Goal: Information Seeking & Learning: Learn about a topic

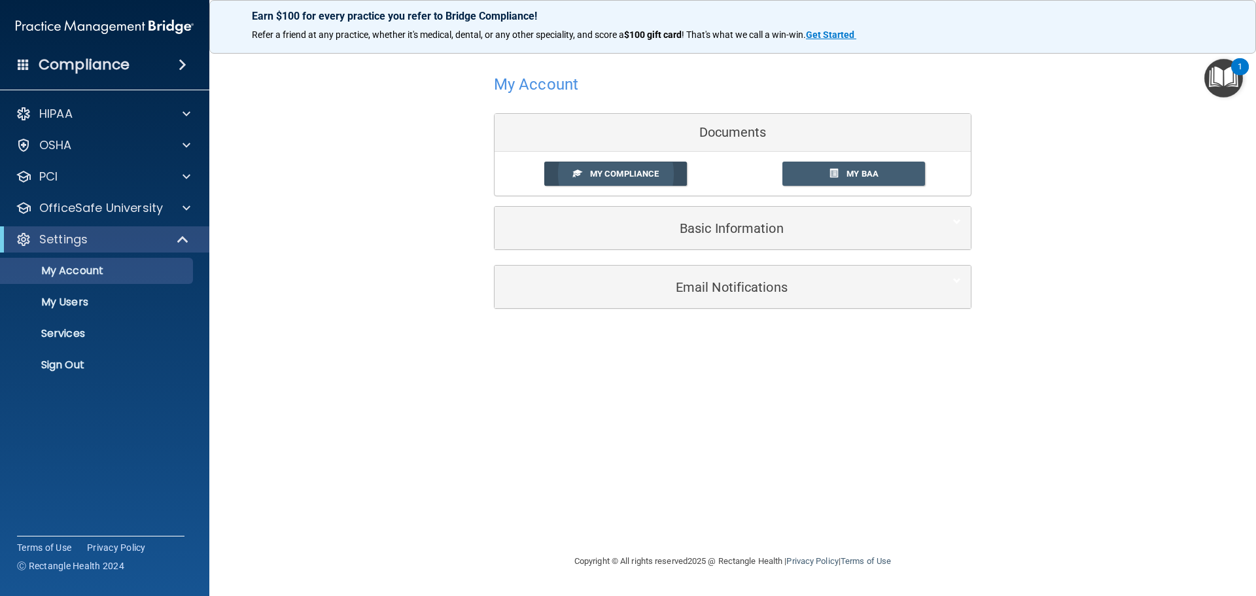
click at [590, 175] on span "My Compliance" at bounding box center [624, 174] width 69 height 10
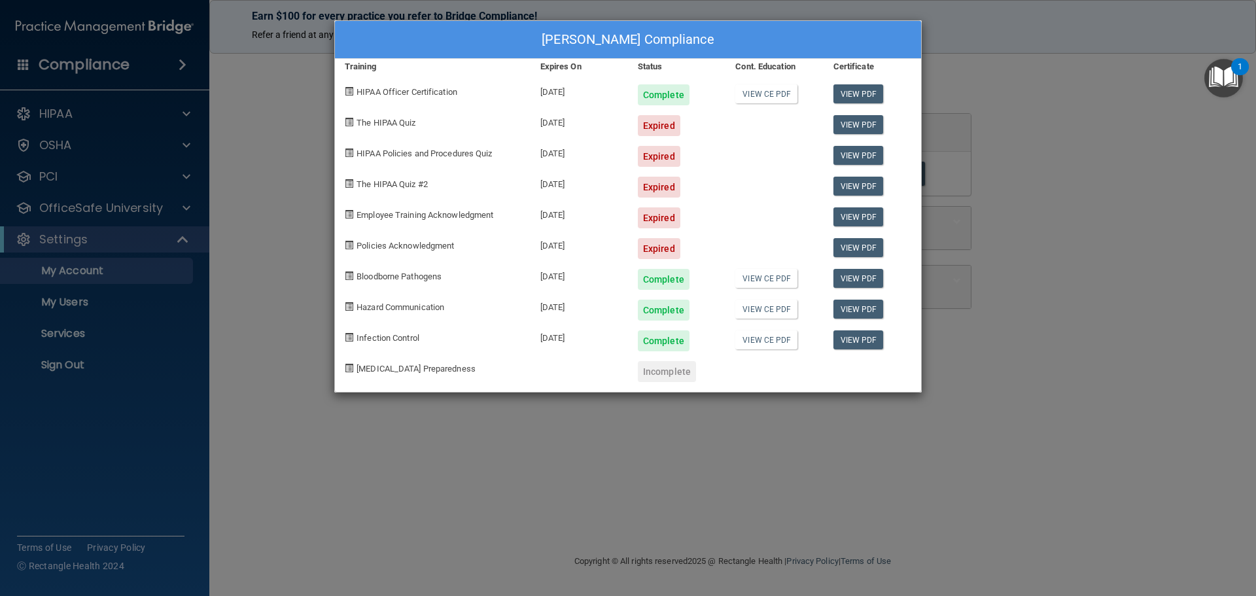
click at [659, 125] on div "Expired" at bounding box center [659, 125] width 43 height 21
click at [190, 206] on div "Dorothy Gaines's Compliance Training Expires On Status Cont. Education Certific…" at bounding box center [628, 298] width 1256 height 596
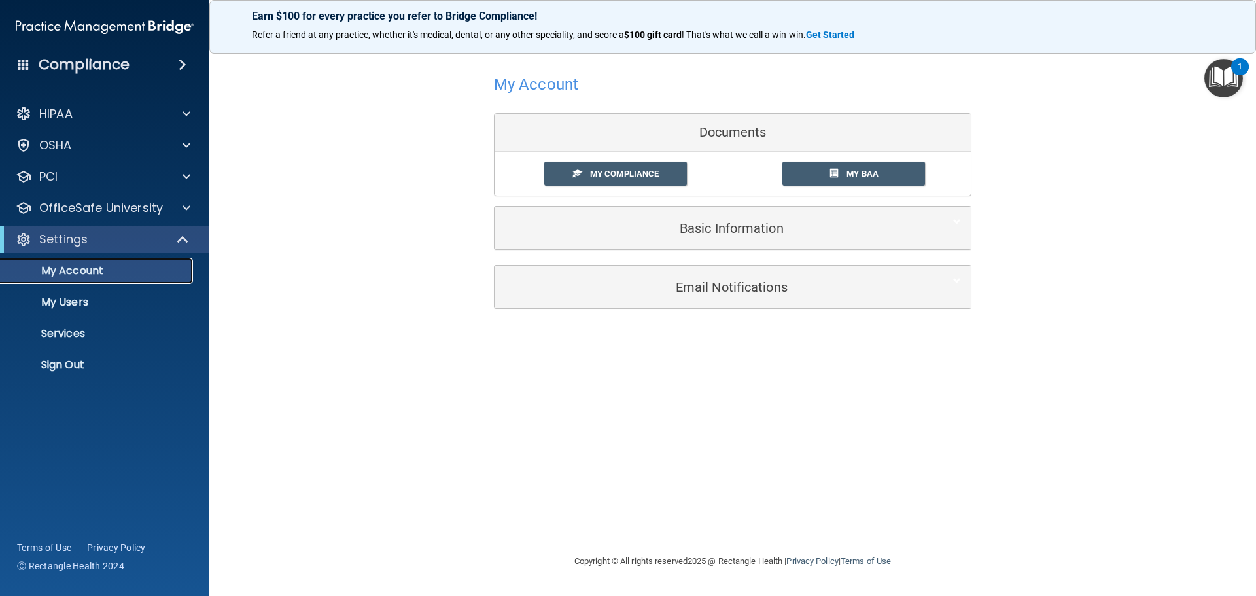
click at [192, 272] on link "My Account" at bounding box center [90, 271] width 206 height 26
click at [182, 209] on div at bounding box center [184, 208] width 33 height 16
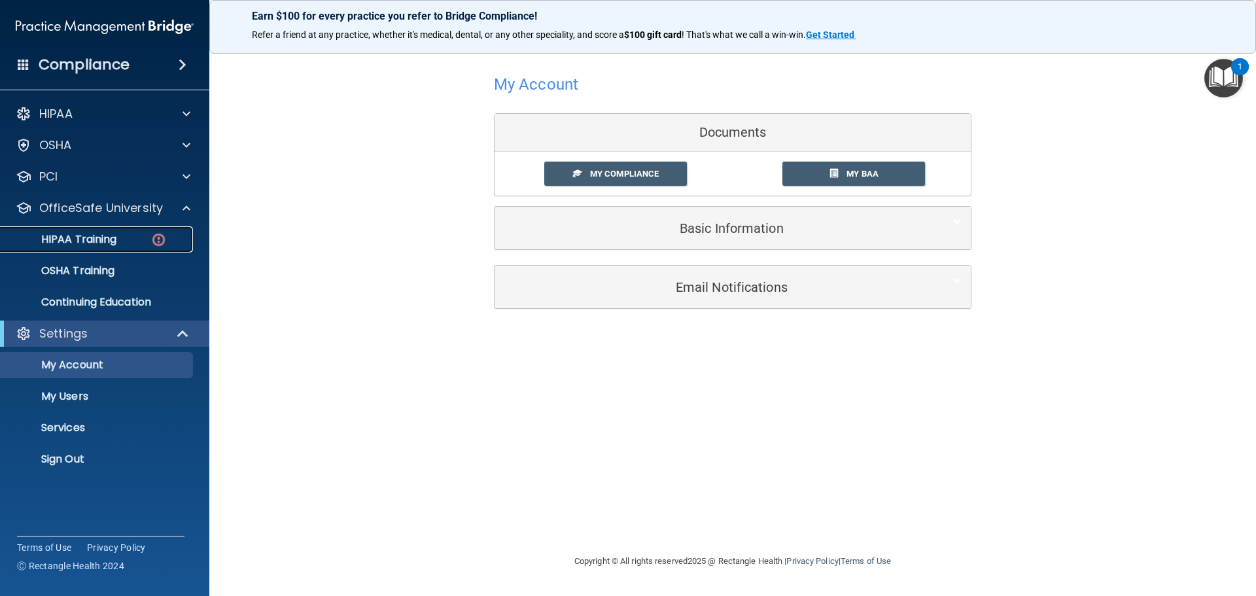
click at [116, 233] on p "HIPAA Training" at bounding box center [63, 239] width 108 height 13
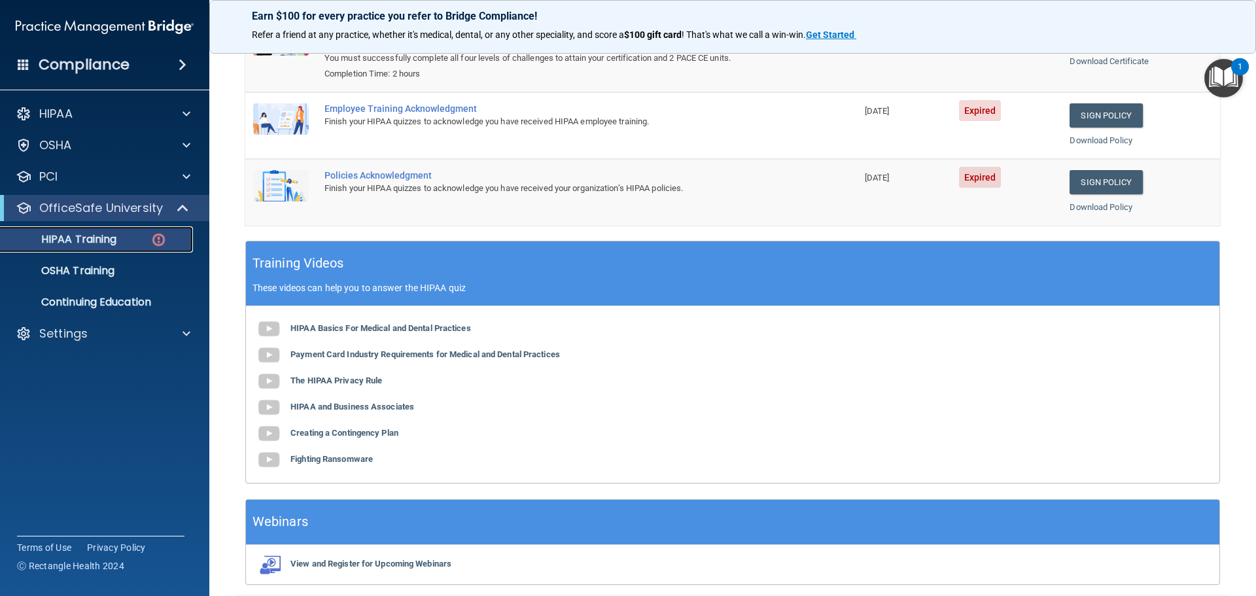
scroll to position [138, 0]
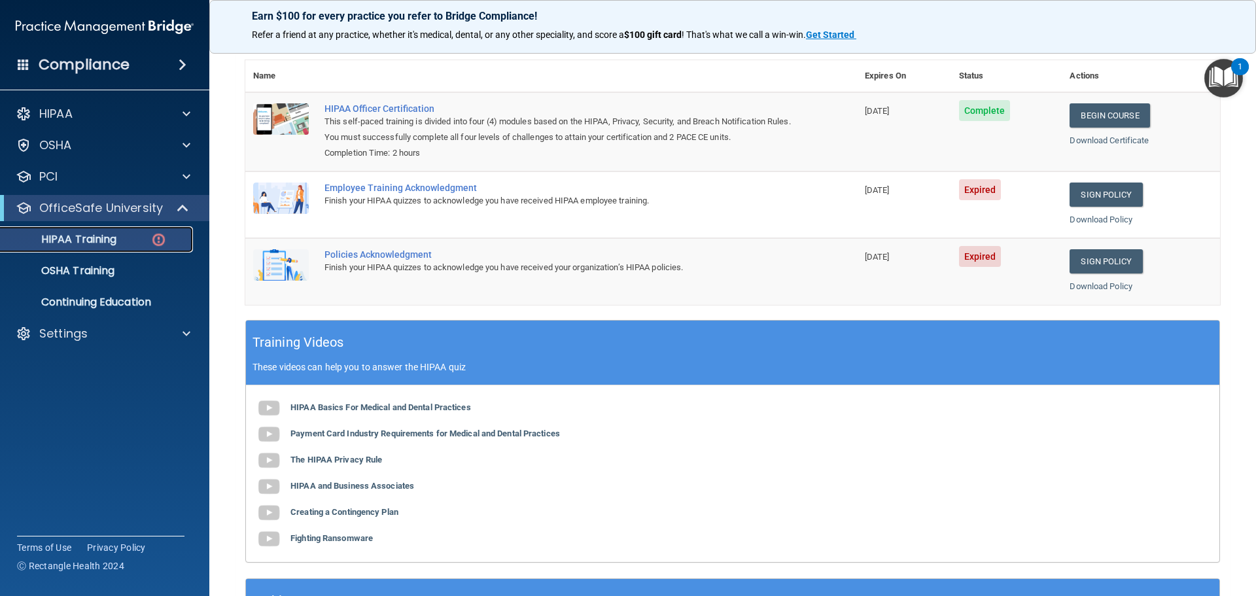
click at [164, 243] on img at bounding box center [158, 240] width 16 height 16
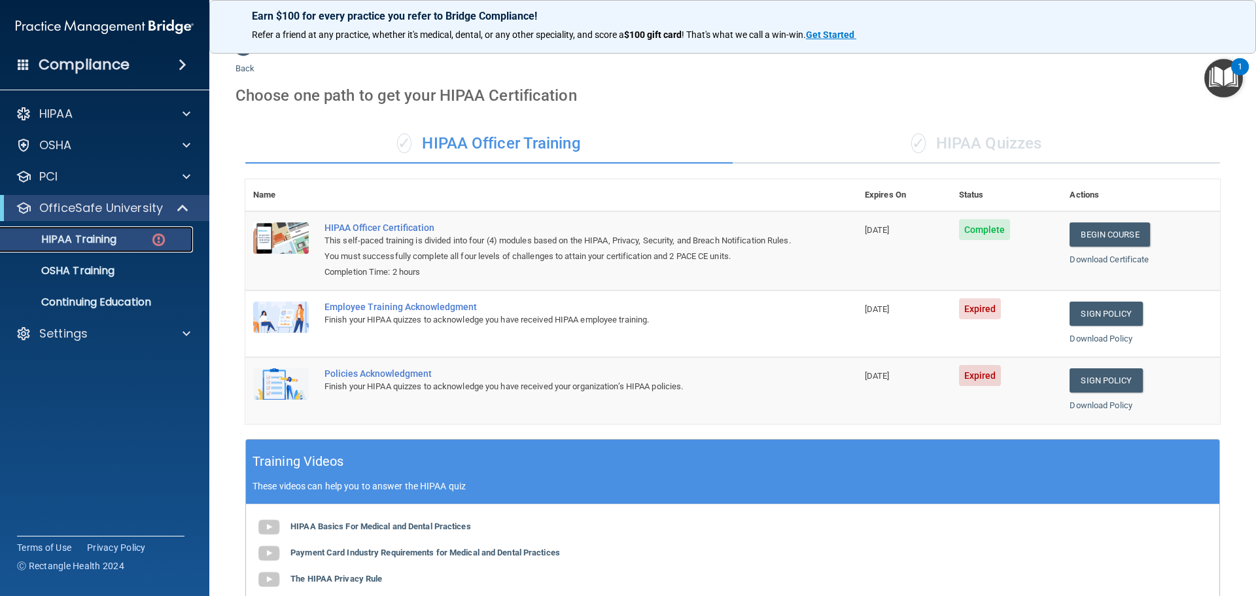
scroll to position [0, 0]
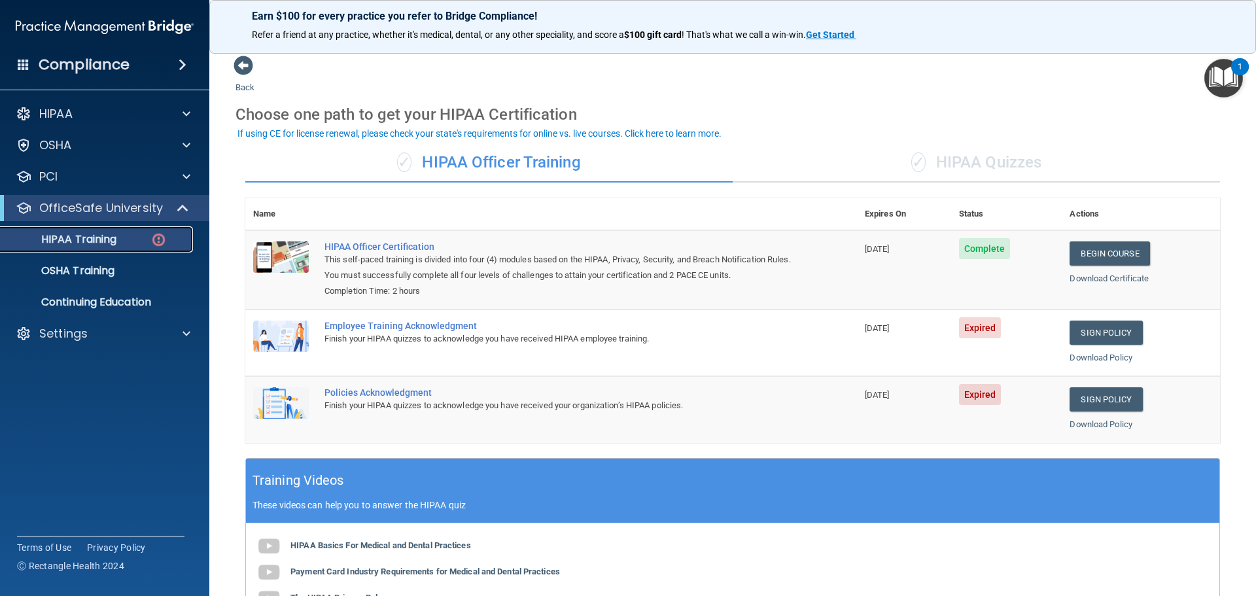
click at [161, 238] on img at bounding box center [158, 240] width 16 height 16
click at [114, 266] on p "OSHA Training" at bounding box center [62, 270] width 106 height 13
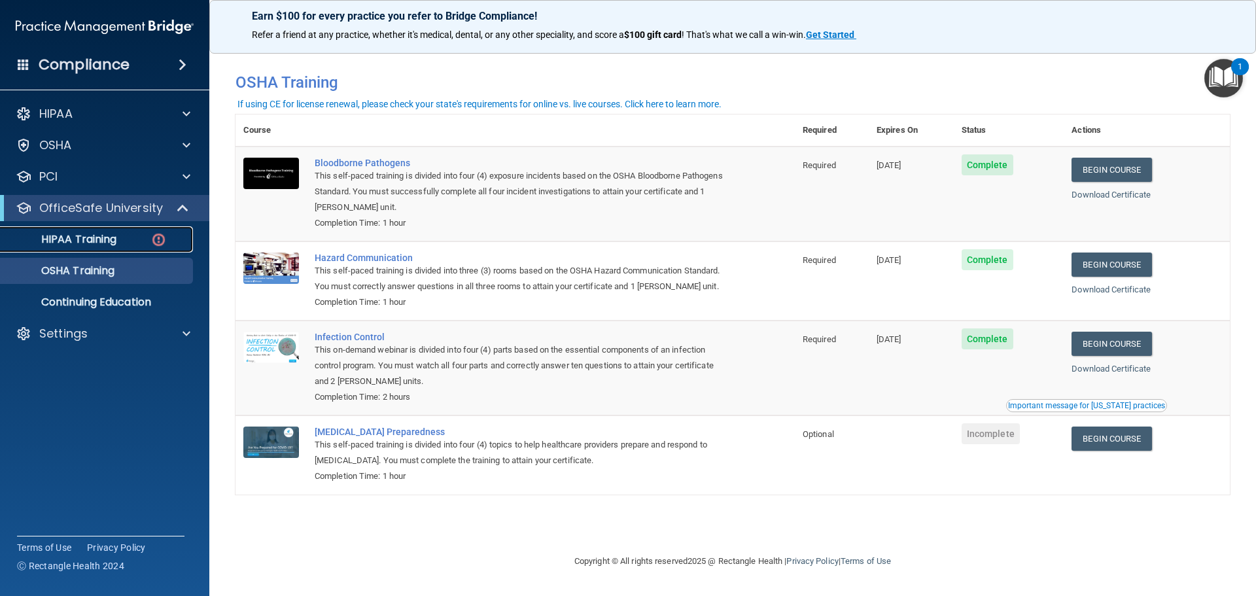
click at [115, 230] on link "HIPAA Training" at bounding box center [90, 239] width 206 height 26
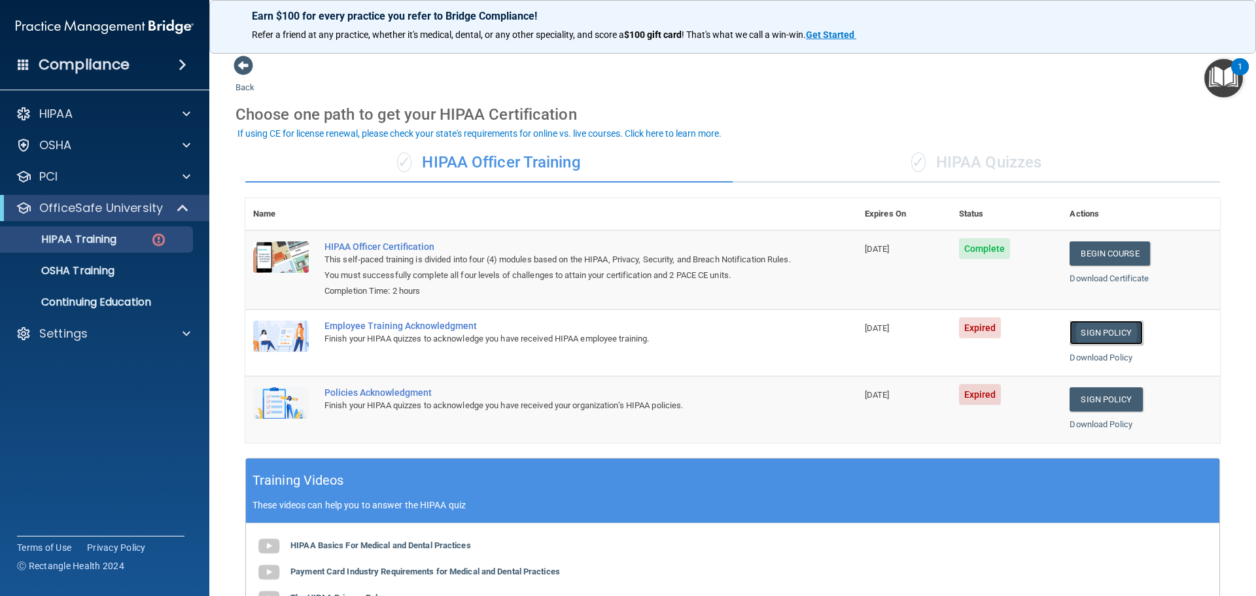
click at [1106, 334] on link "Sign Policy" at bounding box center [1106, 333] width 73 height 24
click at [1090, 398] on link "Sign Policy" at bounding box center [1106, 399] width 73 height 24
click at [1093, 356] on link "Download Policy" at bounding box center [1101, 358] width 63 height 10
click at [148, 245] on div "HIPAA Training" at bounding box center [98, 239] width 179 height 13
click at [99, 269] on p "OSHA Training" at bounding box center [62, 270] width 106 height 13
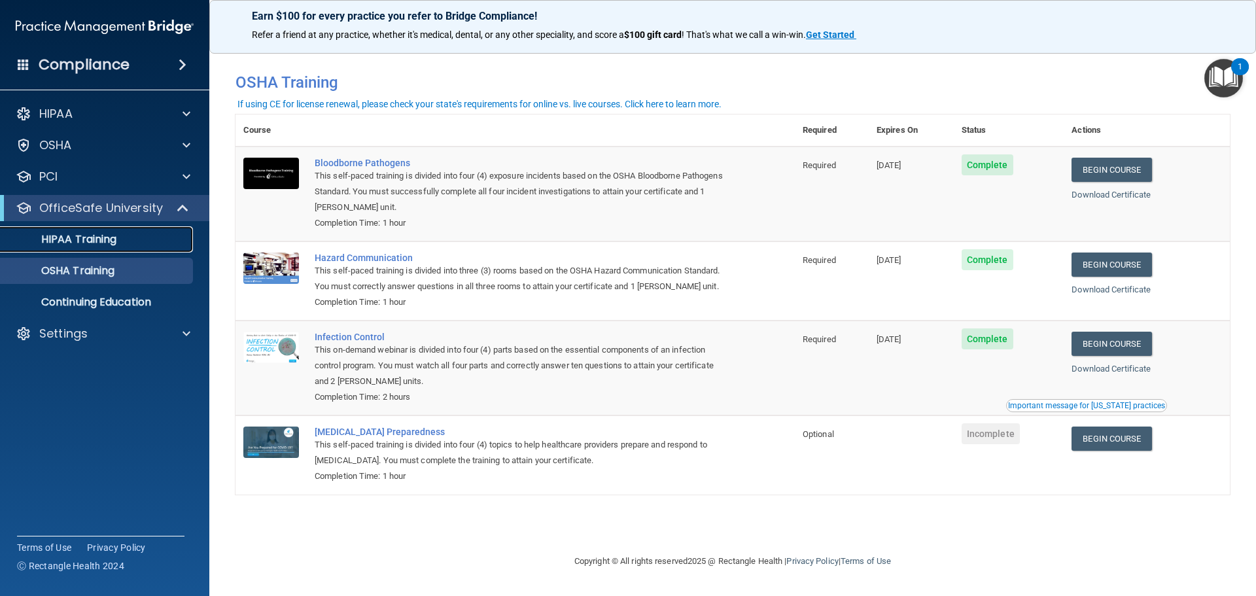
click at [100, 233] on p "HIPAA Training" at bounding box center [63, 239] width 108 height 13
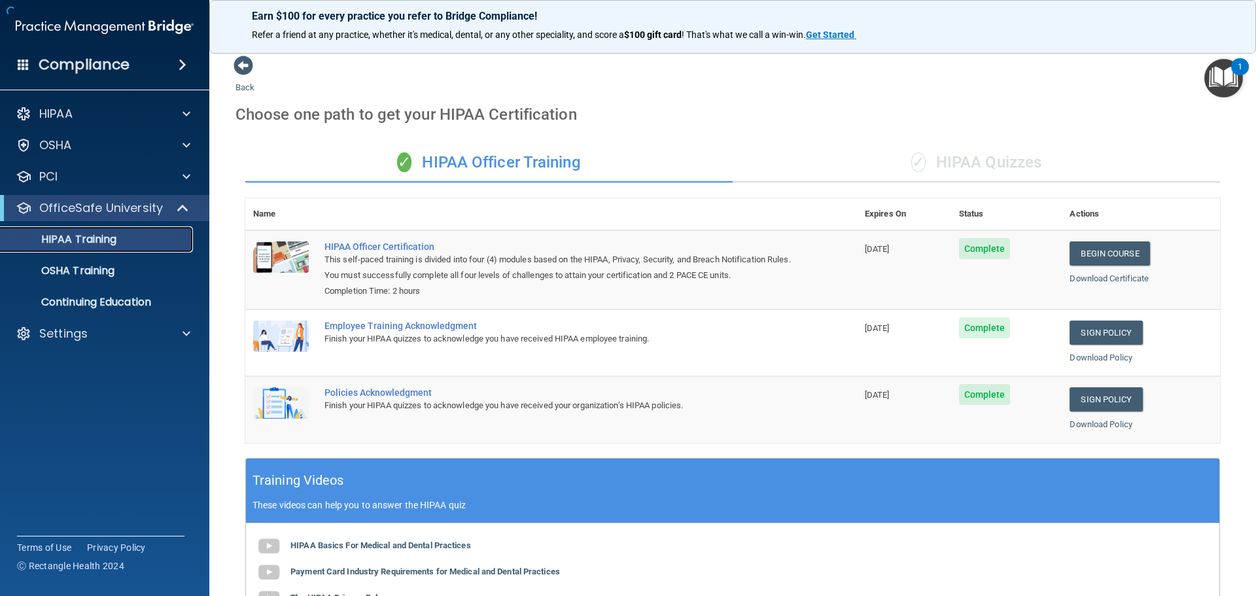
click at [128, 239] on div "HIPAA Training" at bounding box center [98, 239] width 179 height 13
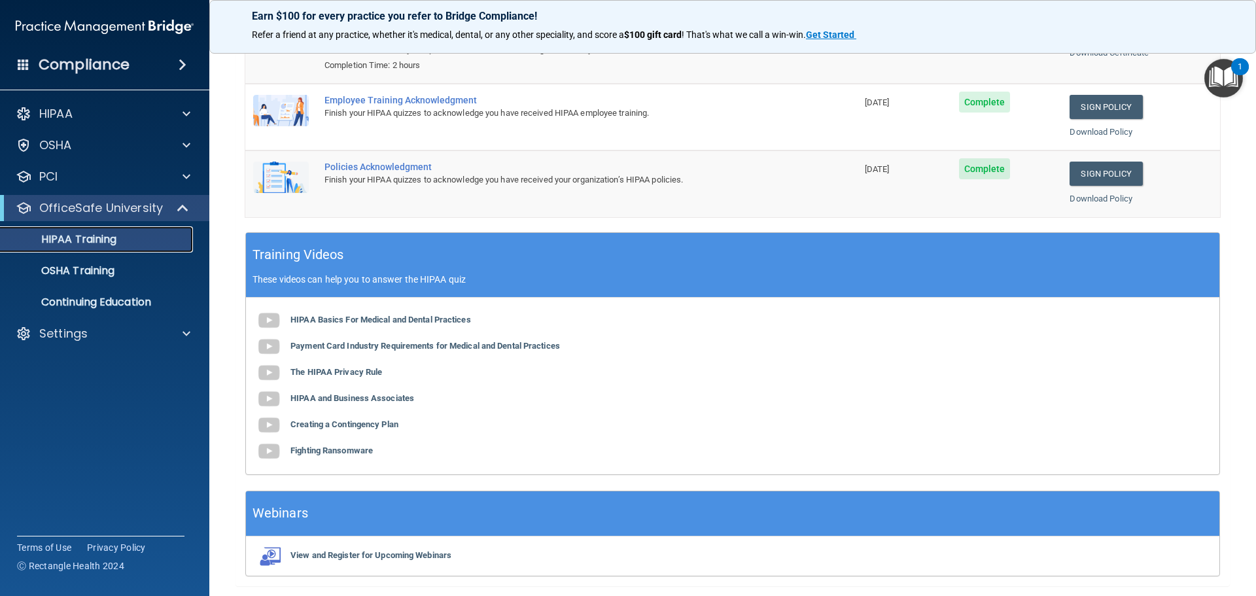
scroll to position [262, 0]
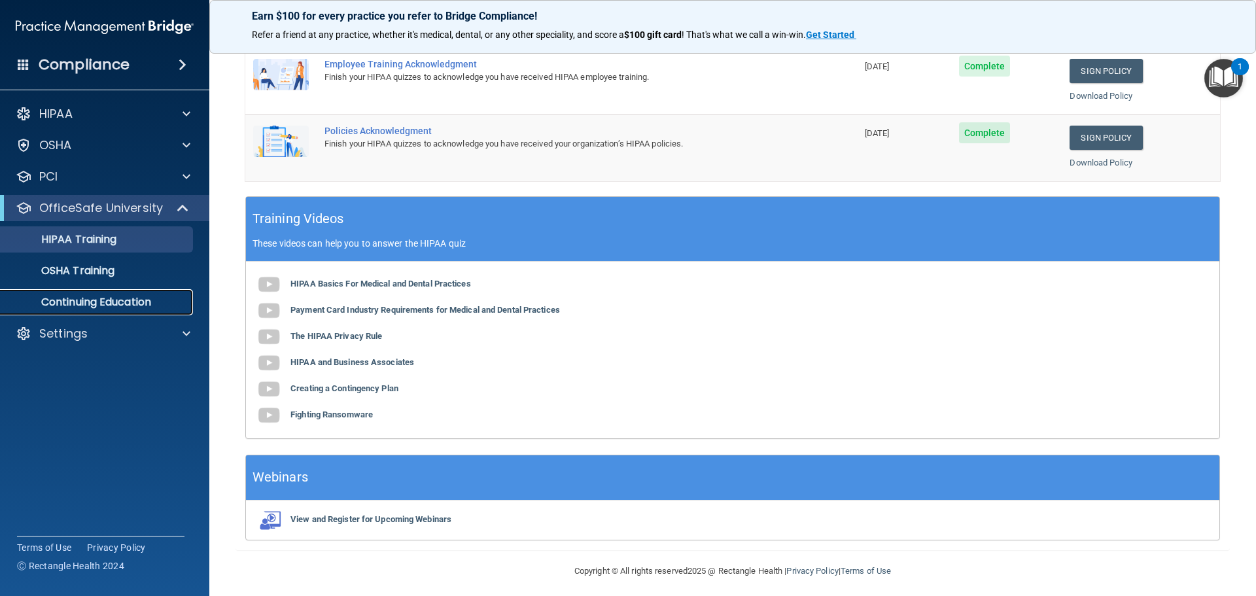
click at [156, 304] on p "Continuing Education" at bounding box center [98, 302] width 179 height 13
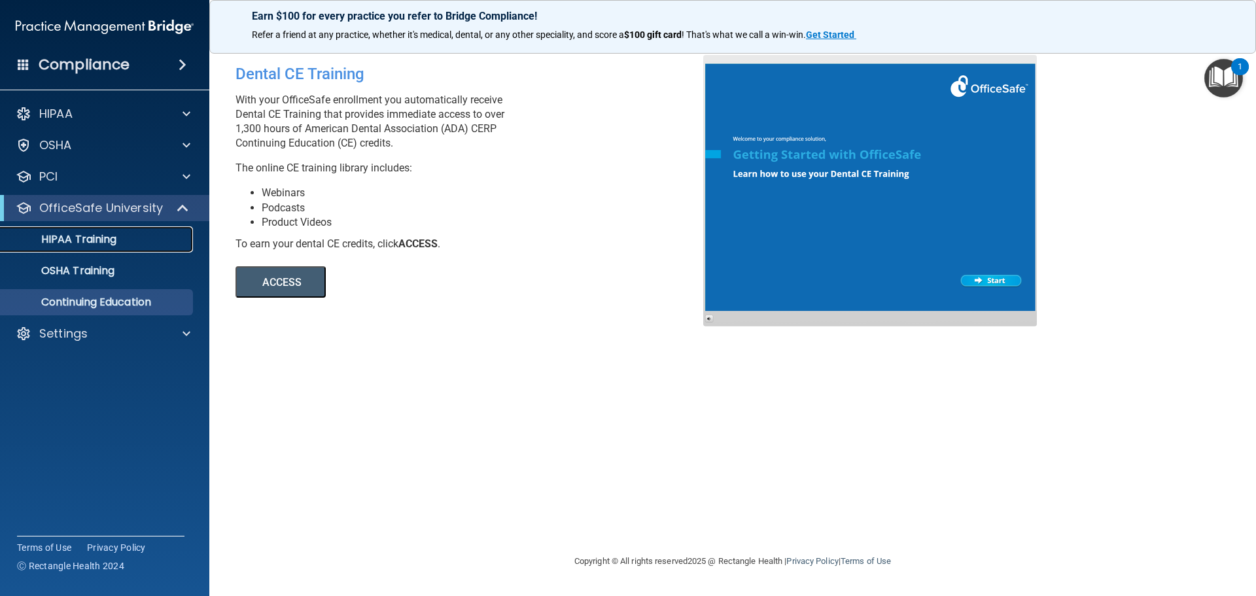
click at [111, 241] on p "HIPAA Training" at bounding box center [63, 239] width 108 height 13
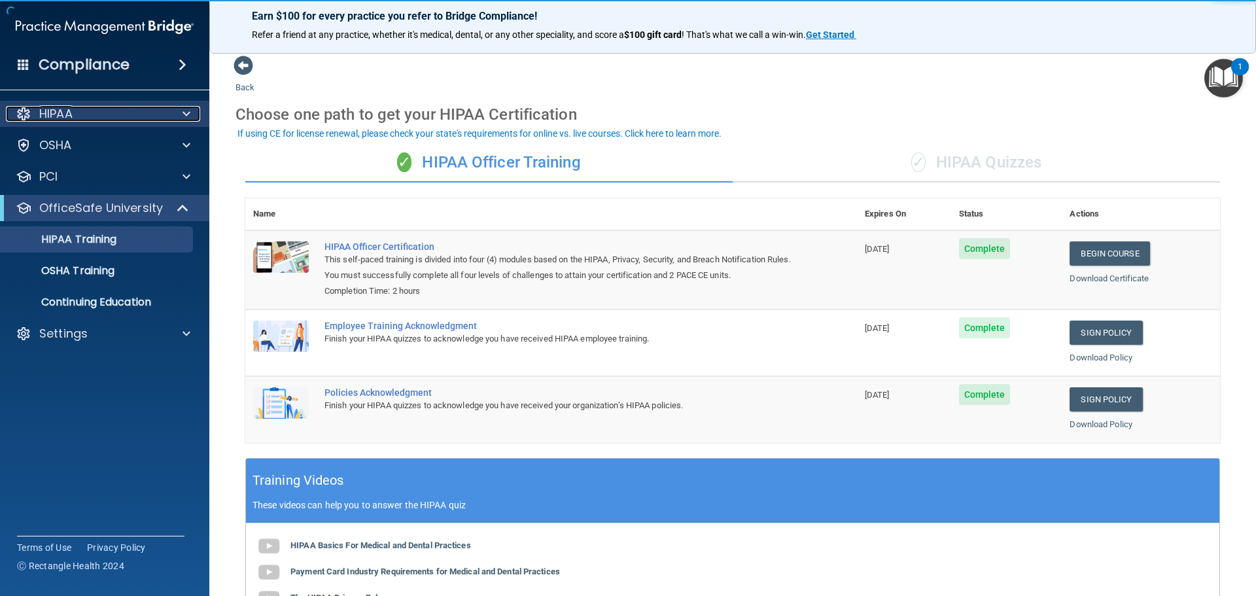
click at [179, 114] on div at bounding box center [184, 114] width 33 height 16
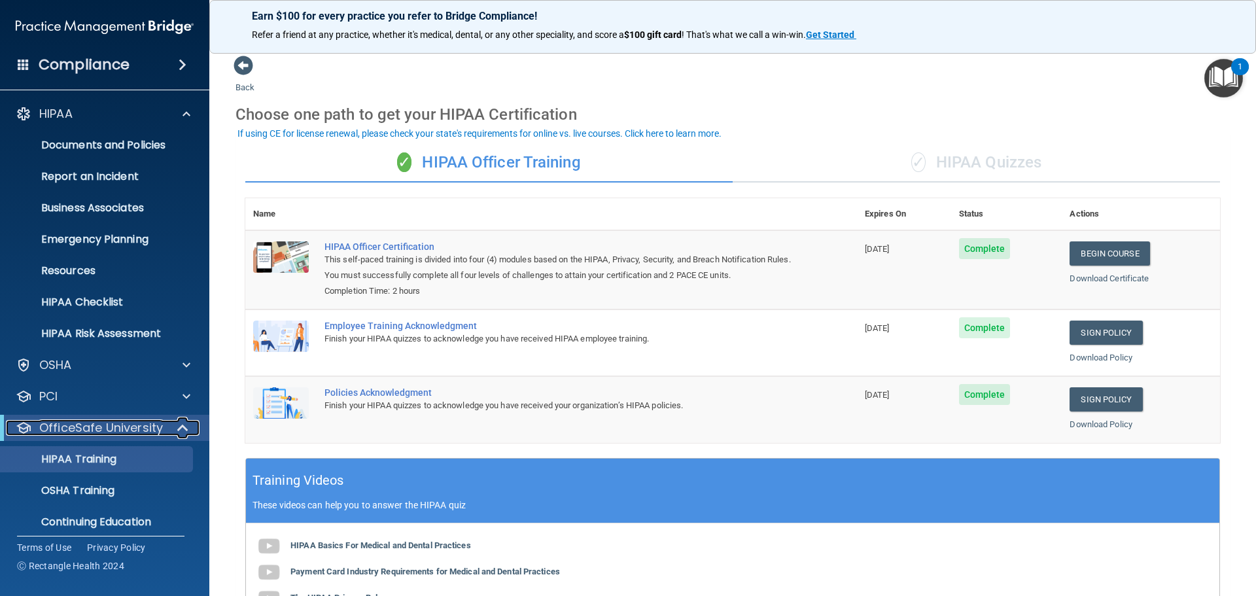
click at [149, 434] on p "OfficeSafe University" at bounding box center [101, 428] width 124 height 16
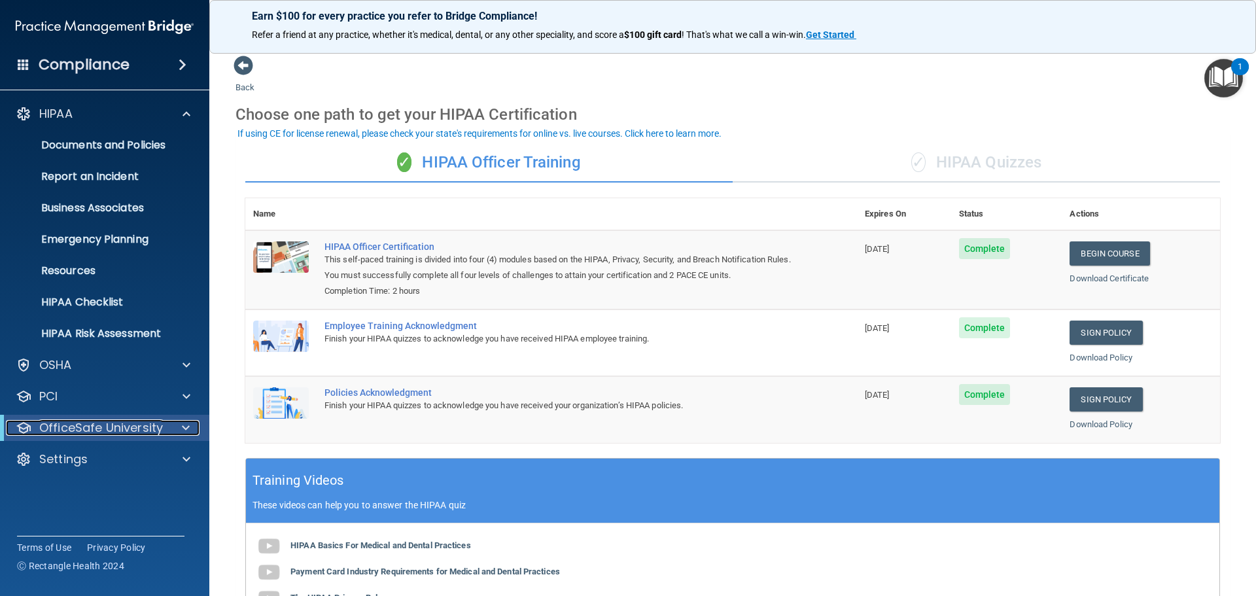
click at [149, 434] on p "OfficeSafe University" at bounding box center [101, 428] width 124 height 16
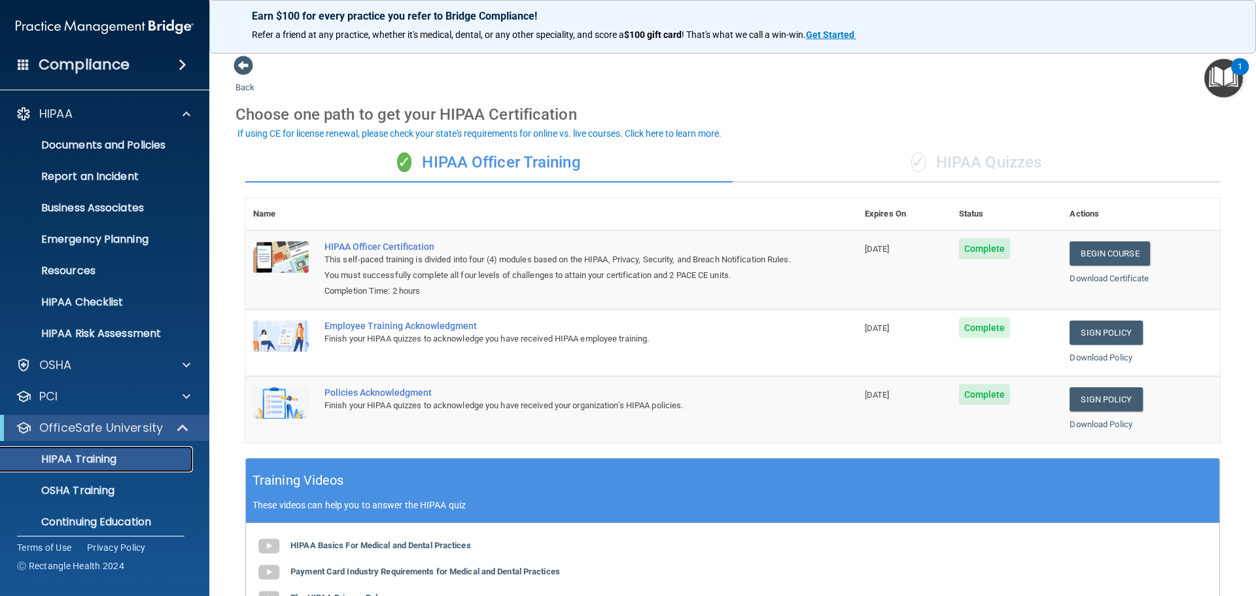
click at [143, 449] on link "HIPAA Training" at bounding box center [90, 459] width 206 height 26
click at [951, 175] on div "✓ HIPAA Quizzes" at bounding box center [976, 162] width 487 height 39
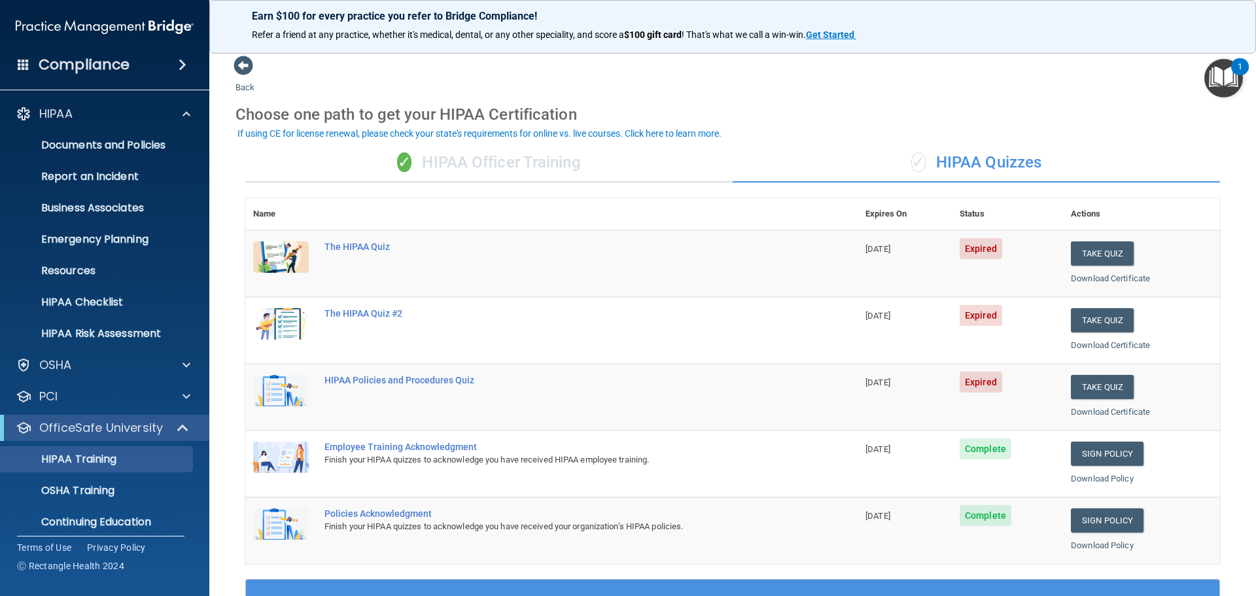
click at [510, 157] on div "✓ HIPAA Officer Training" at bounding box center [488, 162] width 487 height 39
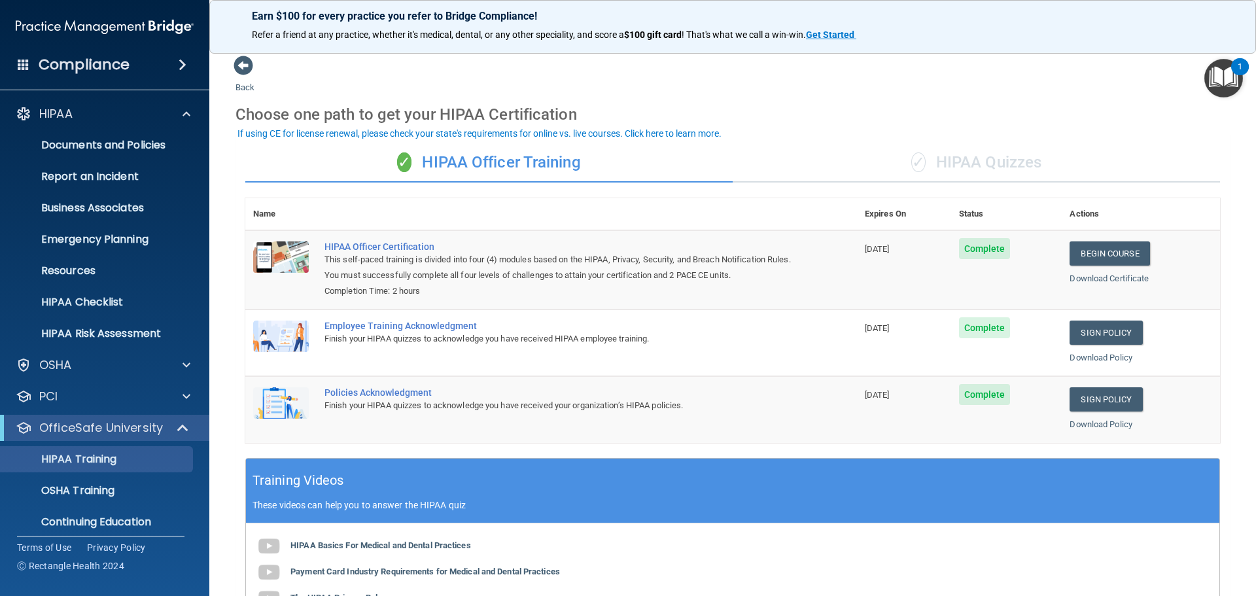
click at [956, 164] on div "✓ HIPAA Quizzes" at bounding box center [976, 162] width 487 height 39
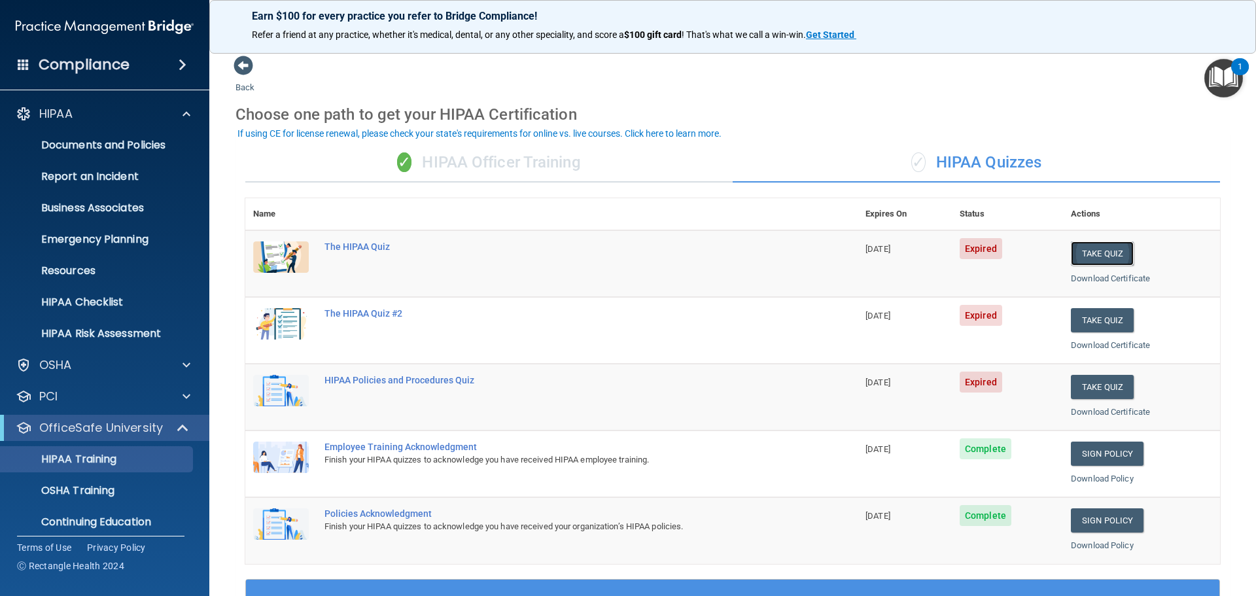
click at [1095, 247] on button "Take Quiz" at bounding box center [1102, 253] width 63 height 24
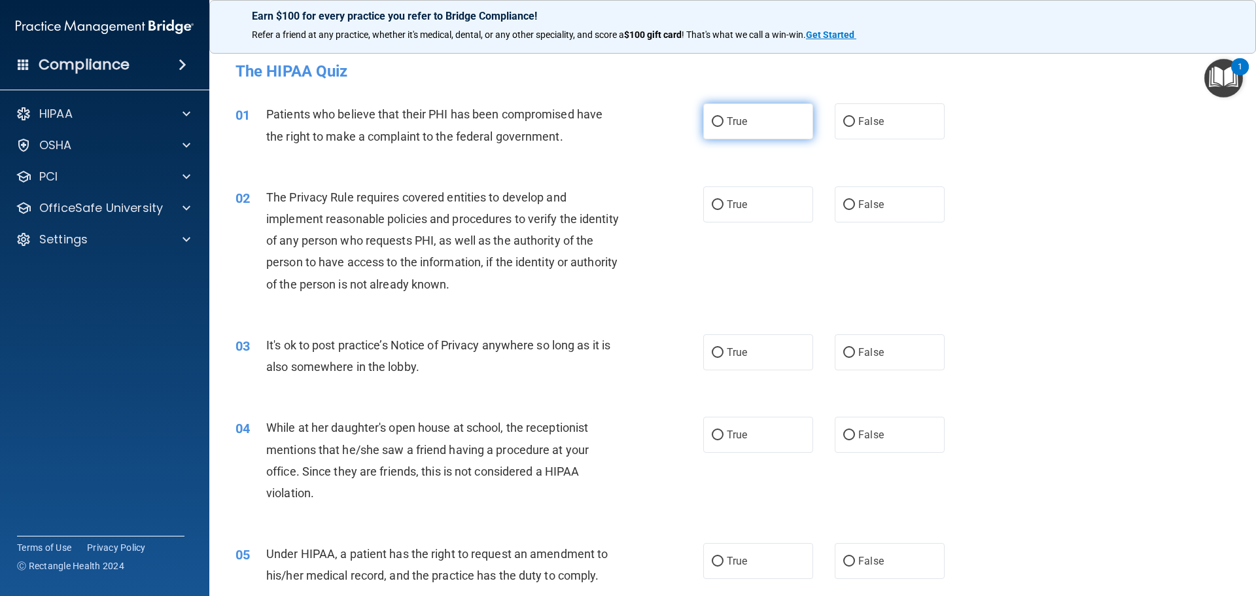
click at [712, 121] on input "True" at bounding box center [718, 122] width 12 height 10
radio input "true"
click at [712, 207] on input "True" at bounding box center [718, 205] width 12 height 10
radio input "true"
click at [714, 351] on input "True" at bounding box center [718, 353] width 12 height 10
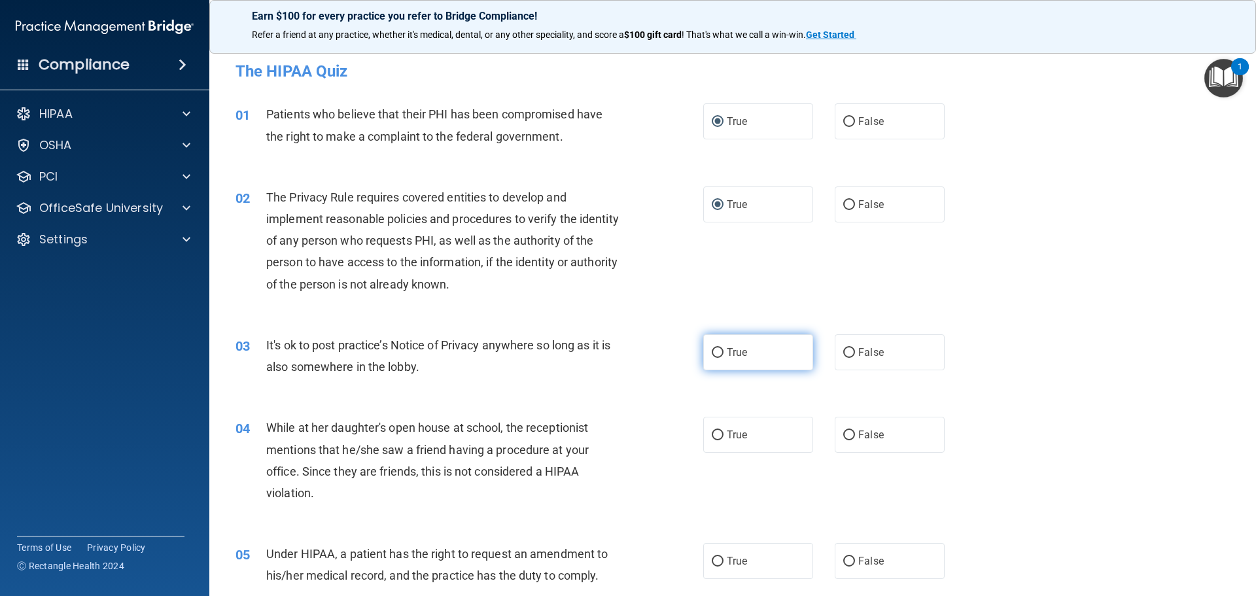
radio input "true"
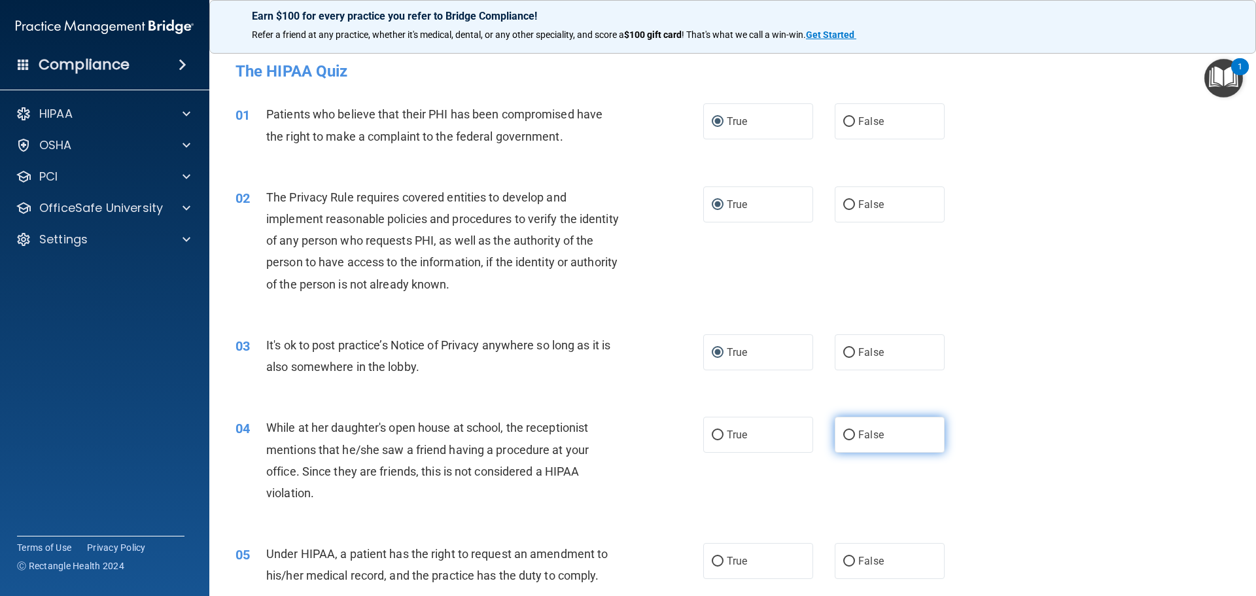
click at [845, 438] on input "False" at bounding box center [849, 435] width 12 height 10
radio input "true"
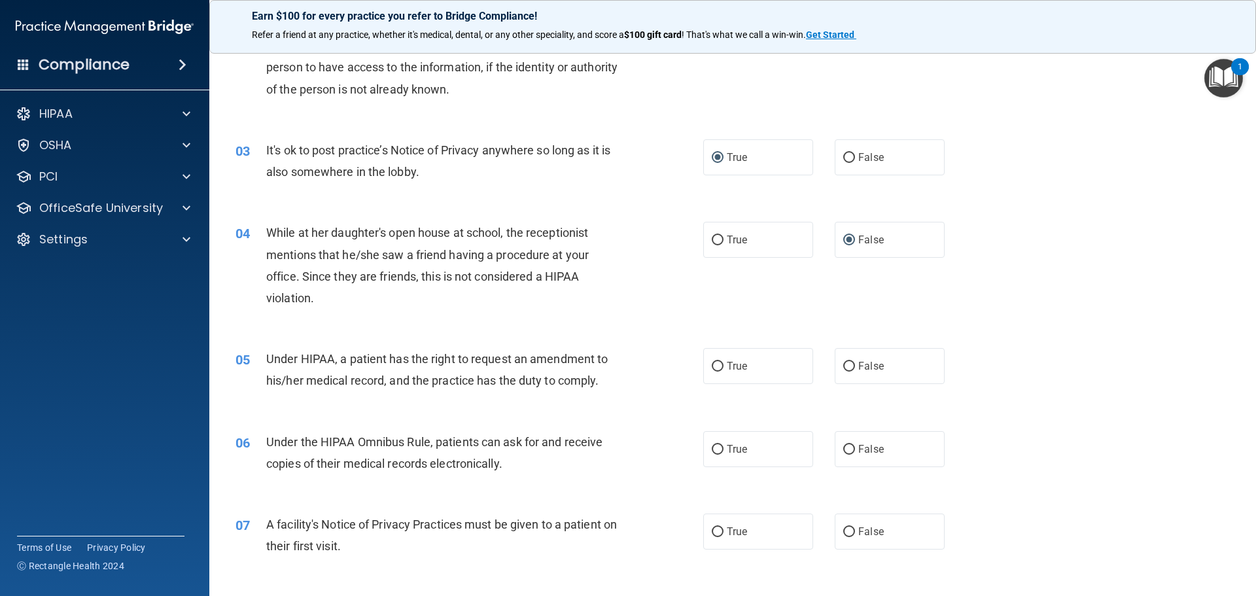
scroll to position [196, 0]
click at [845, 369] on input "False" at bounding box center [849, 365] width 12 height 10
radio input "true"
click at [712, 448] on input "True" at bounding box center [718, 449] width 12 height 10
radio input "true"
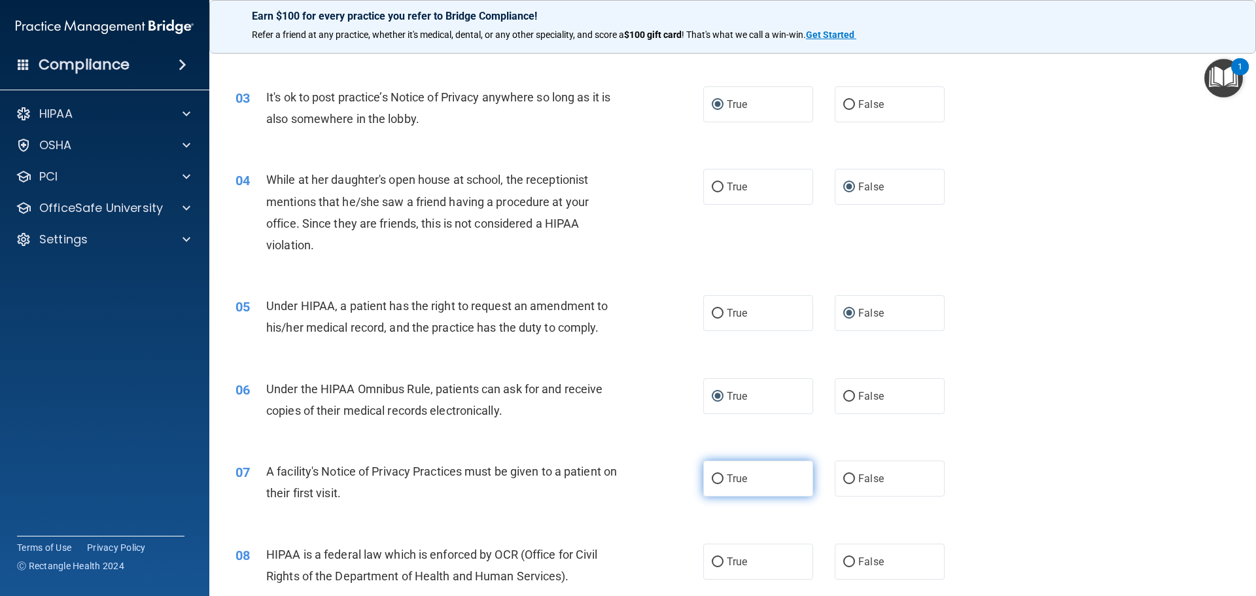
scroll to position [327, 0]
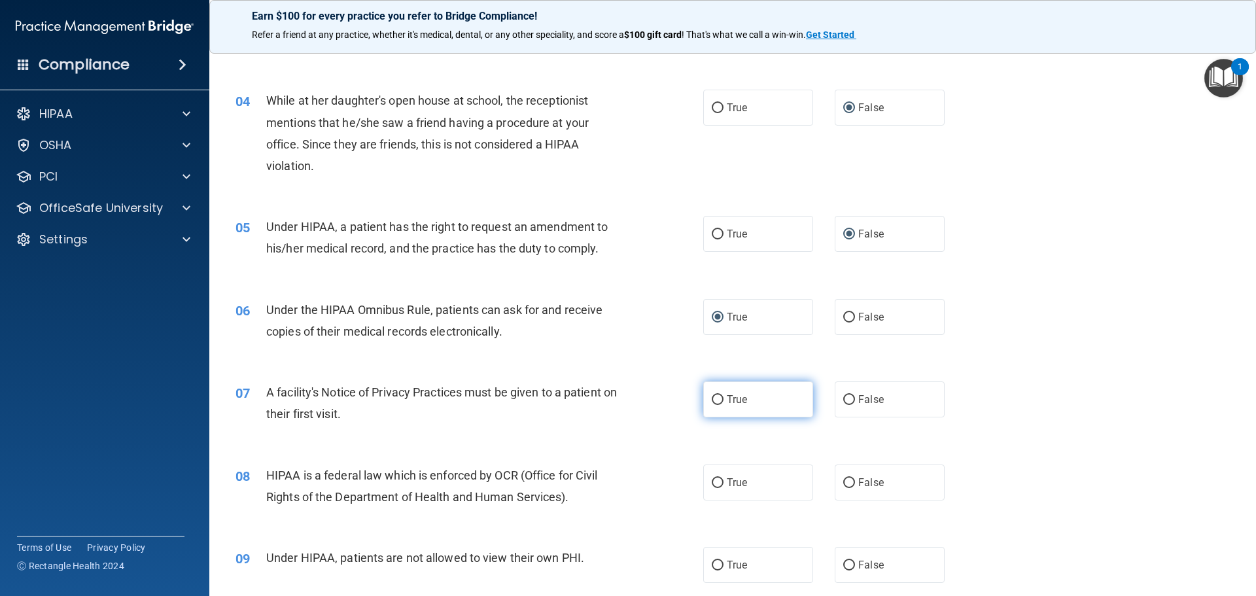
click at [712, 398] on input "True" at bounding box center [718, 400] width 12 height 10
radio input "true"
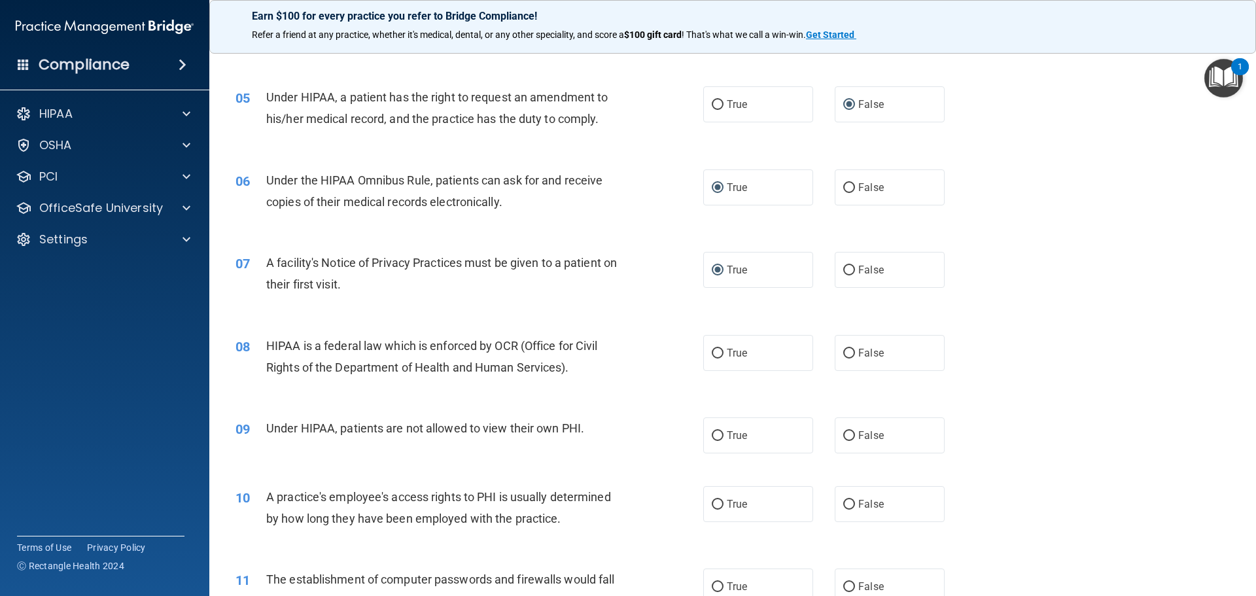
scroll to position [458, 0]
click at [712, 351] on input "True" at bounding box center [718, 352] width 12 height 10
radio input "true"
click at [843, 436] on input "False" at bounding box center [849, 435] width 12 height 10
radio input "true"
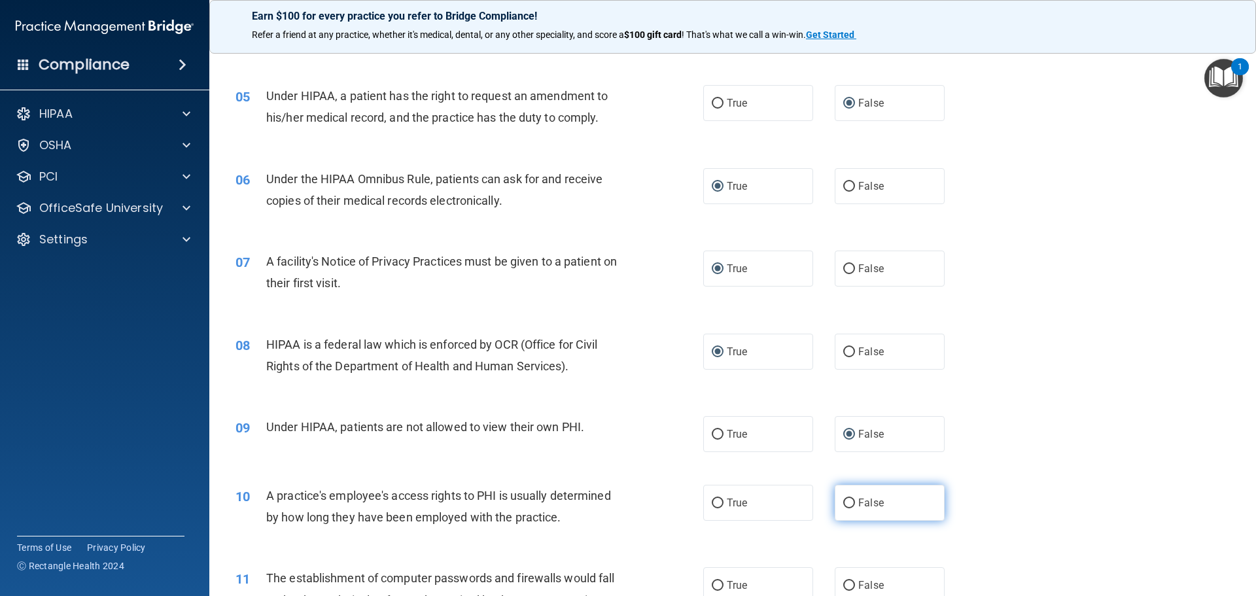
click at [843, 503] on input "False" at bounding box center [849, 503] width 12 height 10
radio input "true"
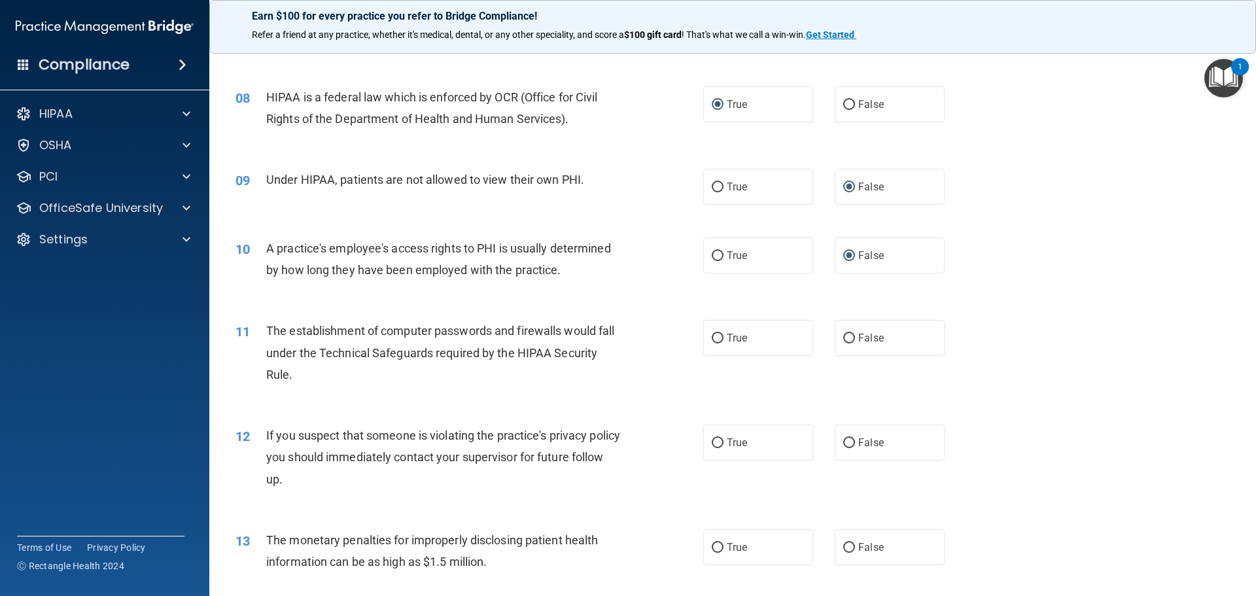
scroll to position [785, 0]
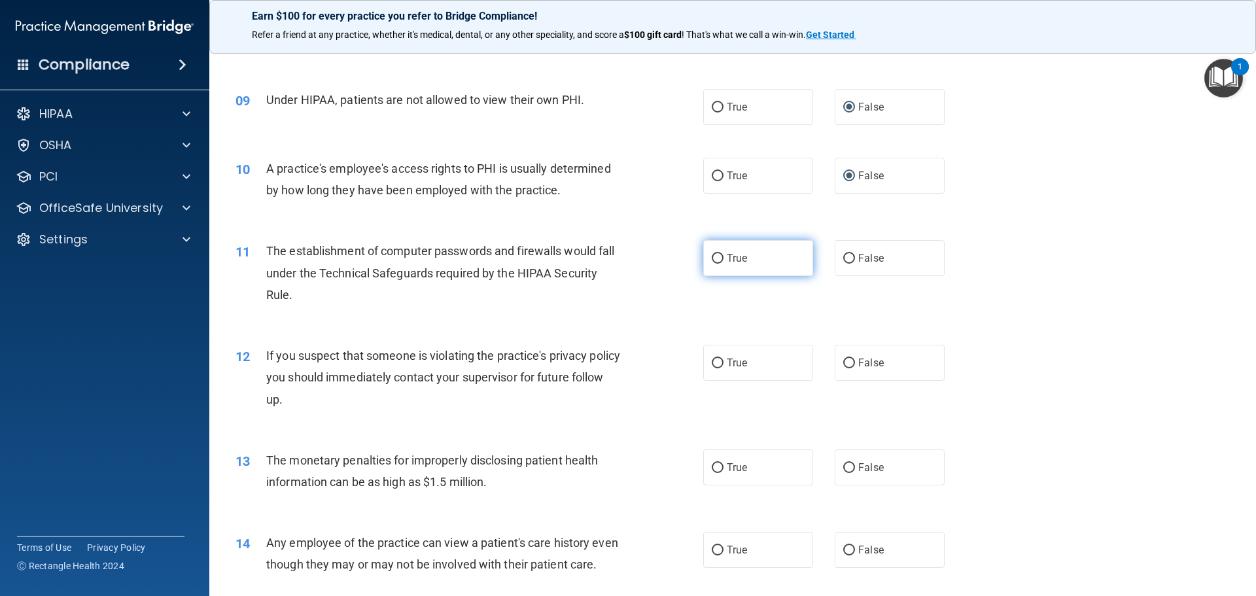
click at [714, 264] on input "True" at bounding box center [718, 259] width 12 height 10
radio input "true"
click at [712, 362] on input "True" at bounding box center [718, 363] width 12 height 10
radio input "true"
click at [715, 469] on input "True" at bounding box center [718, 468] width 12 height 10
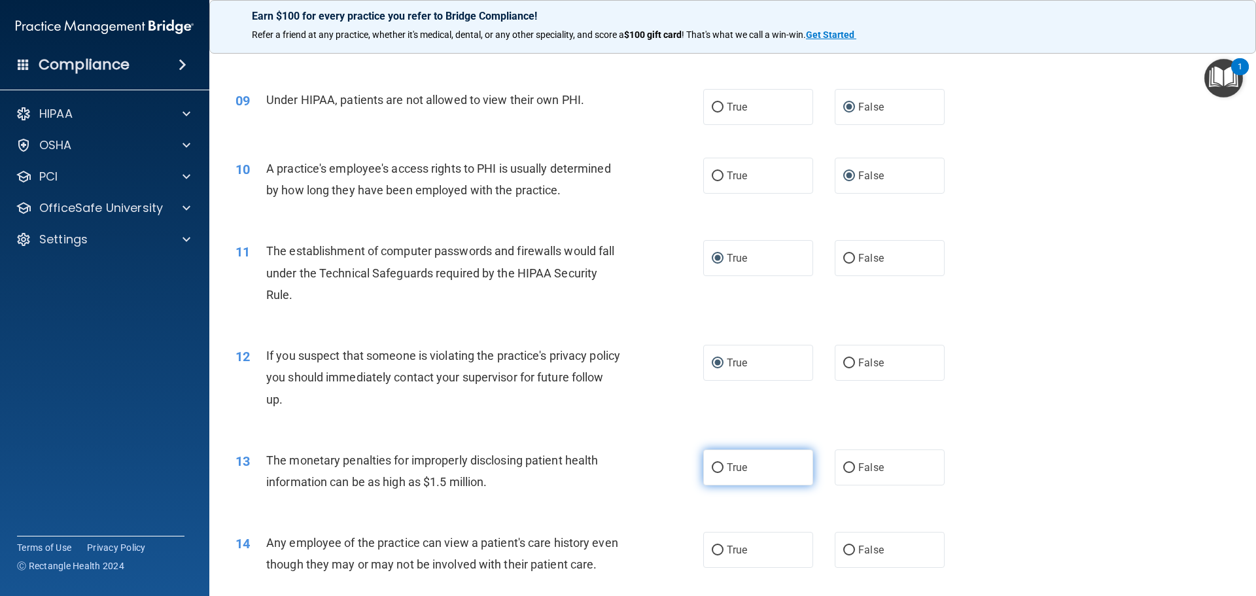
radio input "true"
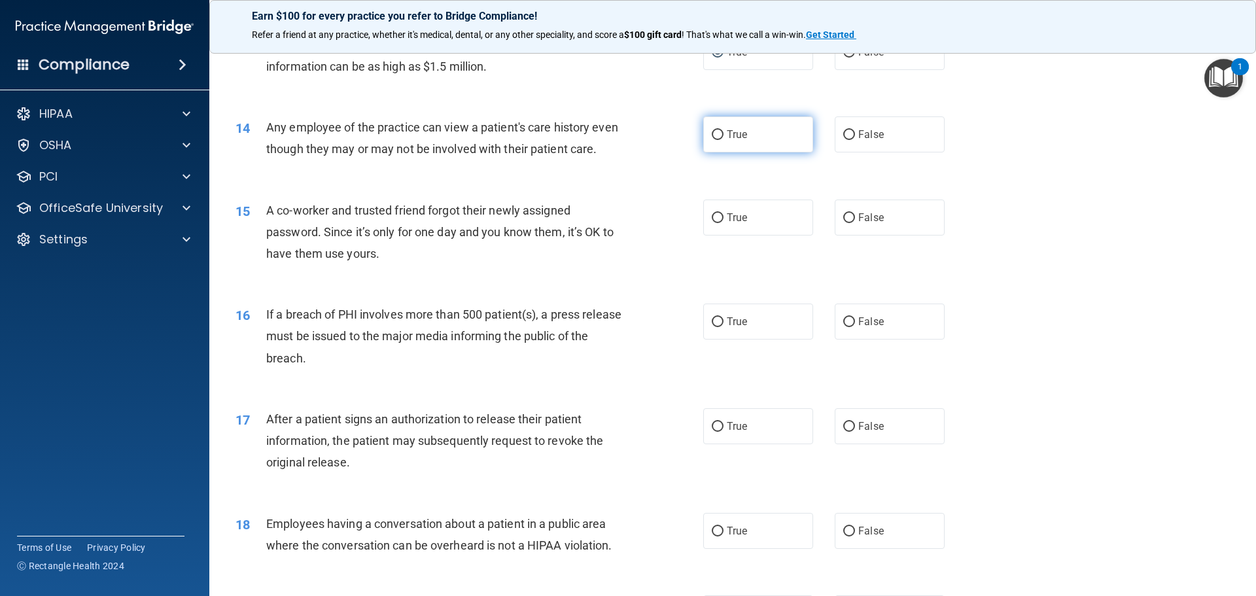
scroll to position [1177, 0]
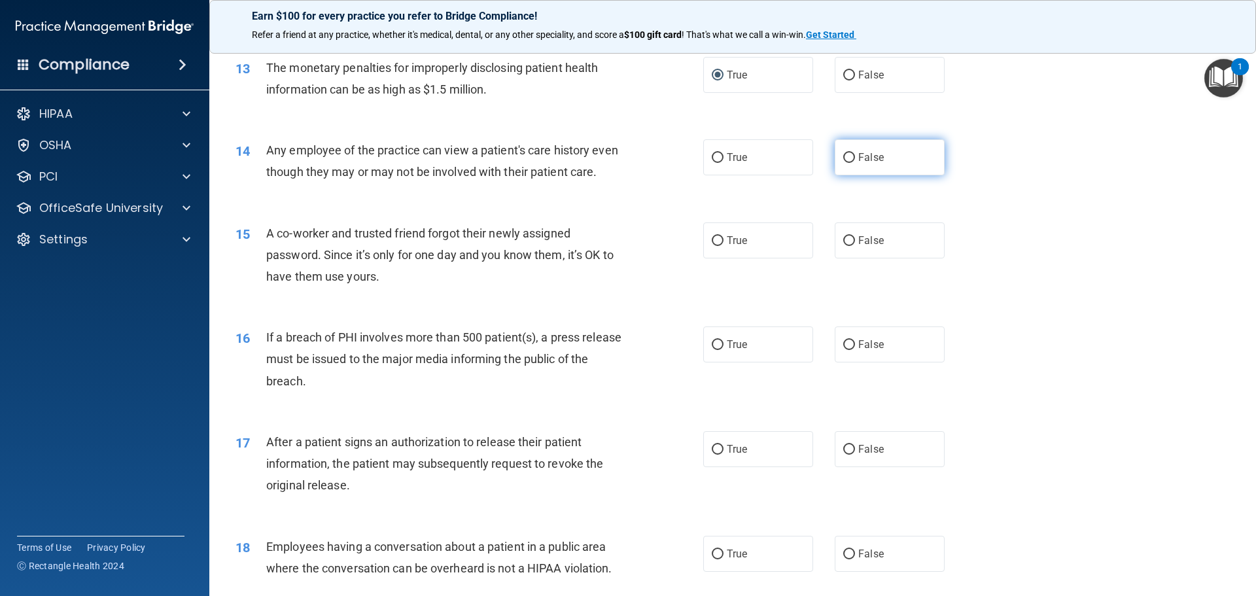
click at [843, 156] on input "False" at bounding box center [849, 158] width 12 height 10
radio input "true"
click at [846, 246] on input "False" at bounding box center [849, 241] width 12 height 10
radio input "true"
click at [712, 350] on input "True" at bounding box center [718, 345] width 12 height 10
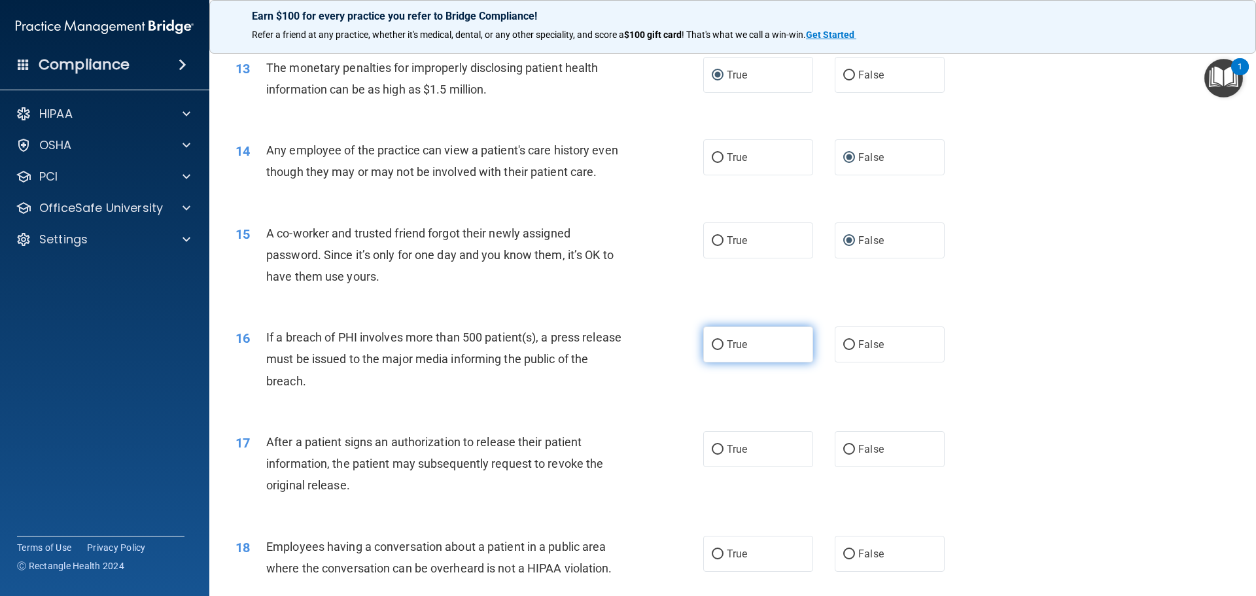
radio input "true"
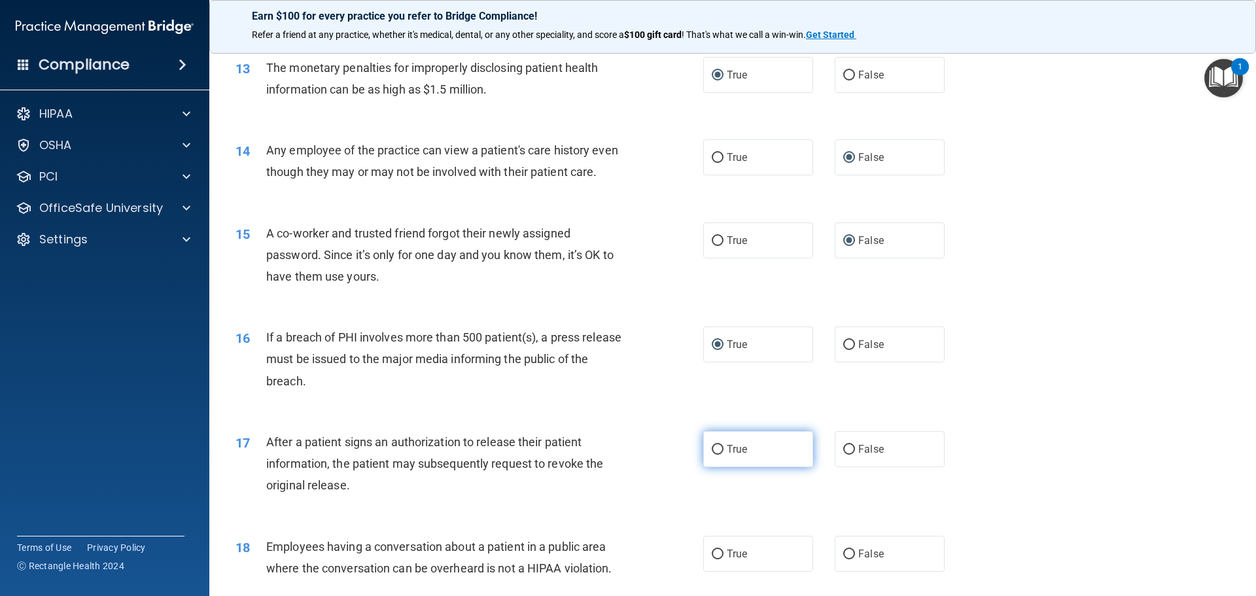
click at [714, 455] on input "True" at bounding box center [718, 450] width 12 height 10
radio input "true"
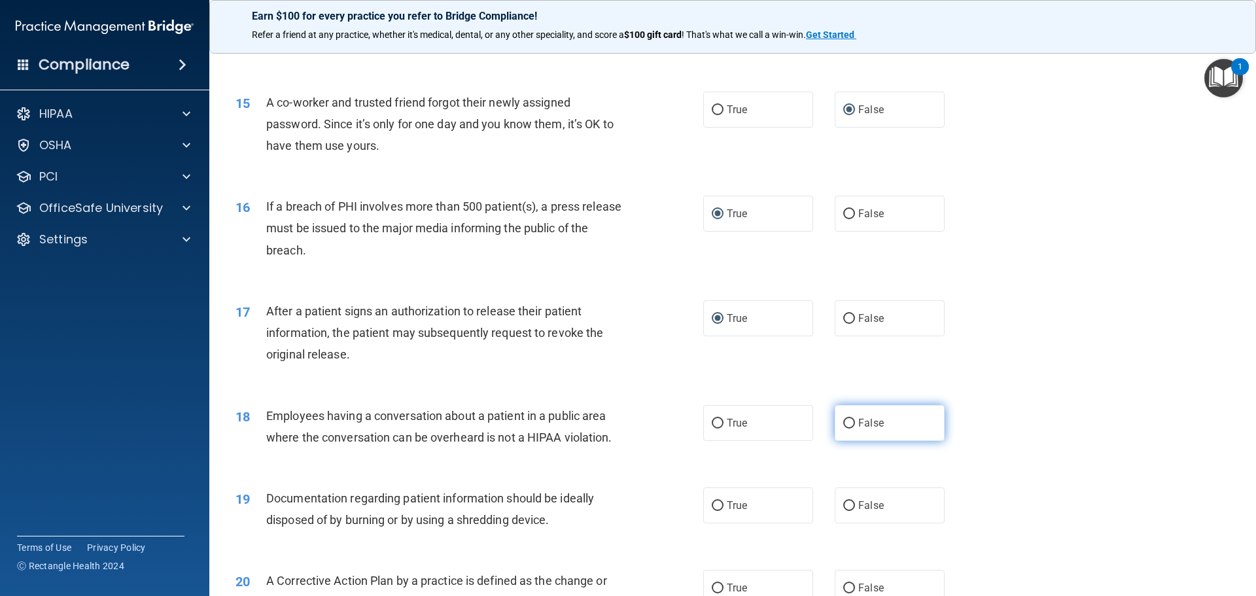
click at [845, 428] on input "False" at bounding box center [849, 424] width 12 height 10
radio input "true"
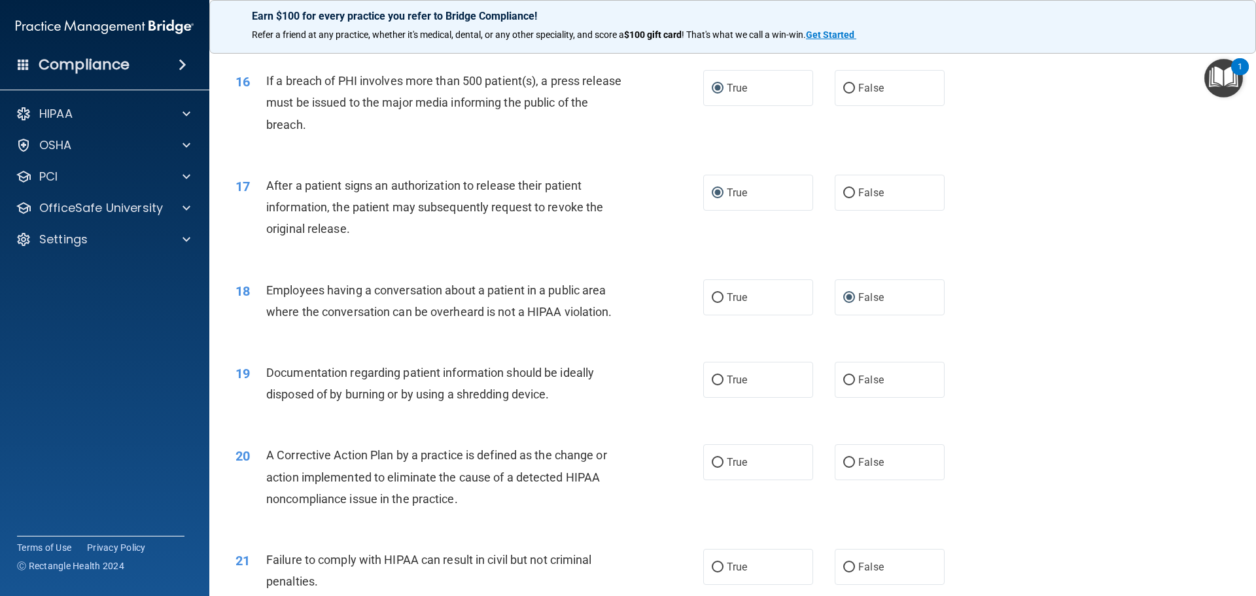
scroll to position [1439, 0]
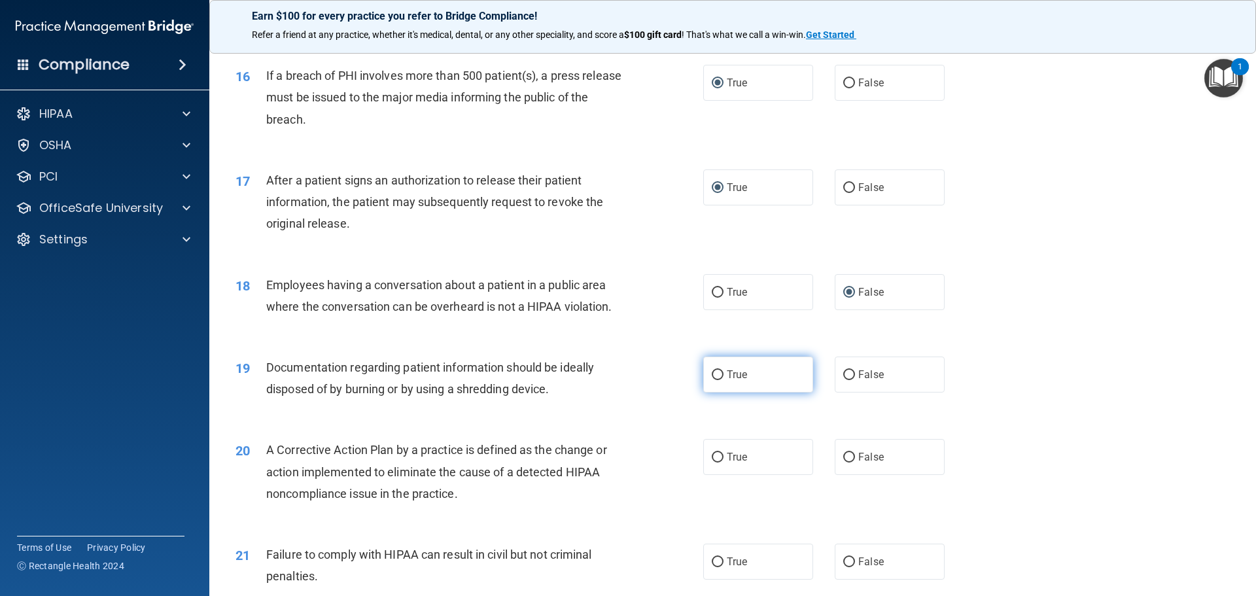
click at [714, 380] on input "True" at bounding box center [718, 375] width 12 height 10
radio input "true"
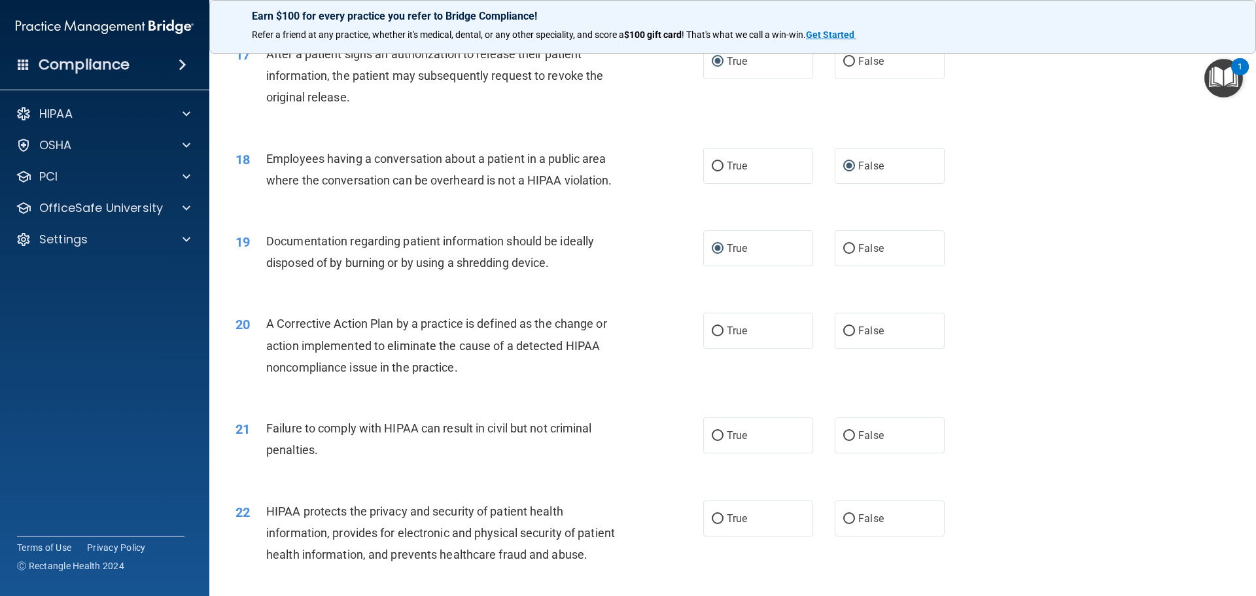
scroll to position [1570, 0]
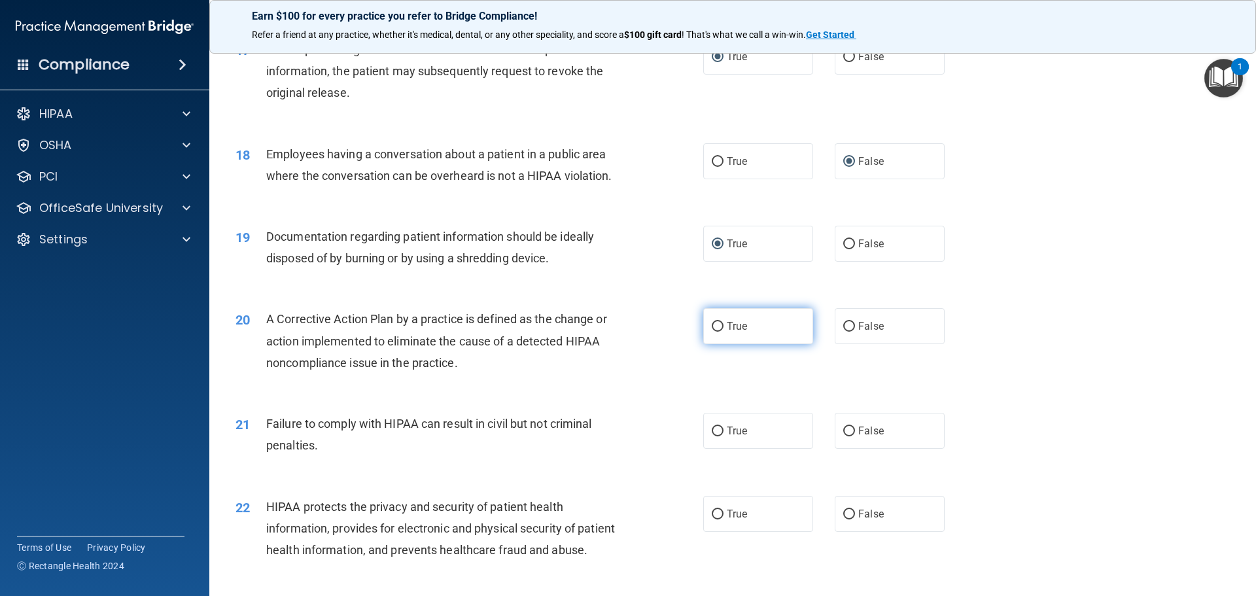
click at [713, 332] on input "True" at bounding box center [718, 327] width 12 height 10
radio input "true"
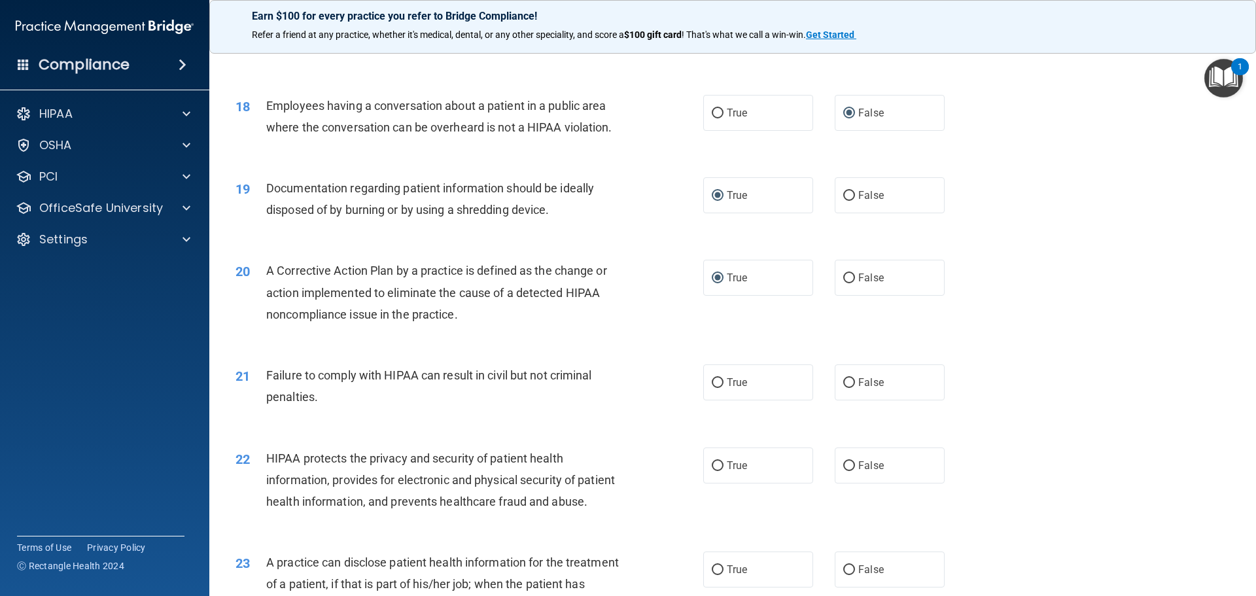
scroll to position [1701, 0]
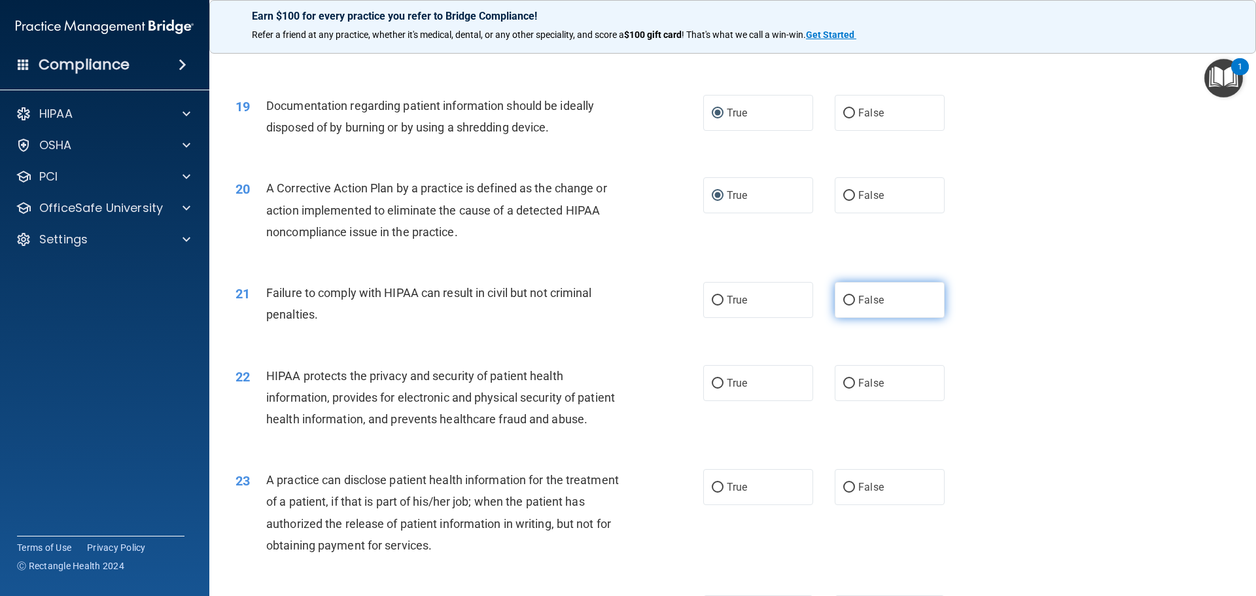
click at [843, 305] on input "False" at bounding box center [849, 301] width 12 height 10
radio input "true"
click at [712, 389] on input "True" at bounding box center [718, 384] width 12 height 10
radio input "true"
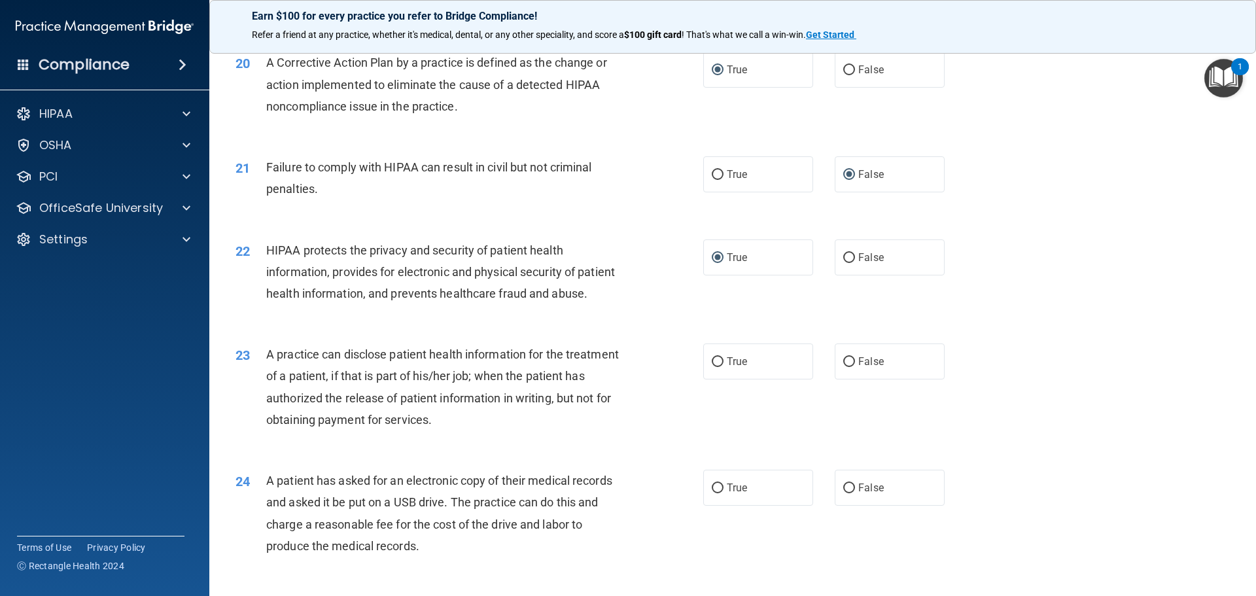
scroll to position [1832, 0]
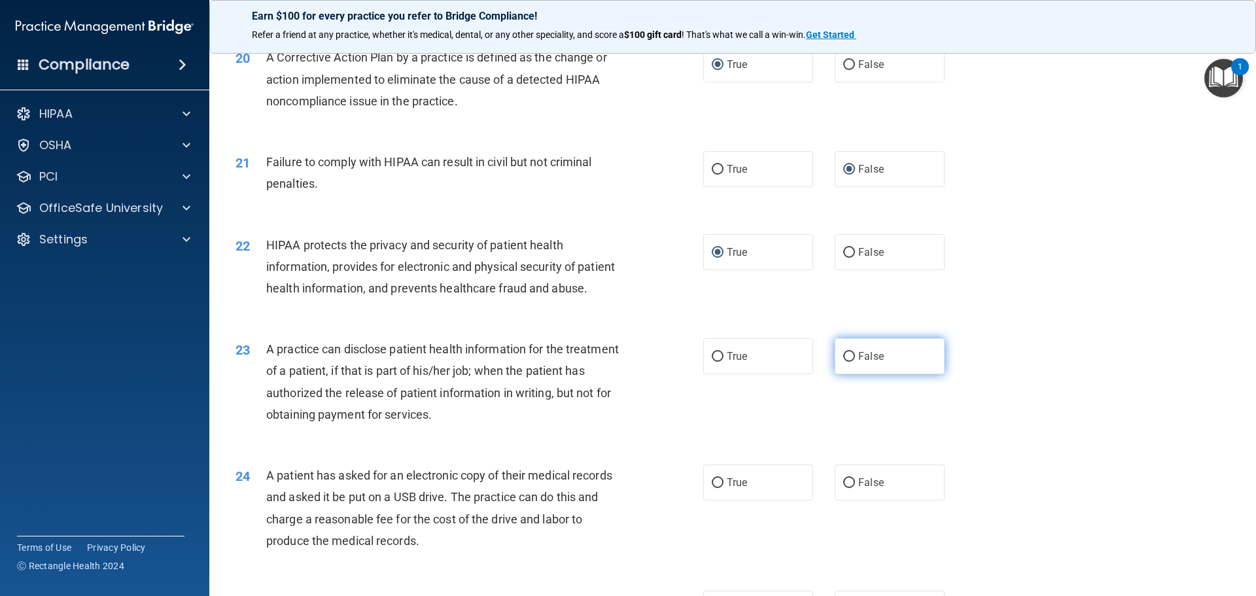
click at [846, 362] on input "False" at bounding box center [849, 357] width 12 height 10
radio input "true"
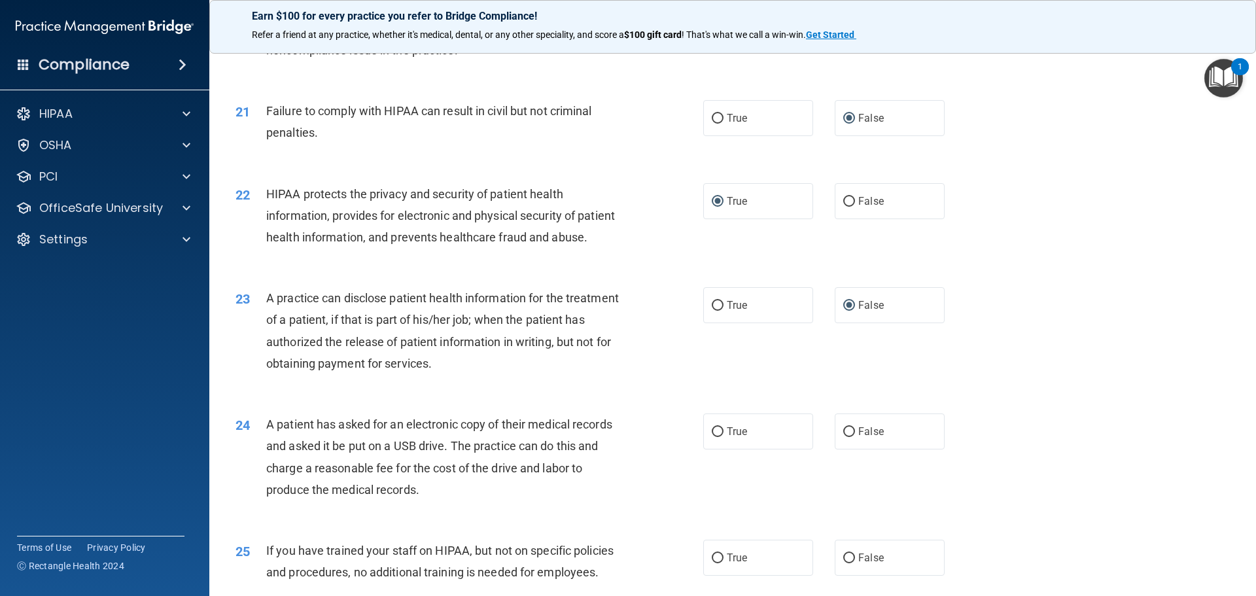
scroll to position [1962, 0]
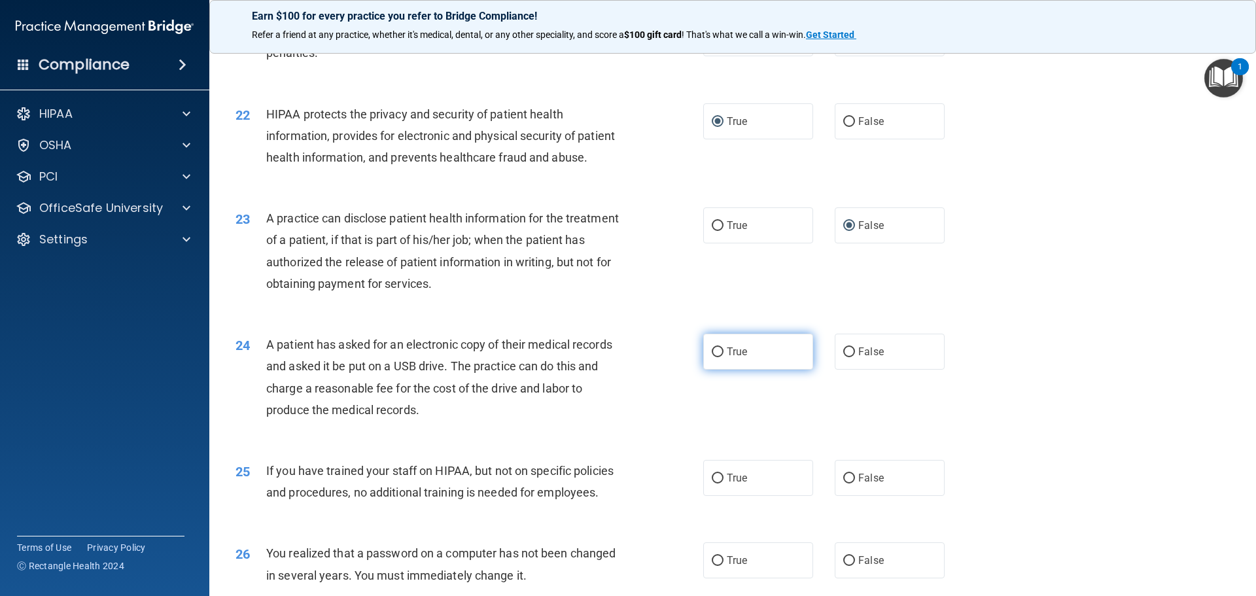
click at [712, 357] on input "True" at bounding box center [718, 352] width 12 height 10
radio input "true"
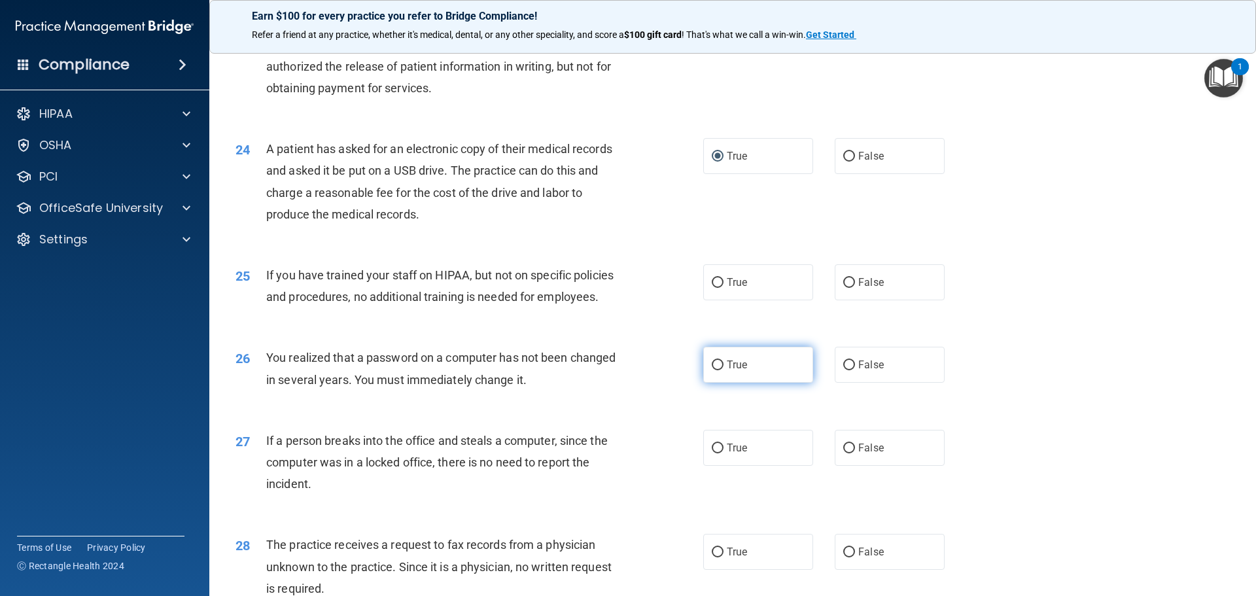
scroll to position [2159, 0]
click at [844, 287] on input "False" at bounding box center [849, 282] width 12 height 10
radio input "true"
click at [713, 370] on input "True" at bounding box center [718, 365] width 12 height 10
radio input "true"
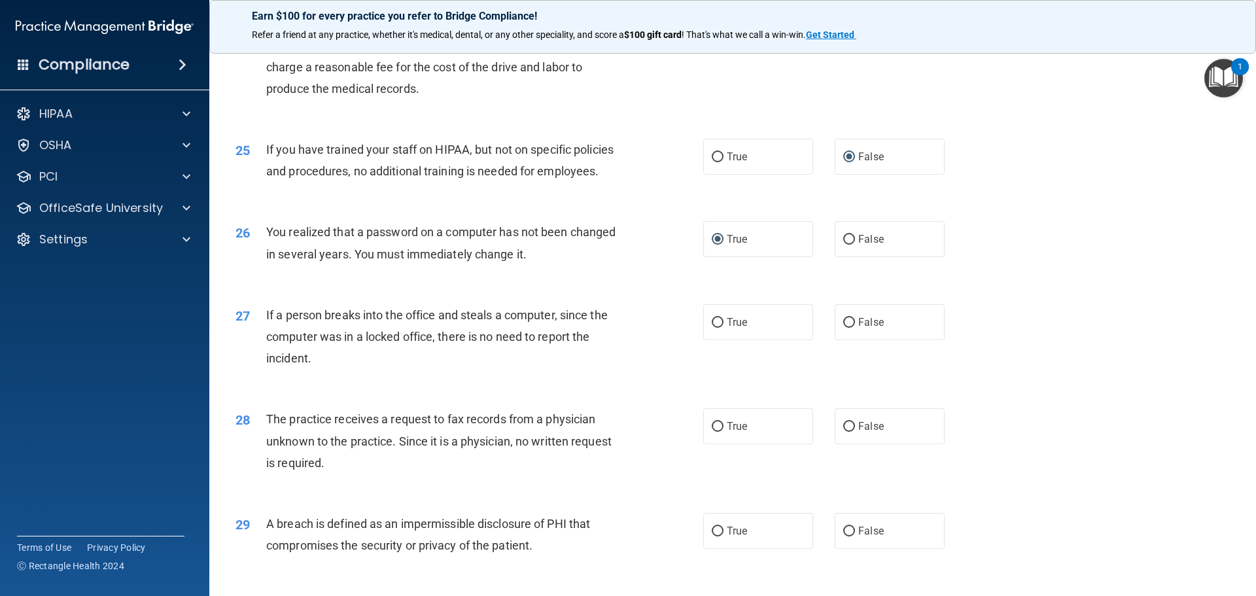
scroll to position [2290, 0]
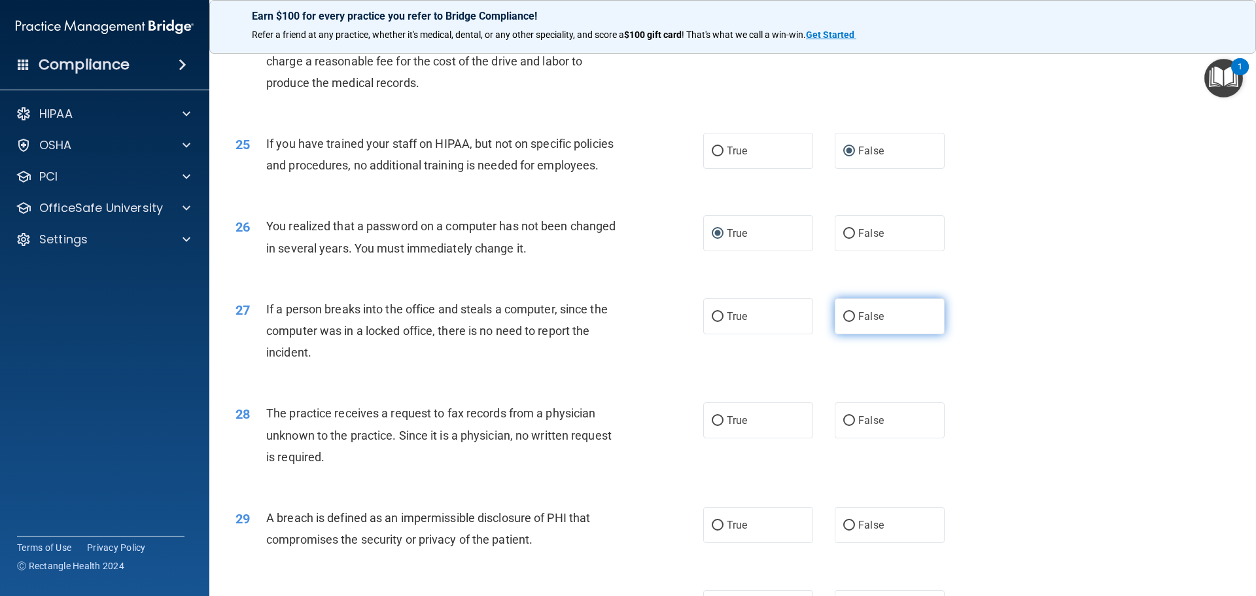
click at [843, 322] on input "False" at bounding box center [849, 317] width 12 height 10
radio input "true"
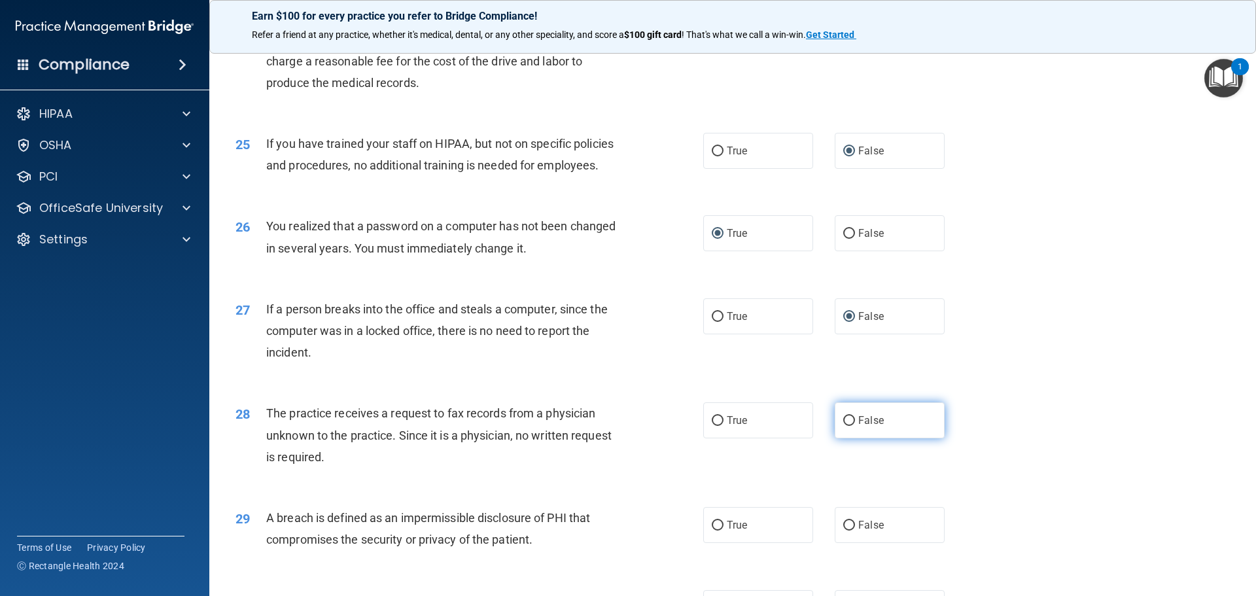
click at [844, 426] on input "False" at bounding box center [849, 421] width 12 height 10
radio input "true"
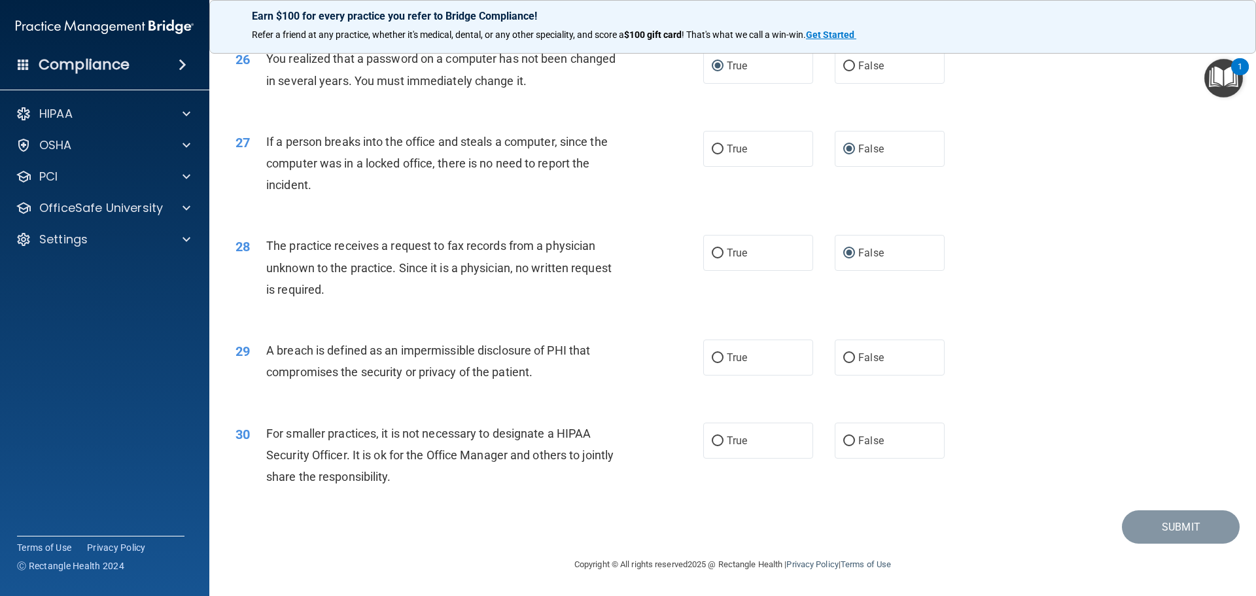
scroll to position [2486, 0]
click at [712, 363] on input "True" at bounding box center [718, 358] width 12 height 10
radio input "true"
click at [845, 446] on input "False" at bounding box center [849, 441] width 12 height 10
radio input "true"
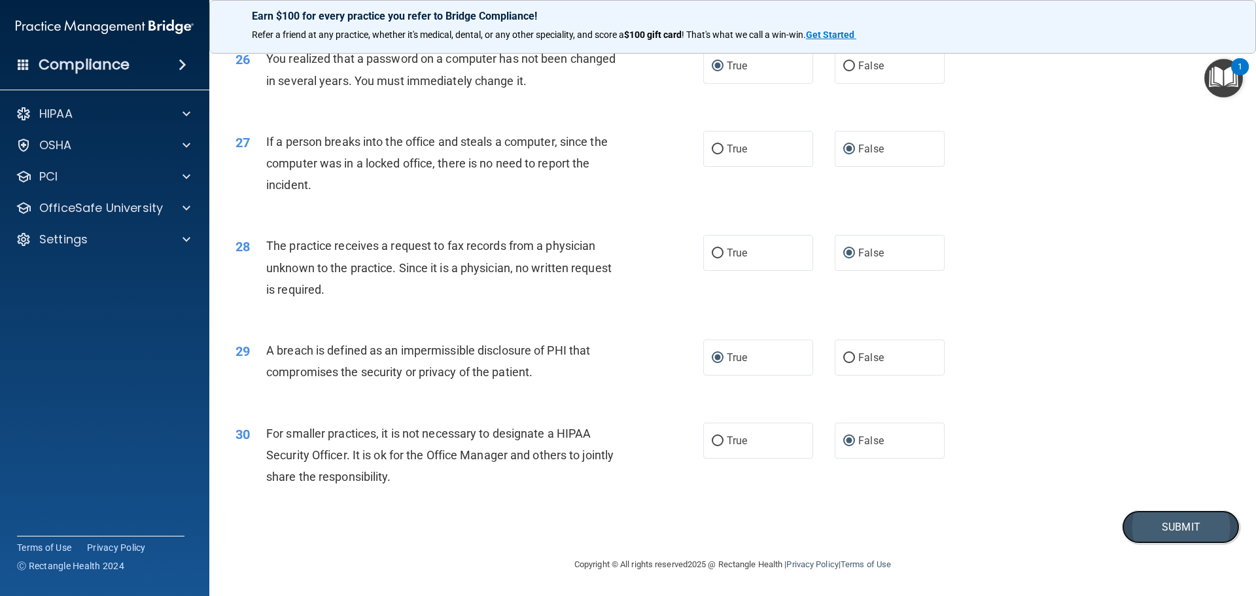
click at [1174, 542] on button "Submit" at bounding box center [1181, 526] width 118 height 33
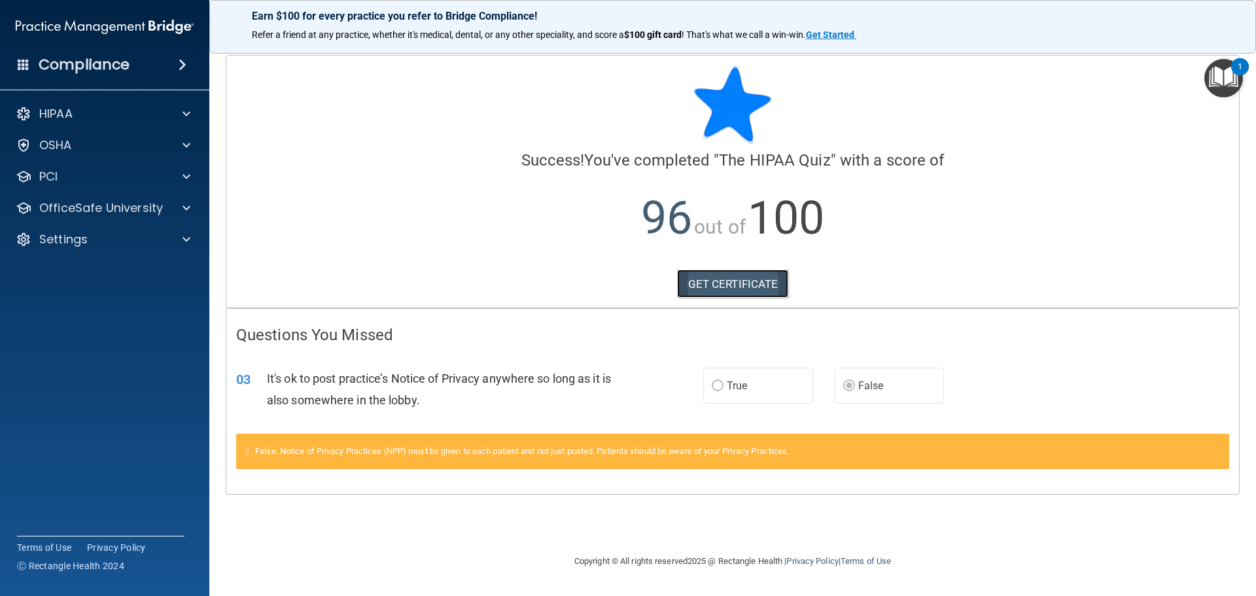
click at [708, 282] on link "GET CERTIFICATE" at bounding box center [733, 284] width 112 height 29
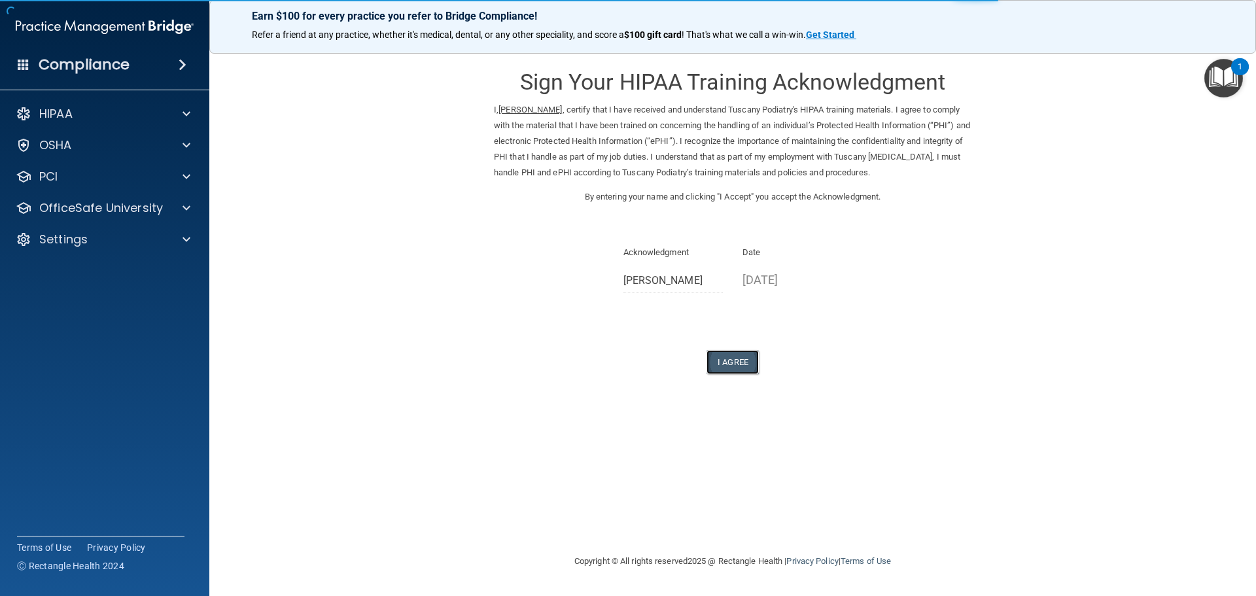
click at [742, 359] on button "I Agree" at bounding box center [732, 362] width 52 height 24
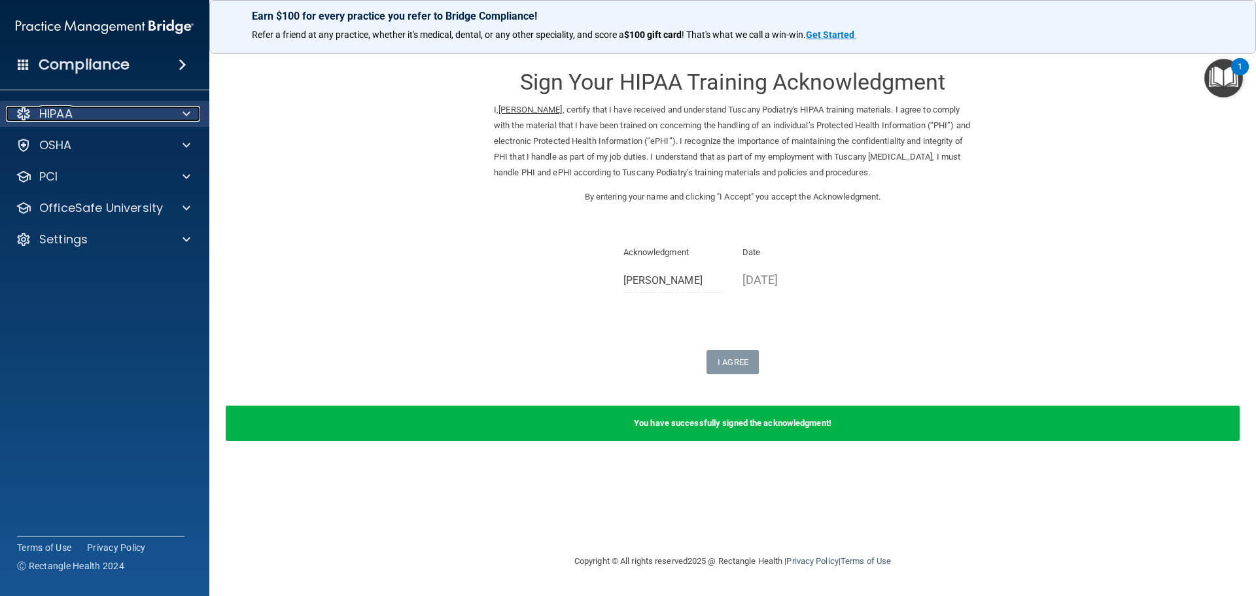
click at [131, 116] on div "HIPAA" at bounding box center [87, 114] width 162 height 16
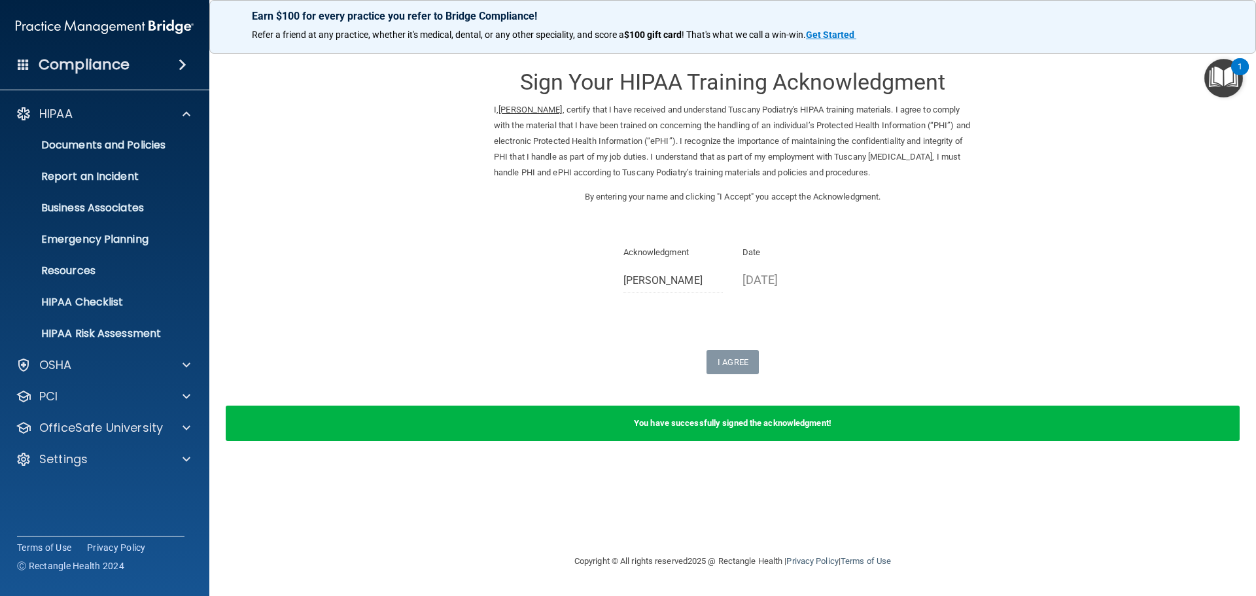
click at [270, 182] on form "Sign Your HIPAA Training Acknowledgment I, Dorothy Gaines , certify that I have…" at bounding box center [732, 256] width 994 height 402
click at [192, 364] on div at bounding box center [184, 365] width 33 height 16
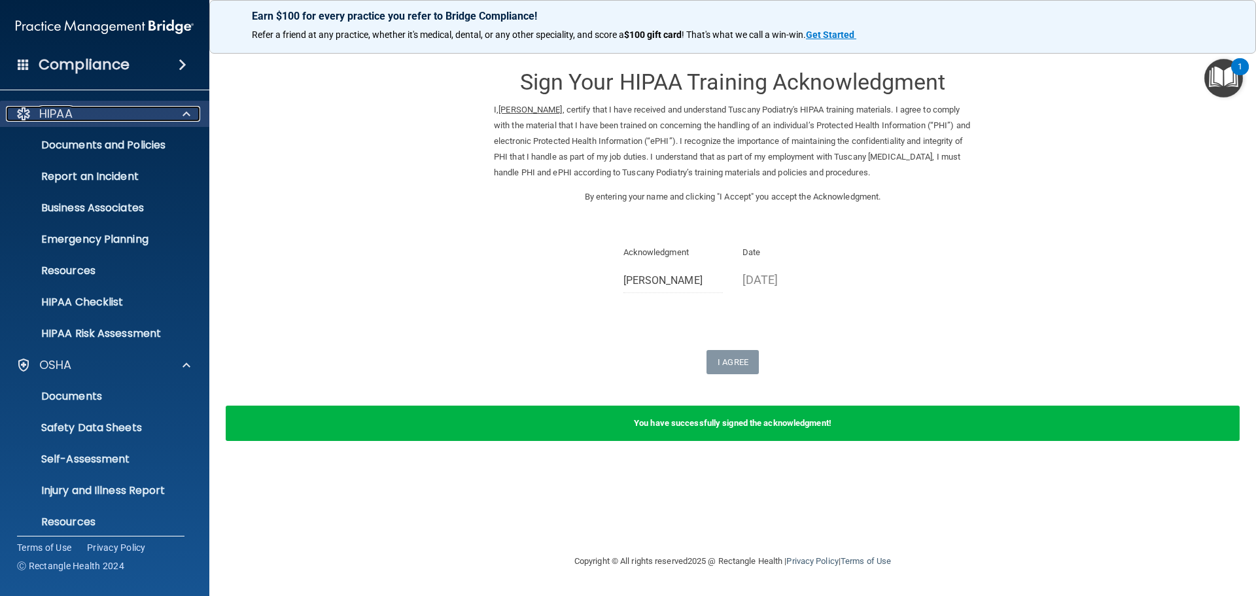
click at [190, 114] on div at bounding box center [184, 114] width 33 height 16
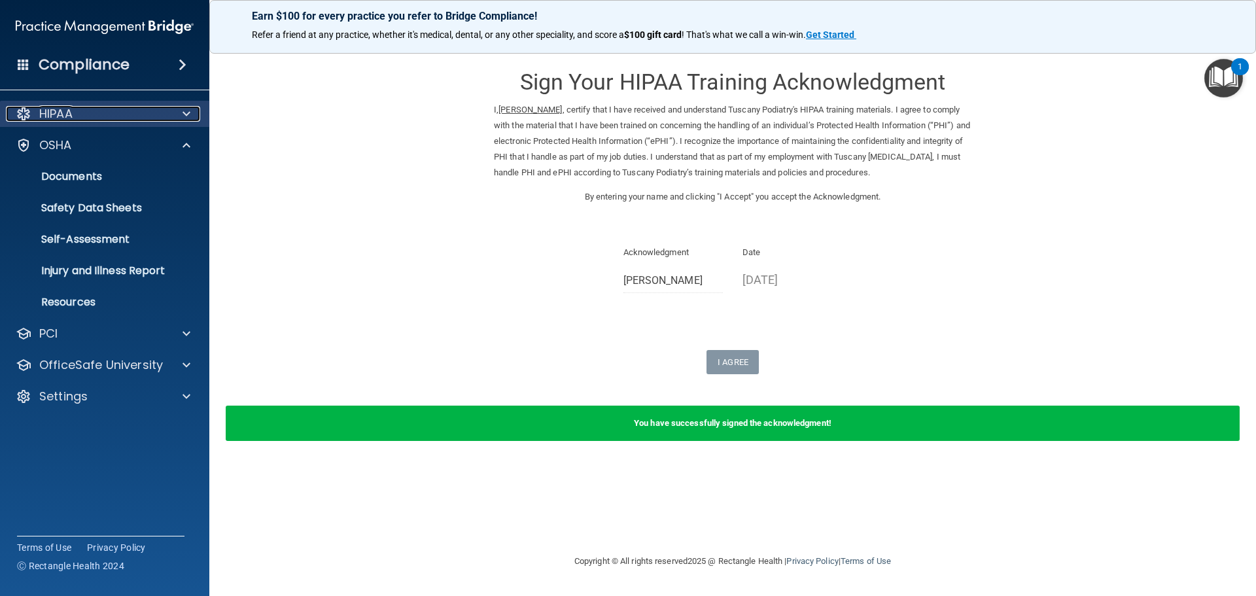
click at [190, 114] on div at bounding box center [184, 114] width 33 height 16
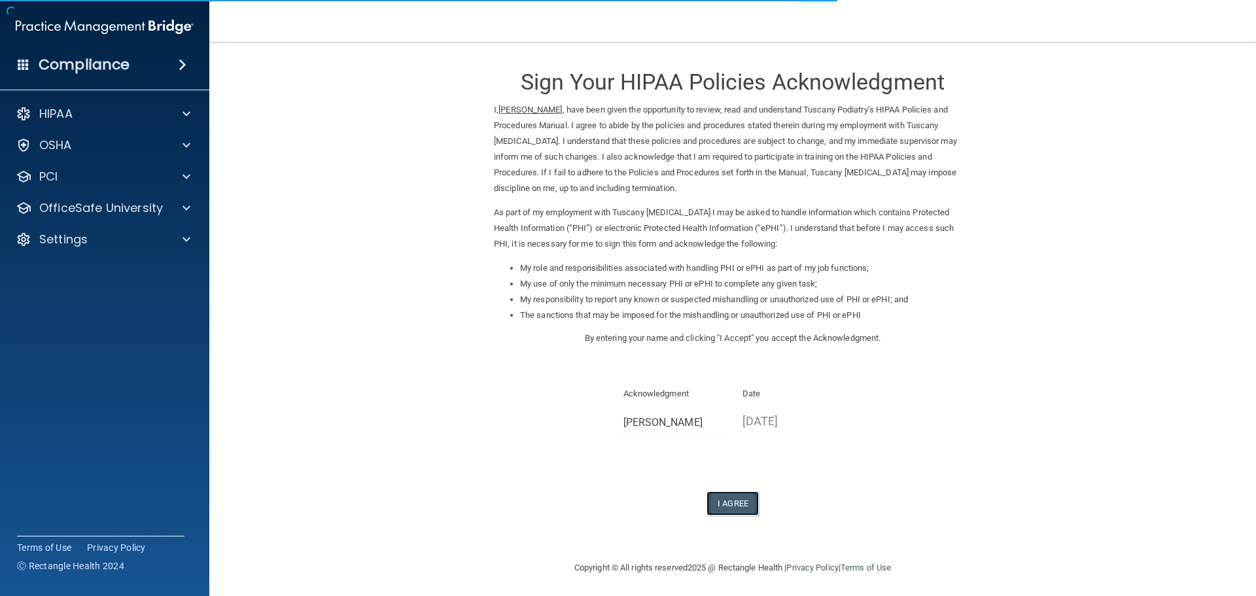
click at [731, 498] on button "I Agree" at bounding box center [732, 503] width 52 height 24
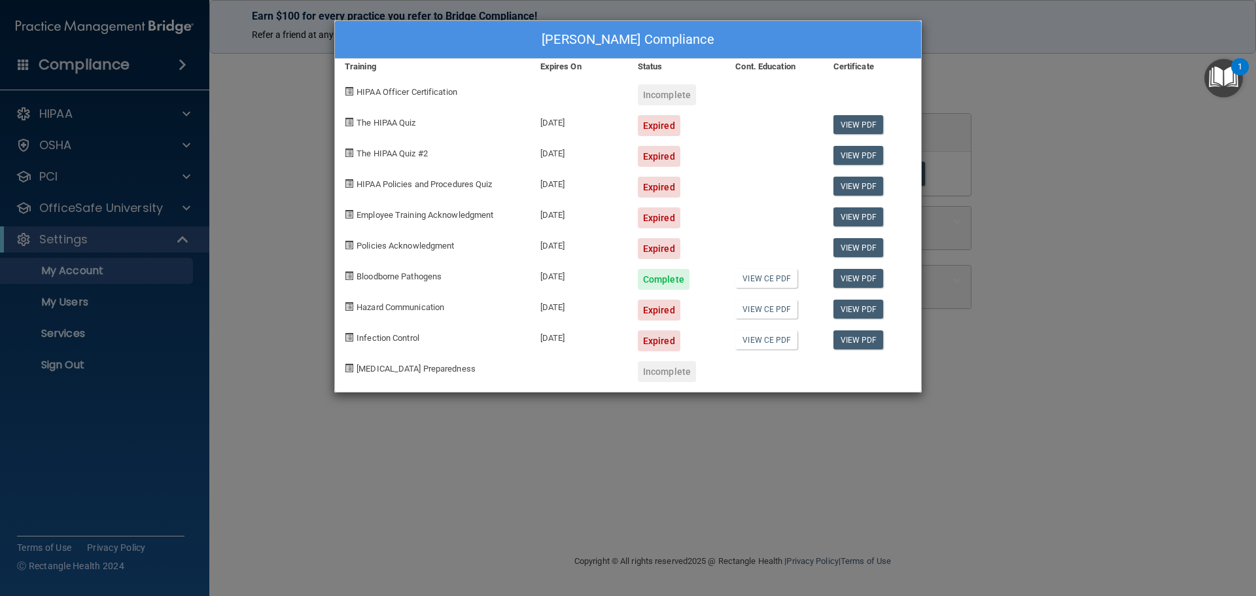
click at [387, 476] on div "Dorothy Gaines's Compliance Training Expires On Status Cont. Education Certific…" at bounding box center [628, 298] width 1256 height 596
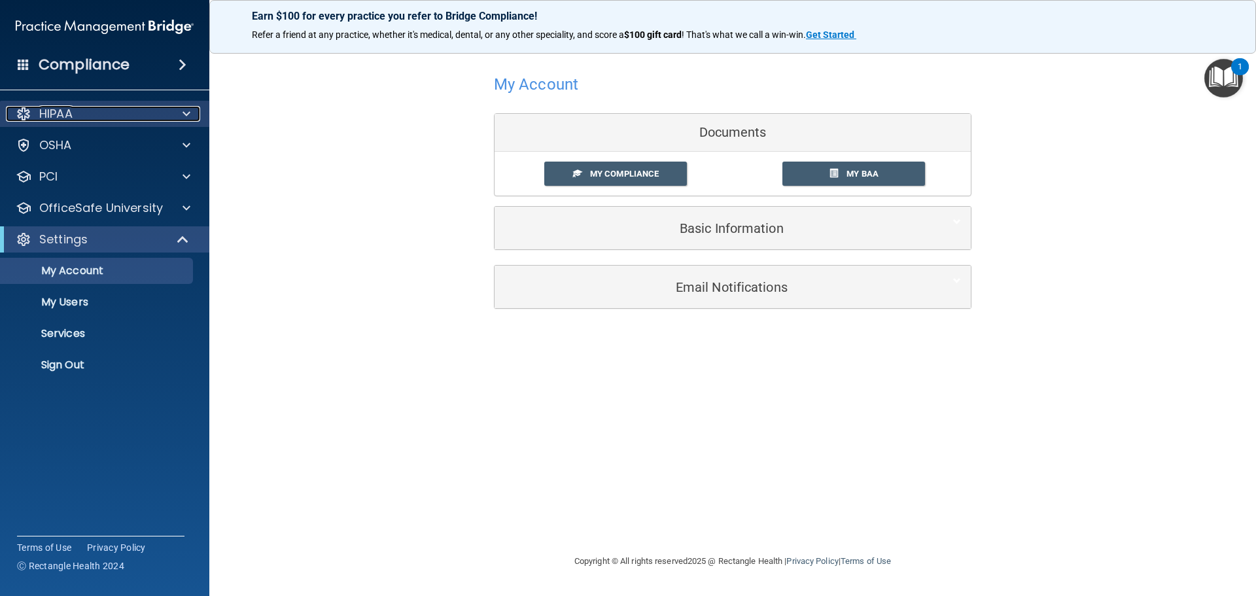
click at [188, 115] on span at bounding box center [187, 114] width 8 height 16
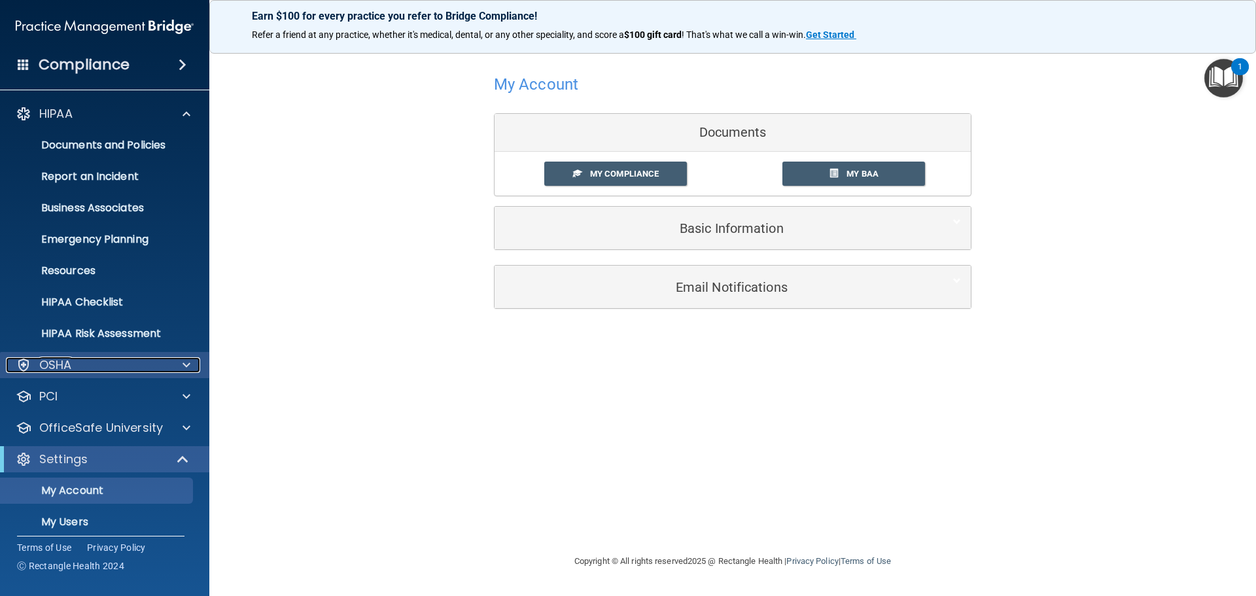
click at [180, 367] on div at bounding box center [184, 365] width 33 height 16
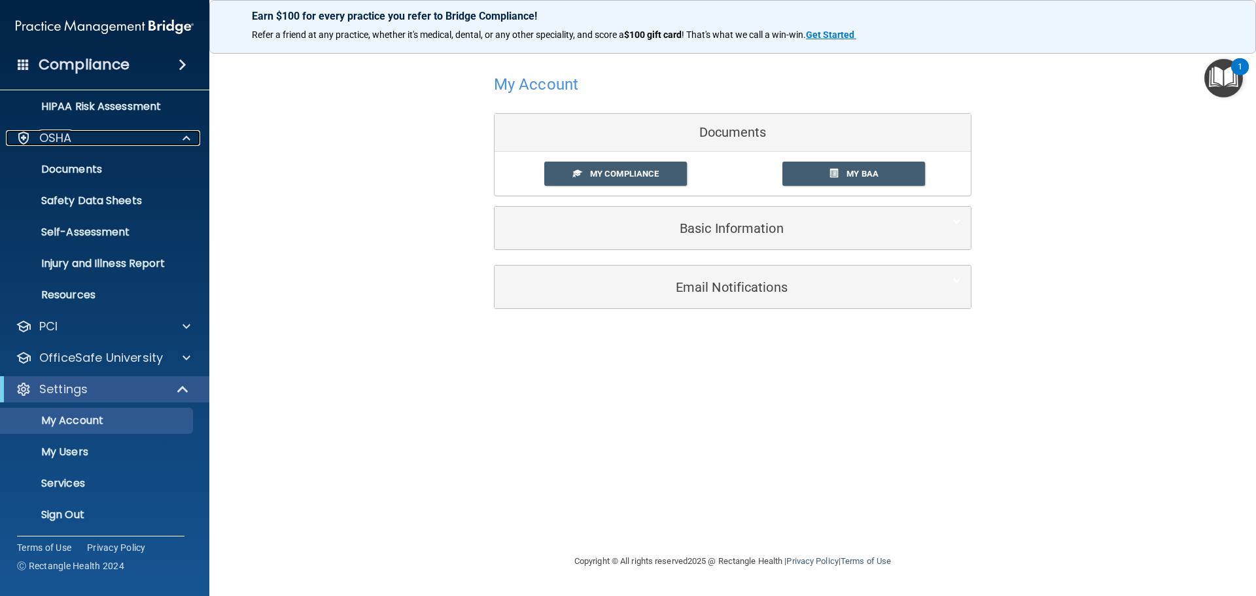
scroll to position [230, 0]
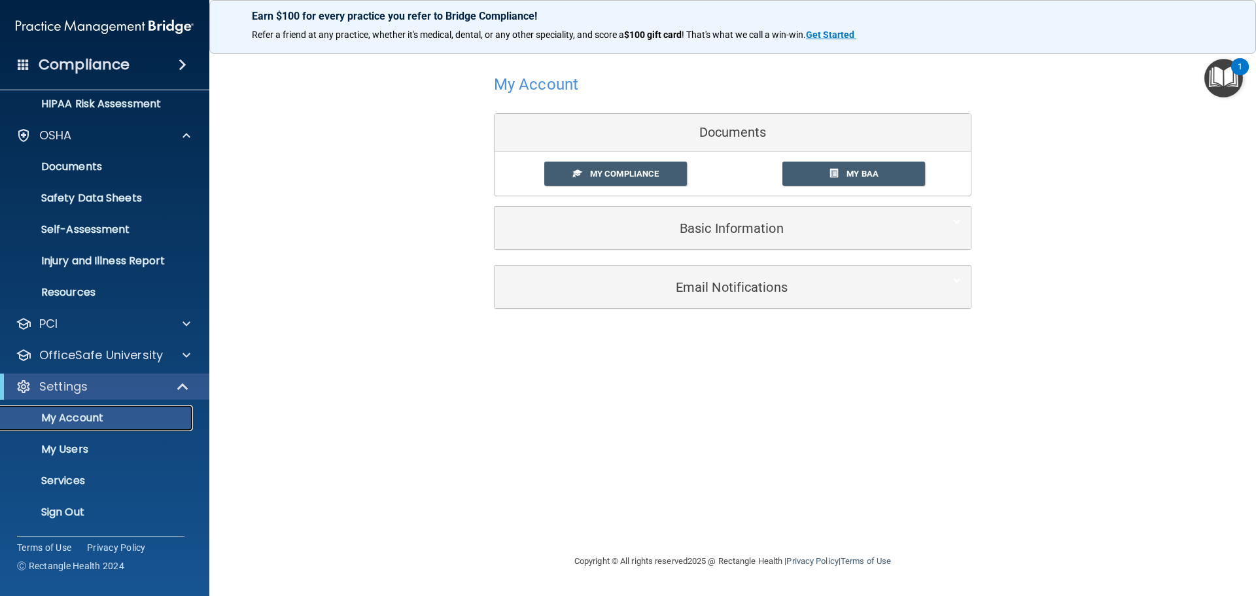
click at [174, 415] on p "My Account" at bounding box center [98, 417] width 179 height 13
click at [103, 447] on p "My Users" at bounding box center [98, 449] width 179 height 13
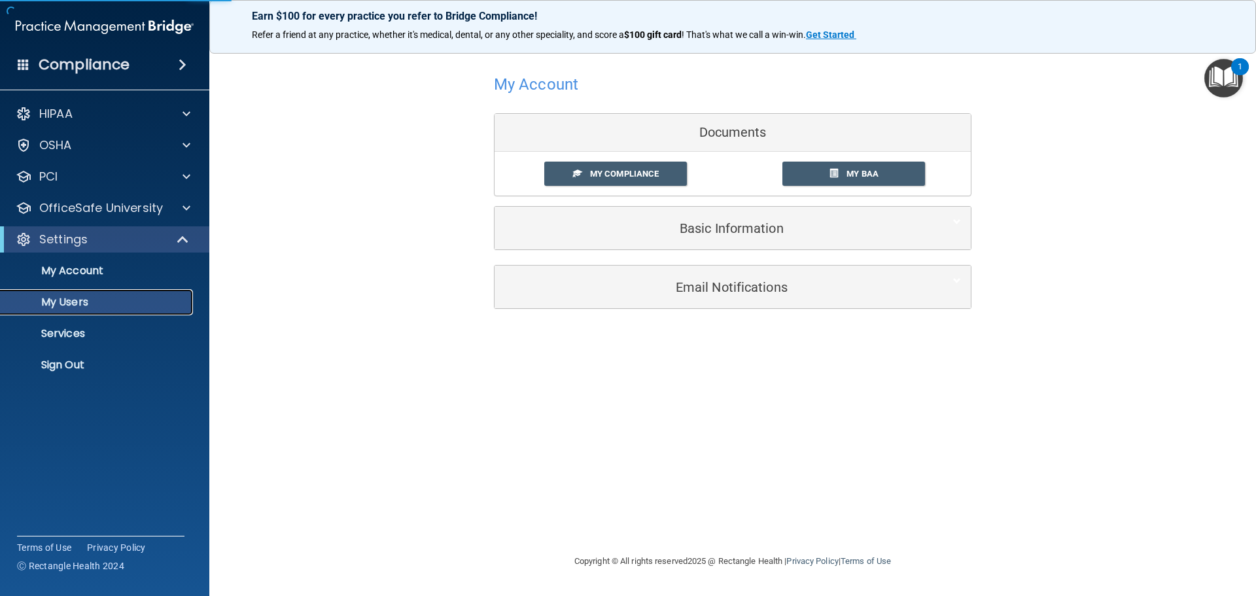
select select "20"
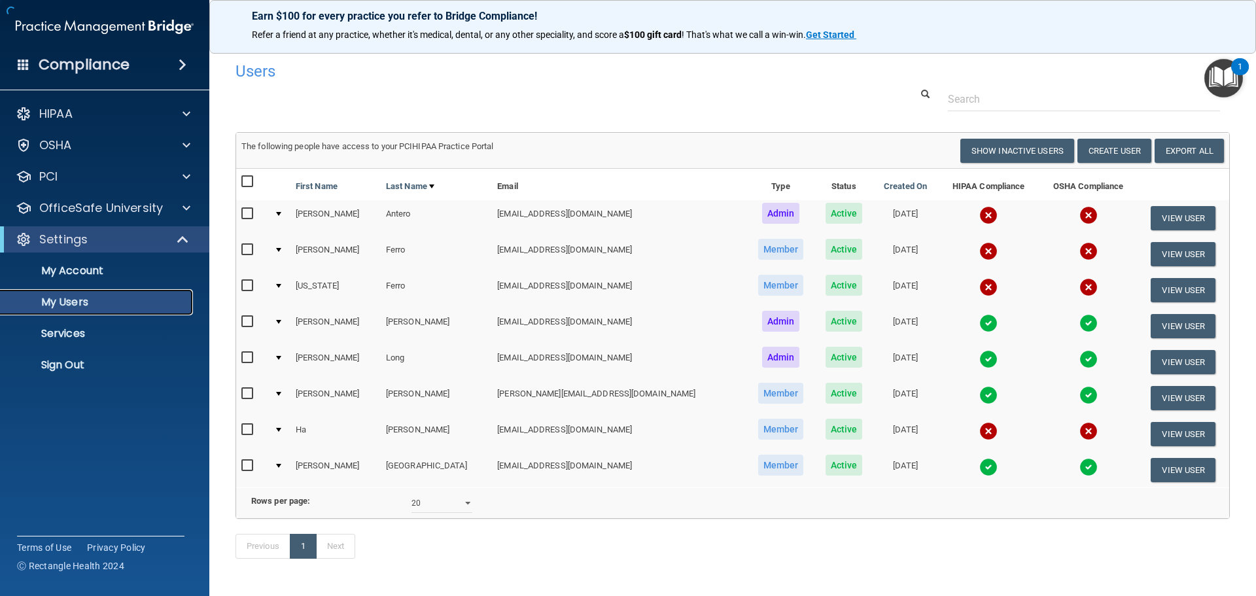
click at [83, 303] on p "My Users" at bounding box center [98, 302] width 179 height 13
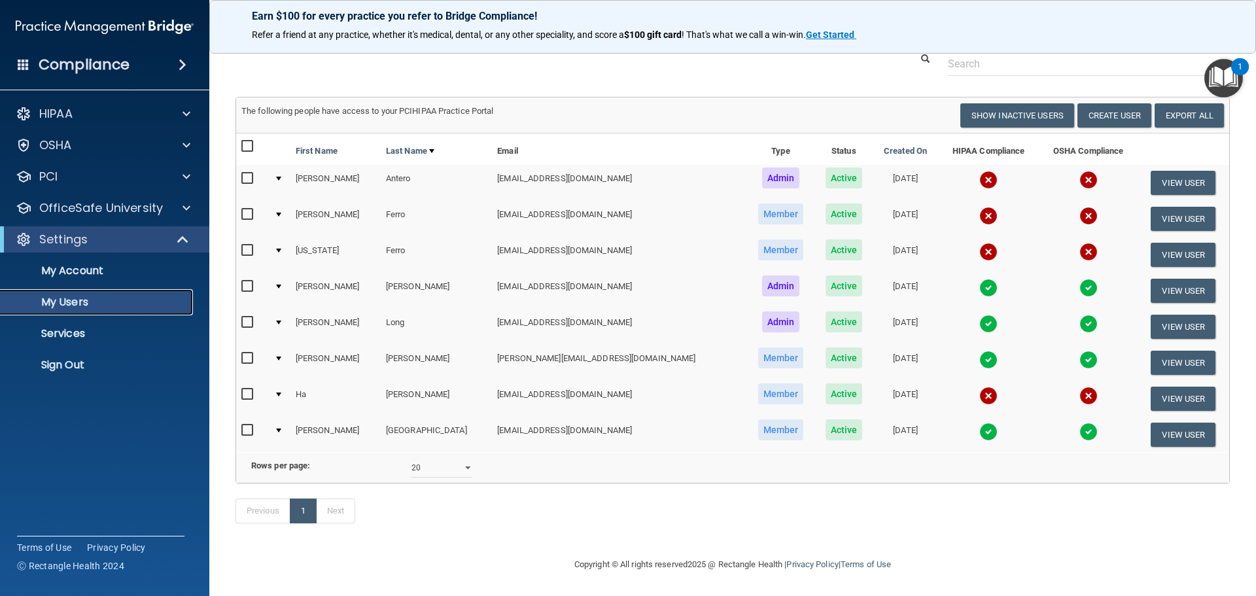
scroll to position [55, 0]
click at [190, 114] on div at bounding box center [184, 114] width 33 height 16
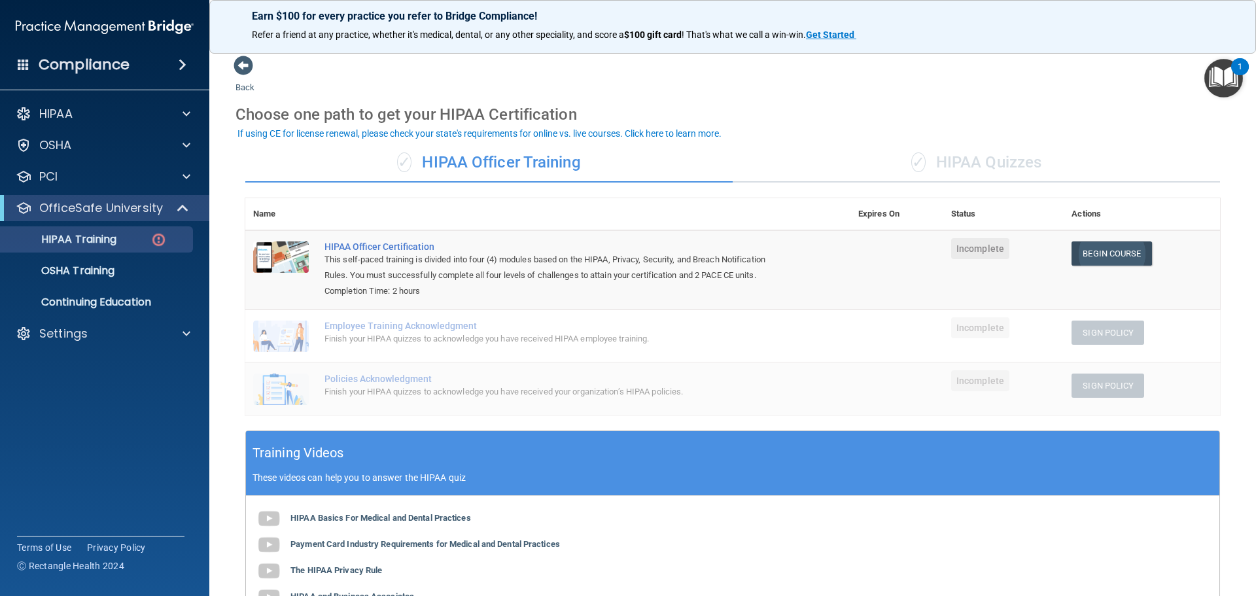
click at [1096, 251] on link "Begin Course" at bounding box center [1112, 253] width 80 height 24
click at [348, 341] on div "Finish your HIPAA quizzes to acknowledge you have received HIPAA employee train…" at bounding box center [554, 339] width 461 height 16
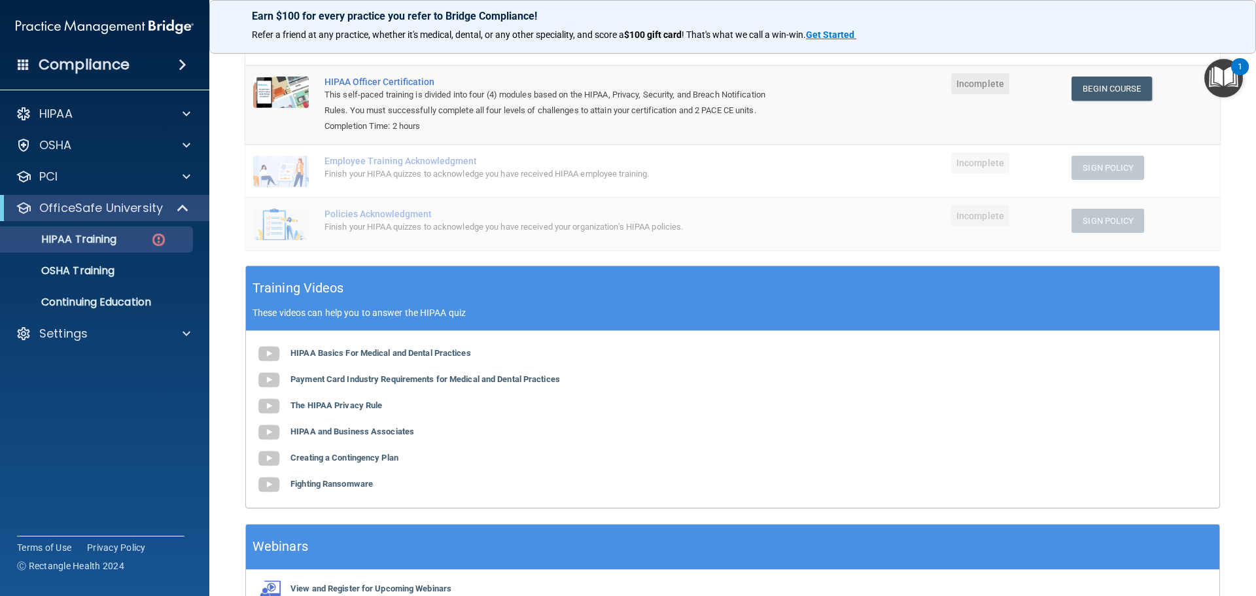
scroll to position [45, 0]
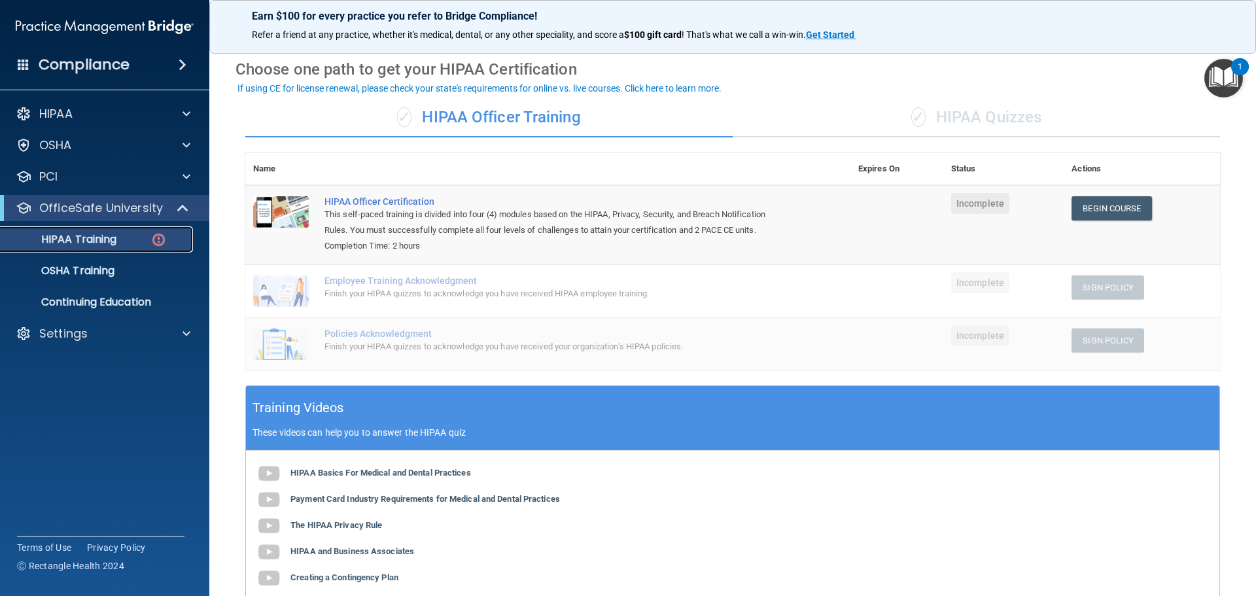
click at [130, 237] on div "HIPAA Training" at bounding box center [98, 239] width 179 height 13
click at [139, 233] on div "HIPAA Training" at bounding box center [98, 239] width 179 height 13
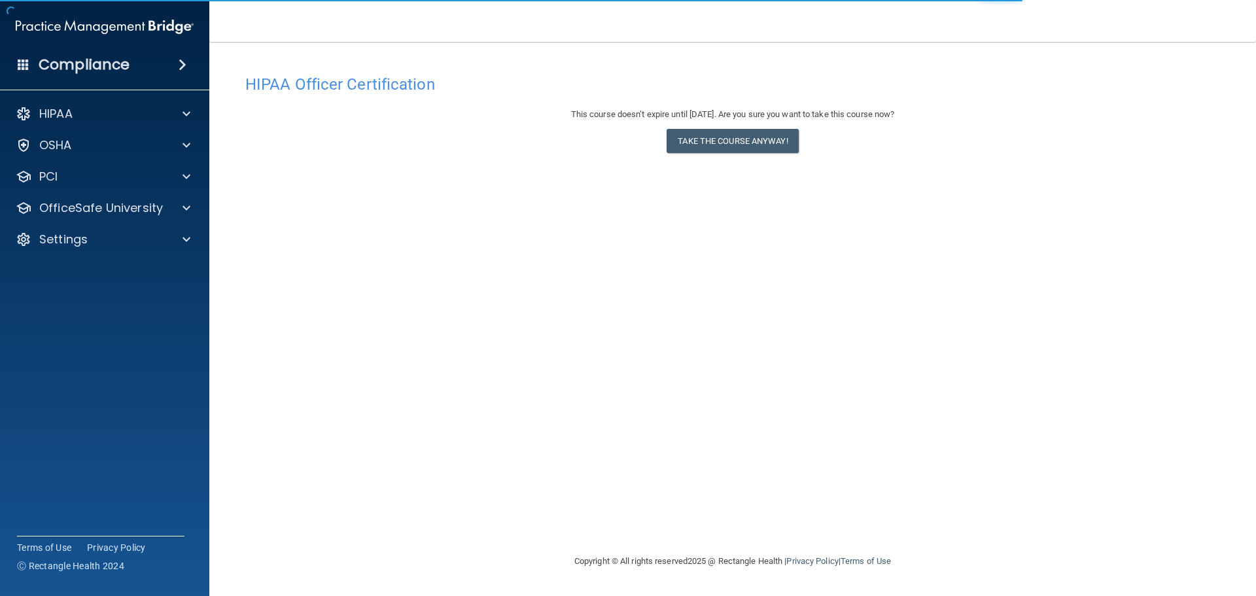
click at [690, 198] on div "HIPAA Officer Certification This course doesn’t expire until [DATE]. Are you su…" at bounding box center [732, 310] width 994 height 485
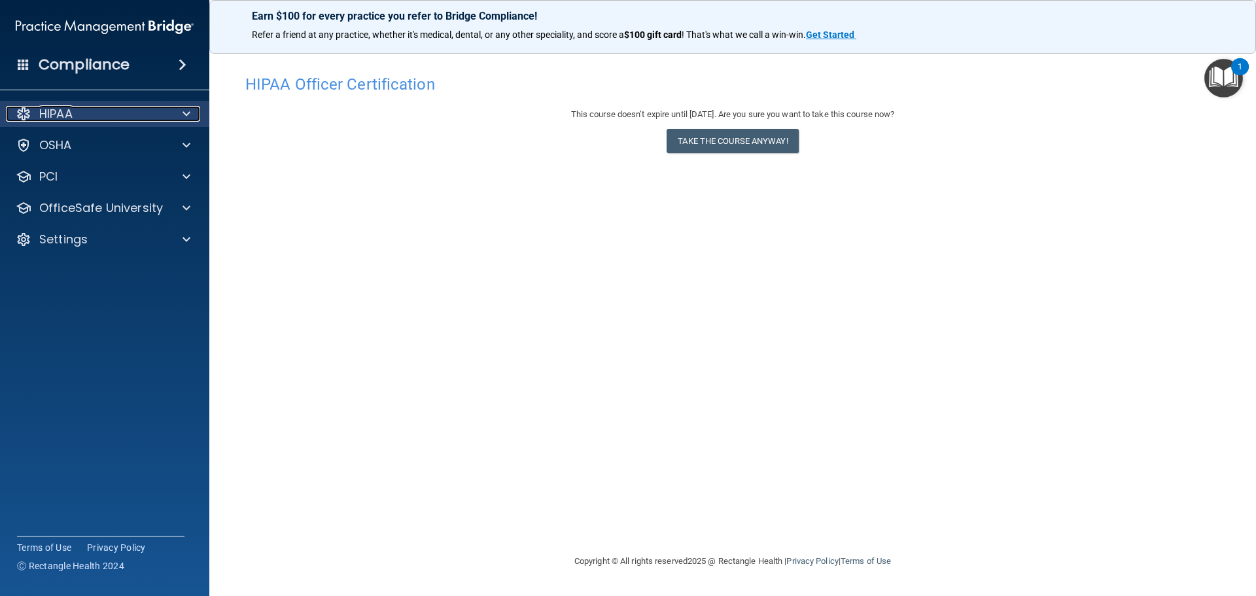
click at [184, 111] on span at bounding box center [187, 114] width 8 height 16
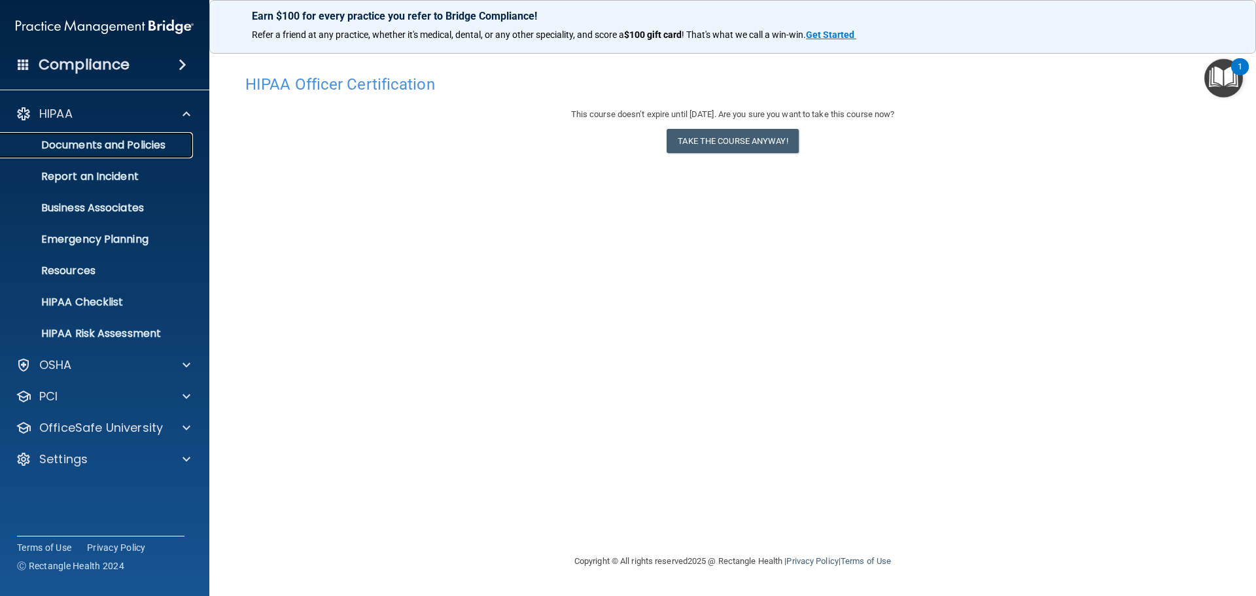
click at [151, 147] on p "Documents and Policies" at bounding box center [98, 145] width 179 height 13
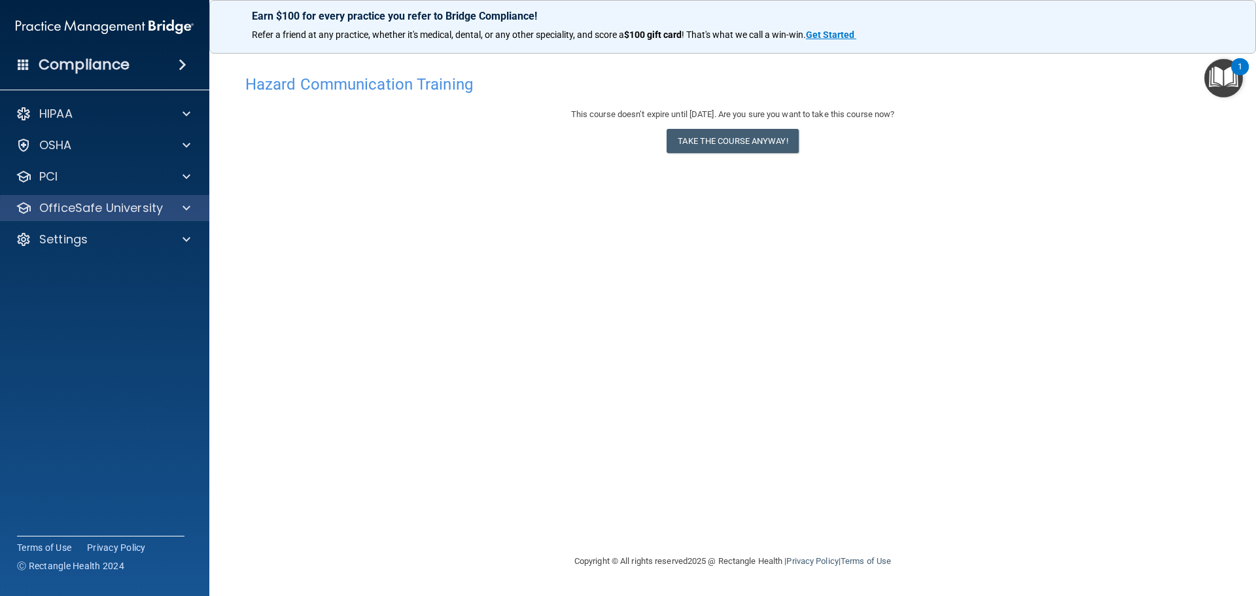
click at [128, 198] on div "OfficeSafe University" at bounding box center [105, 208] width 210 height 26
click at [165, 207] on div "OfficeSafe University" at bounding box center [87, 208] width 162 height 16
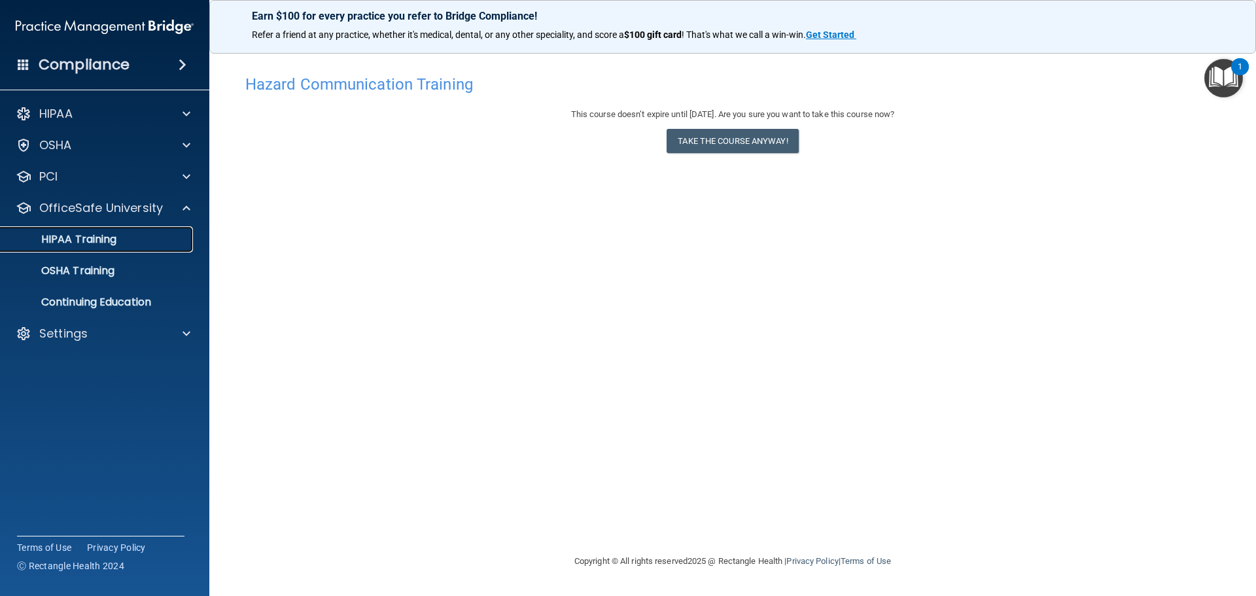
click at [154, 240] on div "HIPAA Training" at bounding box center [98, 239] width 179 height 13
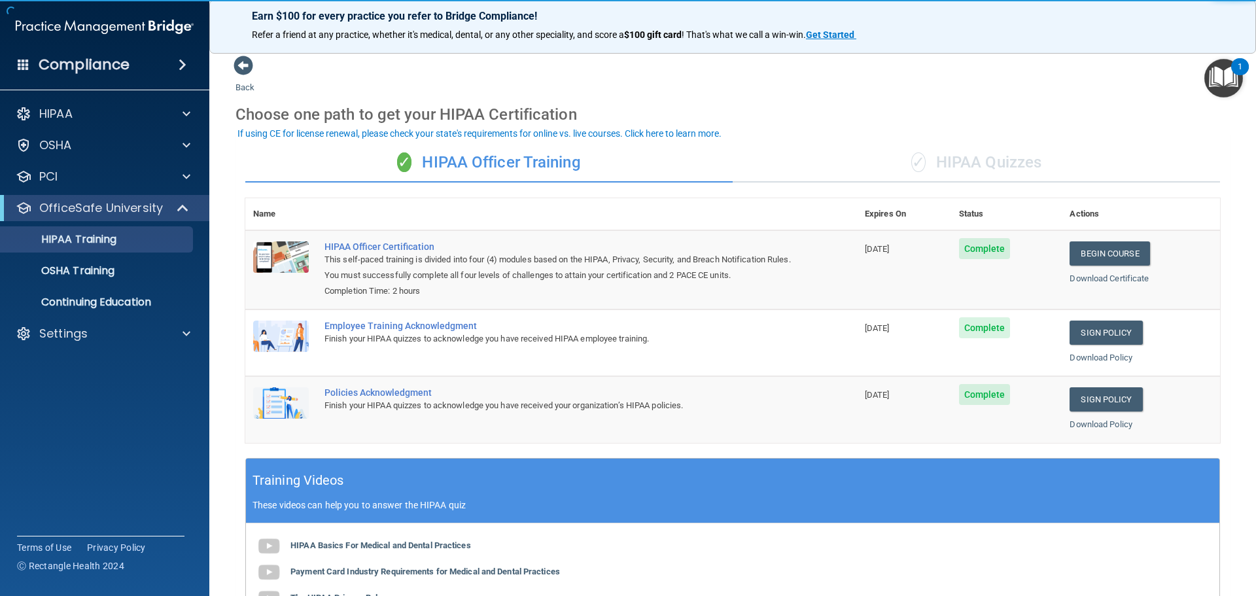
click at [954, 171] on div "✓ HIPAA Quizzes" at bounding box center [976, 162] width 487 height 39
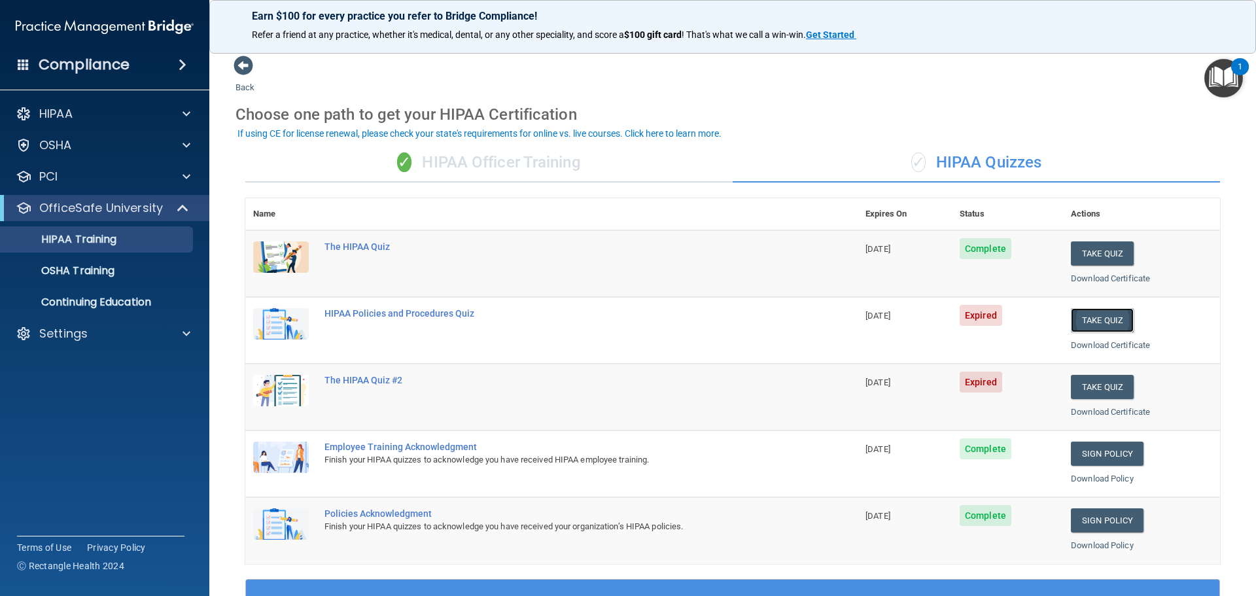
click at [1091, 319] on button "Take Quiz" at bounding box center [1102, 320] width 63 height 24
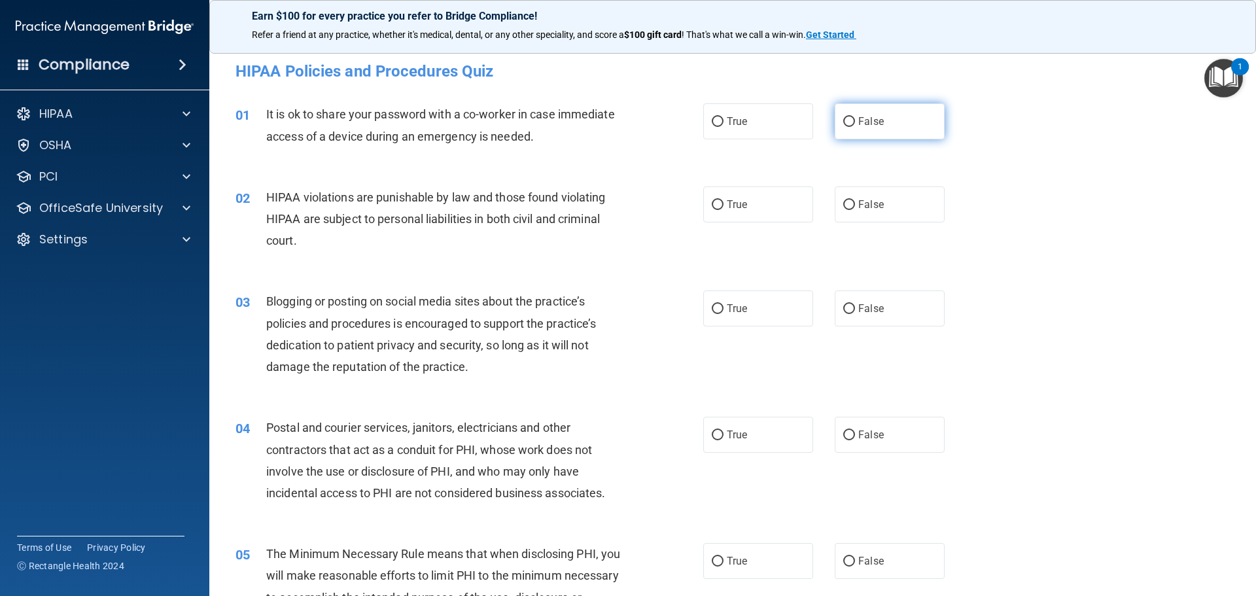
click at [844, 120] on input "False" at bounding box center [849, 122] width 12 height 10
radio input "true"
click at [712, 202] on input "True" at bounding box center [718, 205] width 12 height 10
radio input "true"
click at [846, 308] on input "False" at bounding box center [849, 309] width 12 height 10
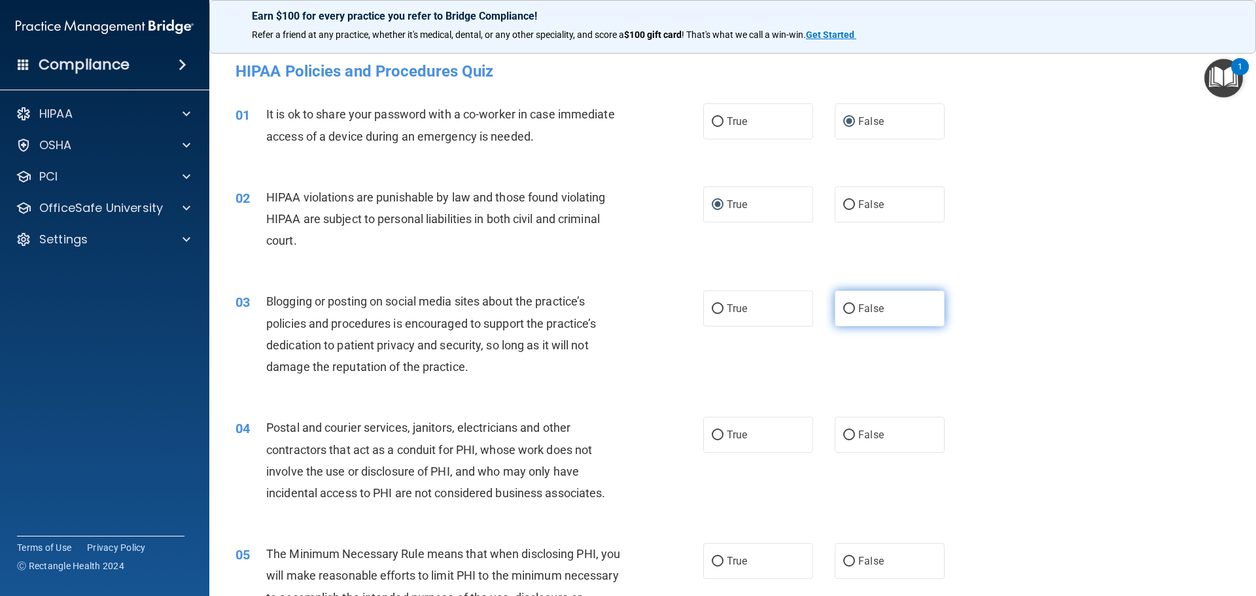
radio input "true"
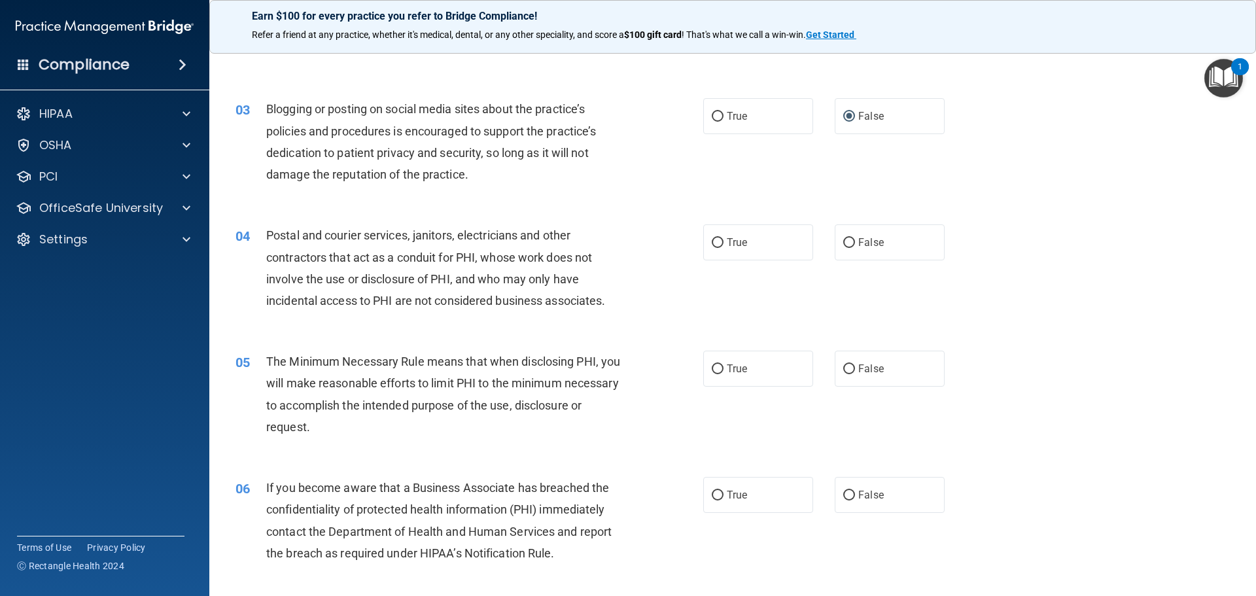
scroll to position [196, 0]
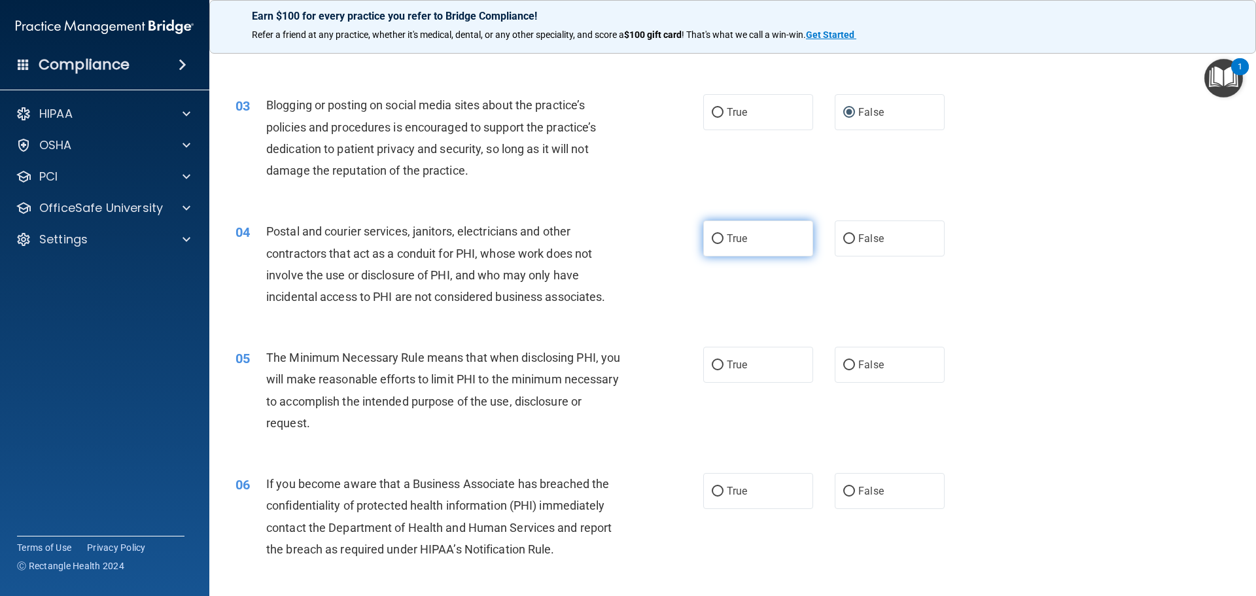
click at [712, 238] on input "True" at bounding box center [718, 239] width 12 height 10
radio input "true"
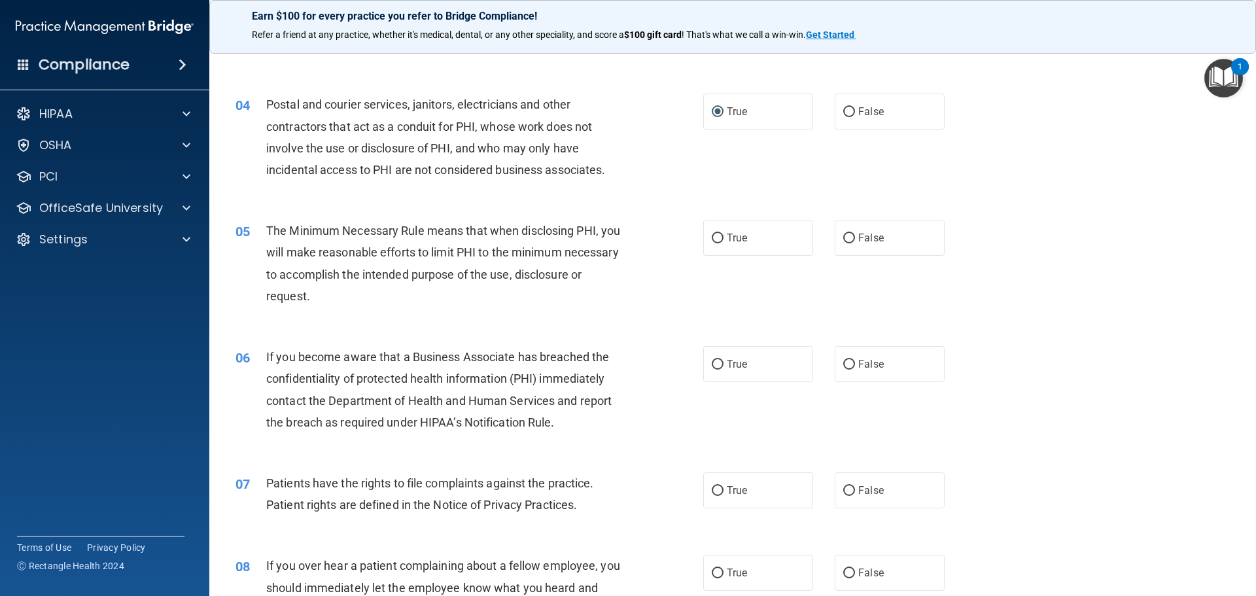
scroll to position [327, 0]
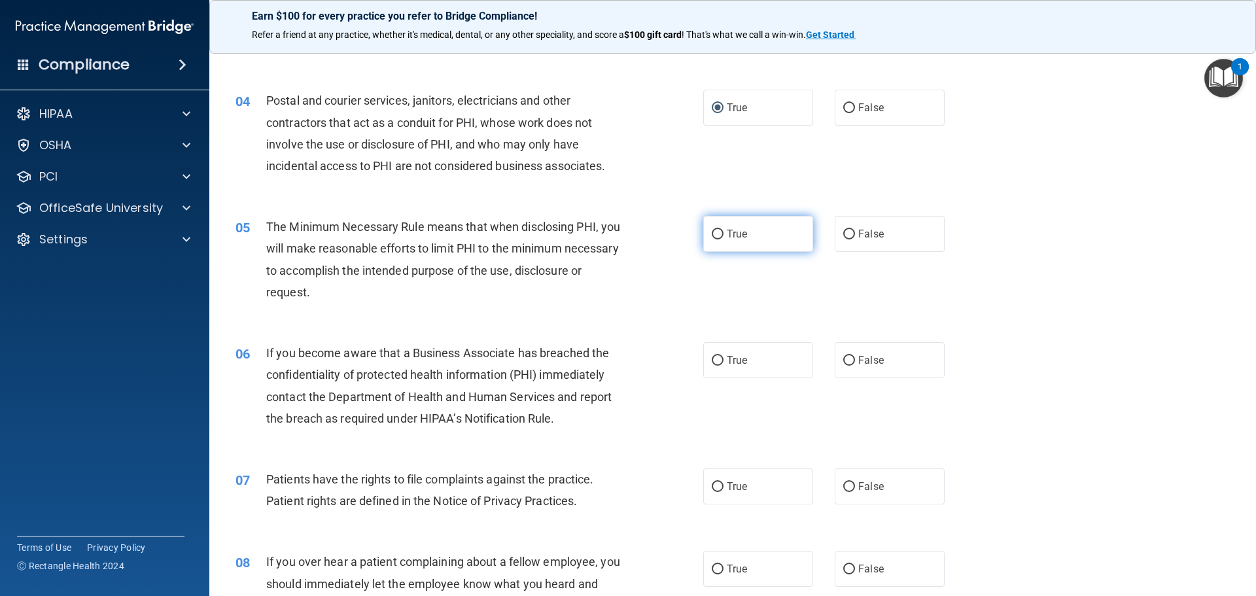
click at [714, 235] on input "True" at bounding box center [718, 235] width 12 height 10
radio input "true"
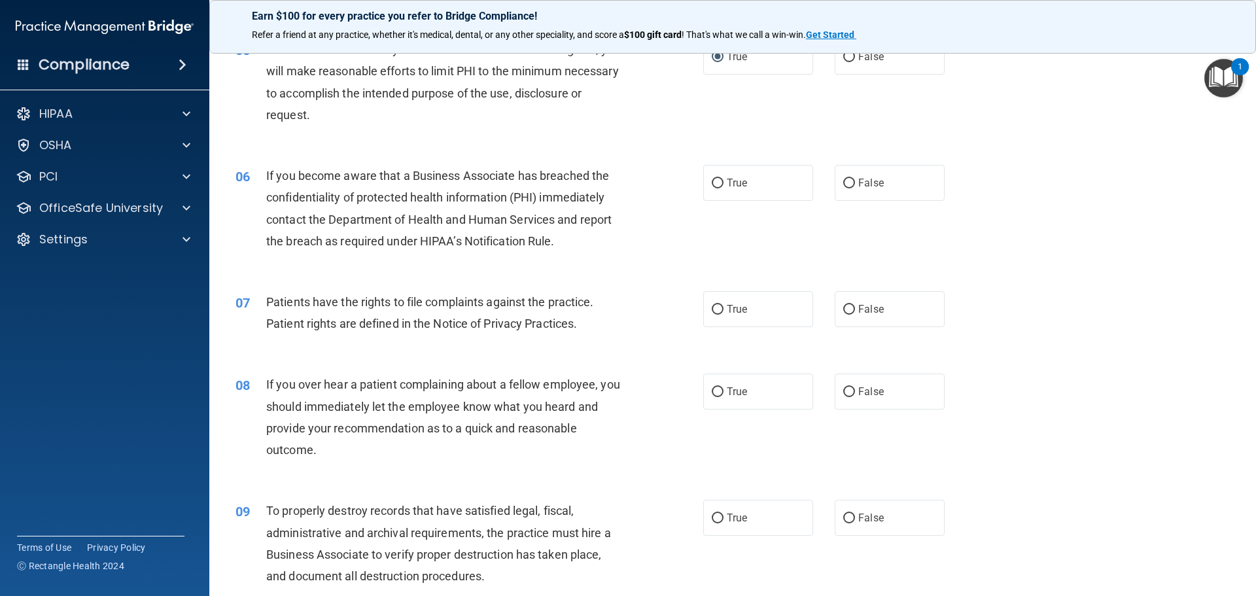
scroll to position [523, 0]
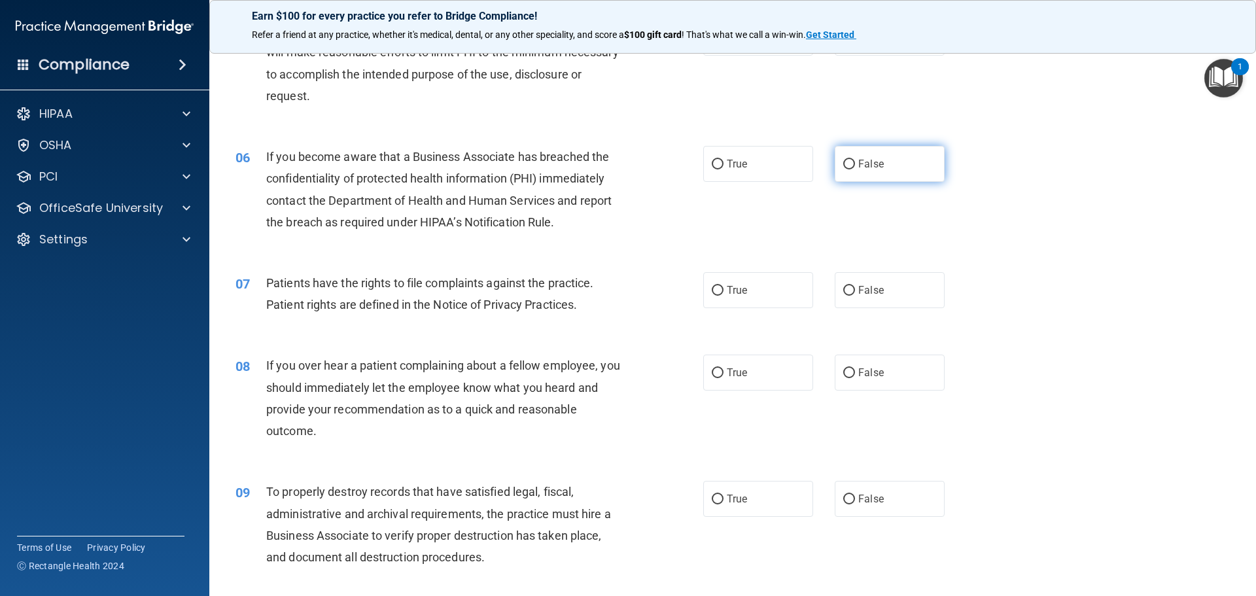
click at [846, 167] on input "False" at bounding box center [849, 165] width 12 height 10
radio input "true"
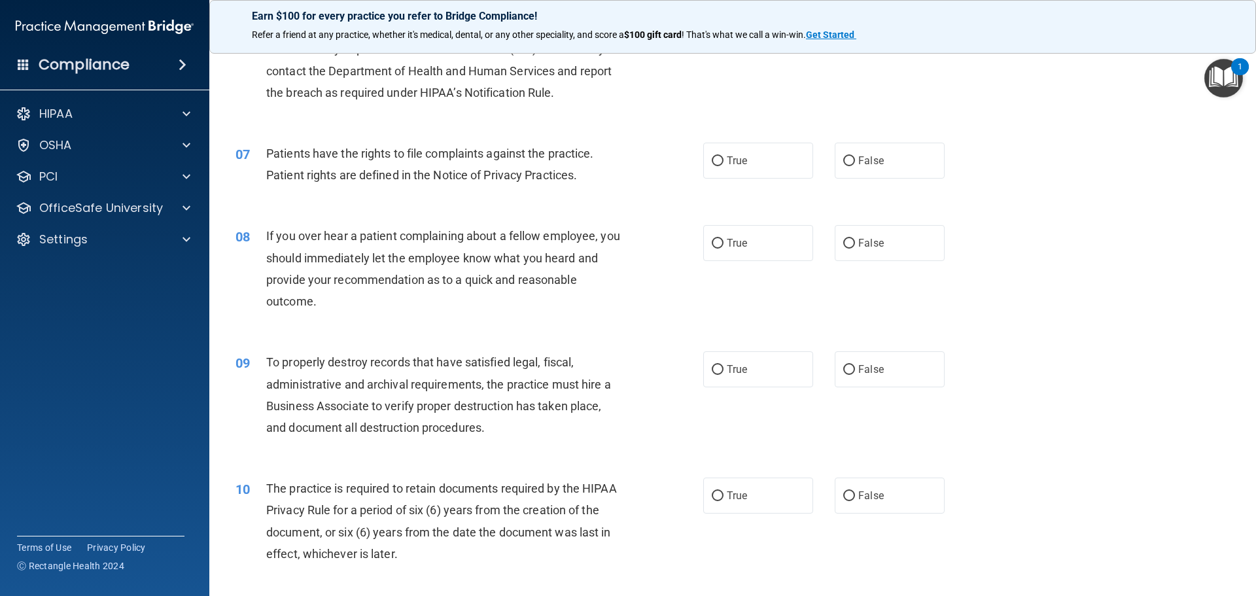
scroll to position [654, 0]
click at [712, 158] on input "True" at bounding box center [718, 160] width 12 height 10
radio input "true"
click at [843, 245] on input "False" at bounding box center [849, 242] width 12 height 10
radio input "true"
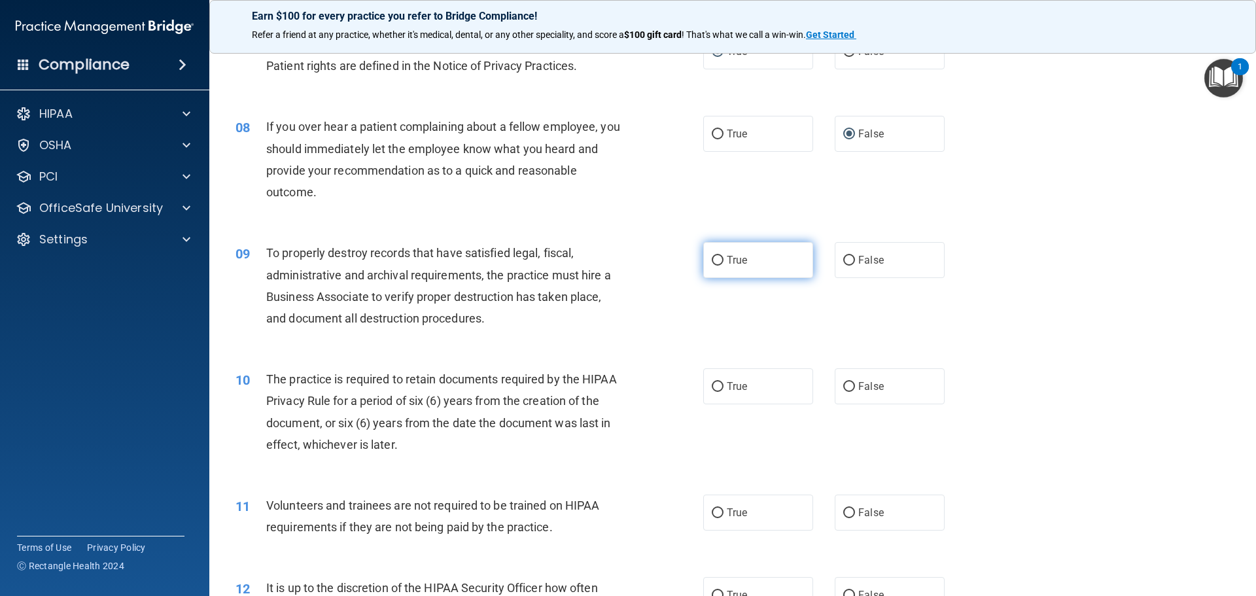
scroll to position [785, 0]
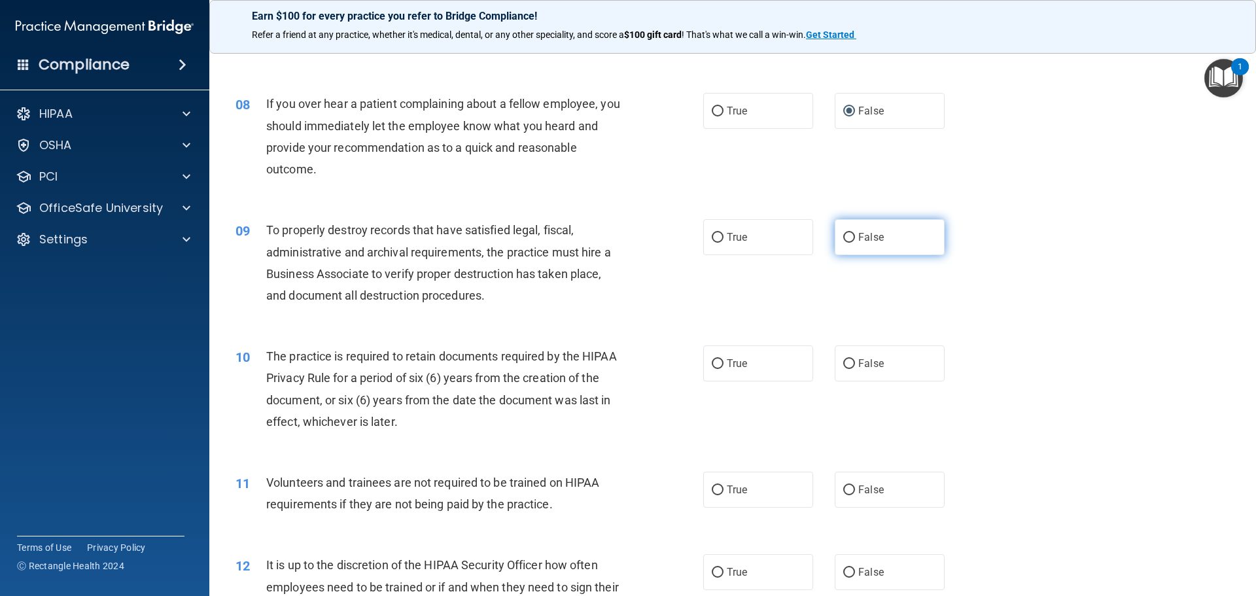
click at [843, 235] on input "False" at bounding box center [849, 238] width 12 height 10
radio input "true"
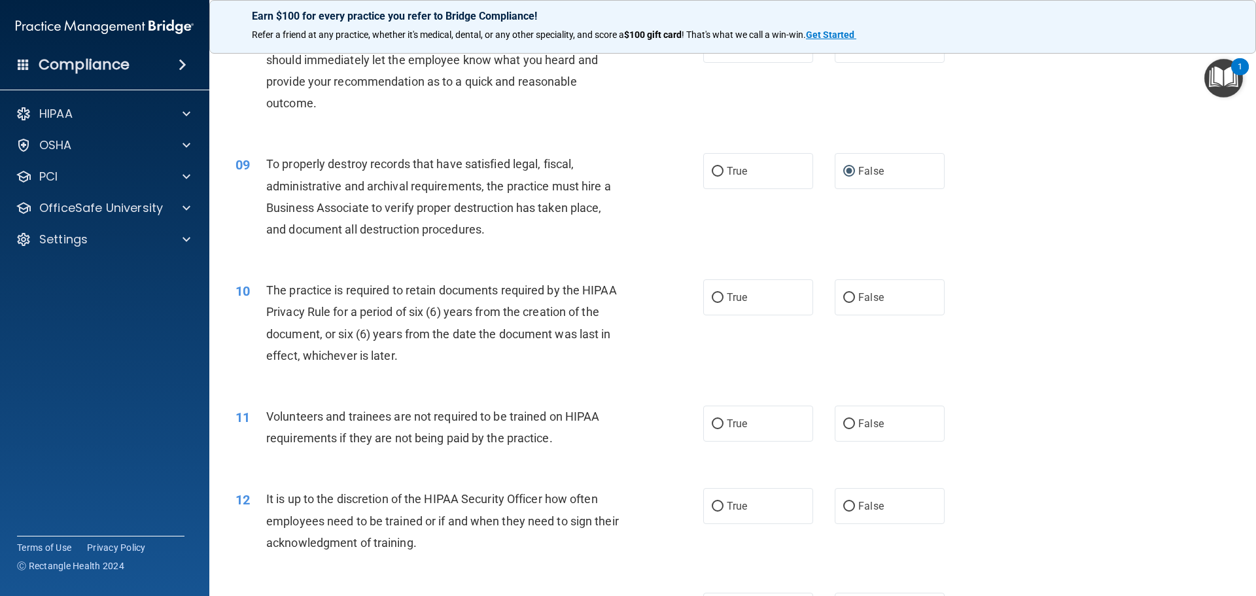
scroll to position [981, 0]
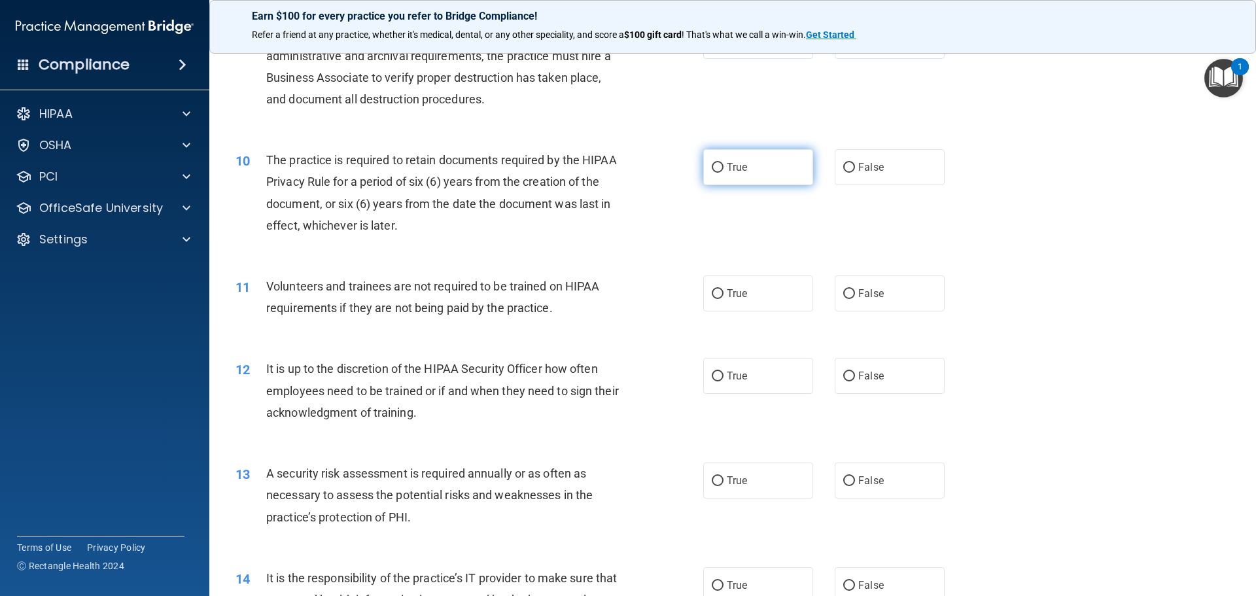
click at [715, 167] on input "True" at bounding box center [718, 168] width 12 height 10
radio input "true"
click at [844, 294] on input "False" at bounding box center [849, 294] width 12 height 10
radio input "true"
click at [843, 374] on input "False" at bounding box center [849, 377] width 12 height 10
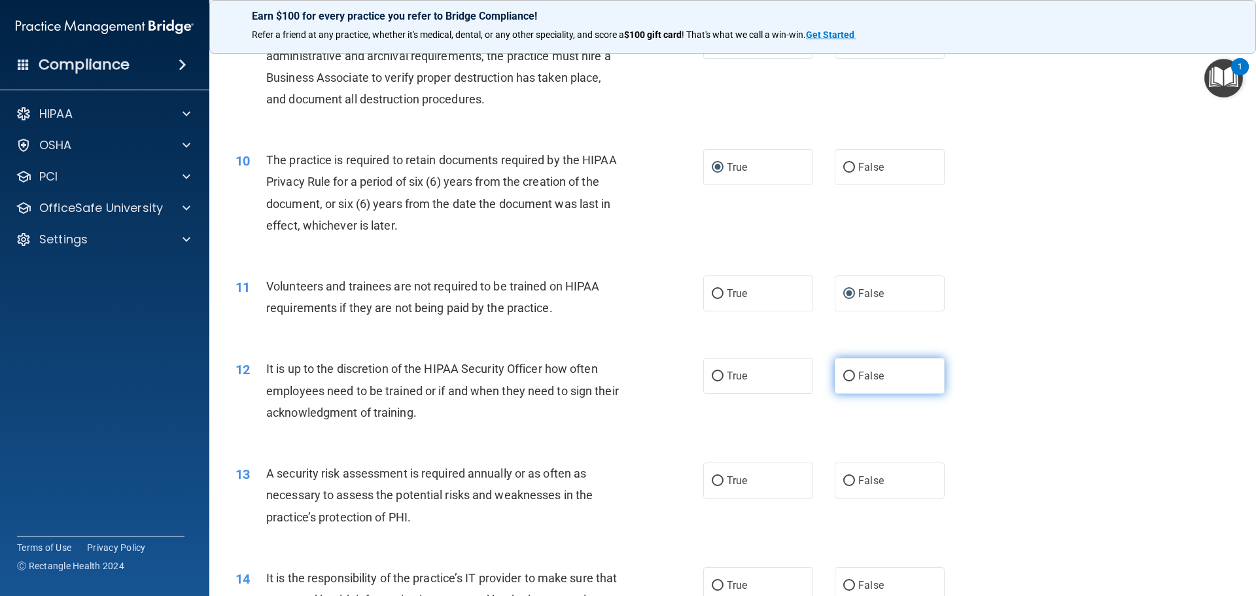
radio input "true"
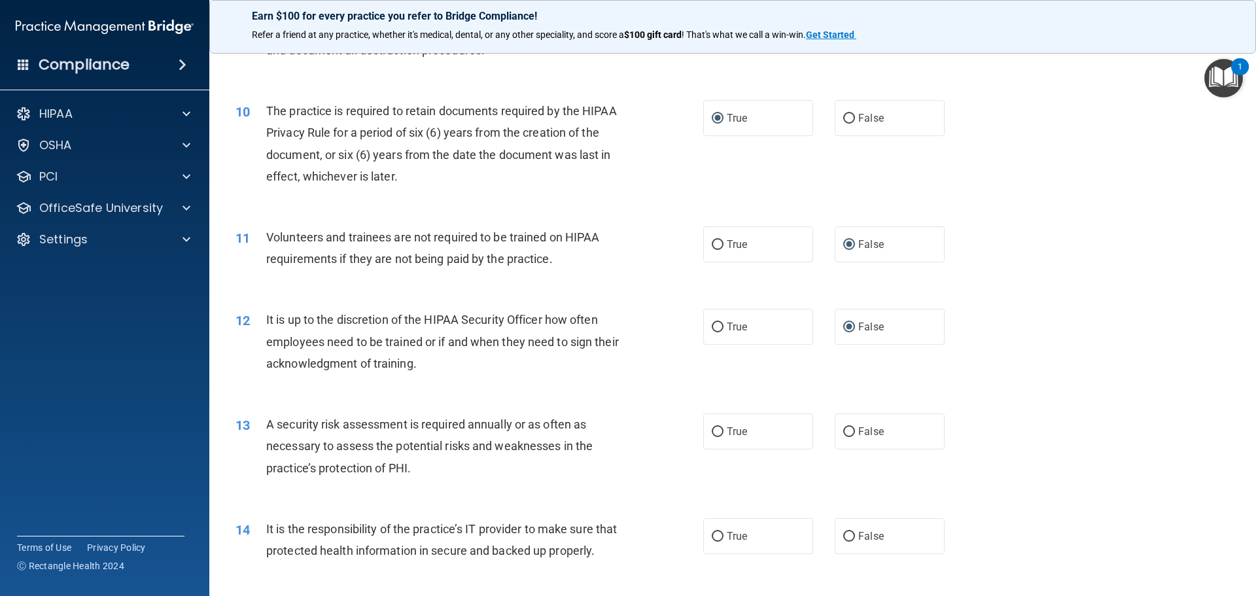
scroll to position [1112, 0]
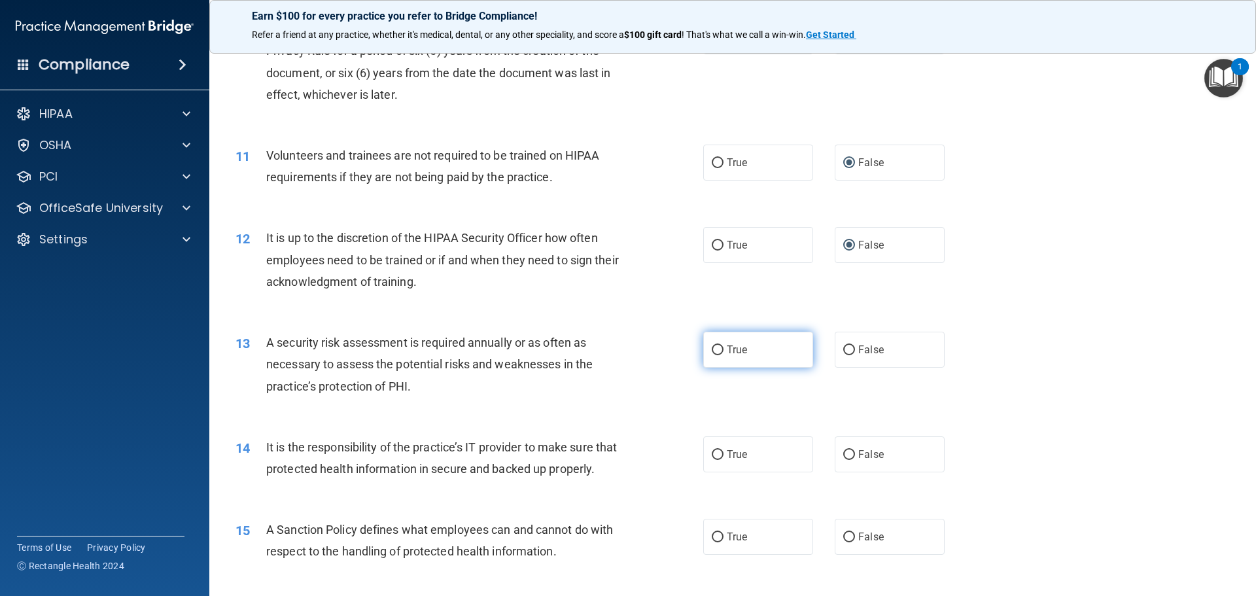
click at [712, 352] on input "True" at bounding box center [718, 350] width 12 height 10
radio input "true"
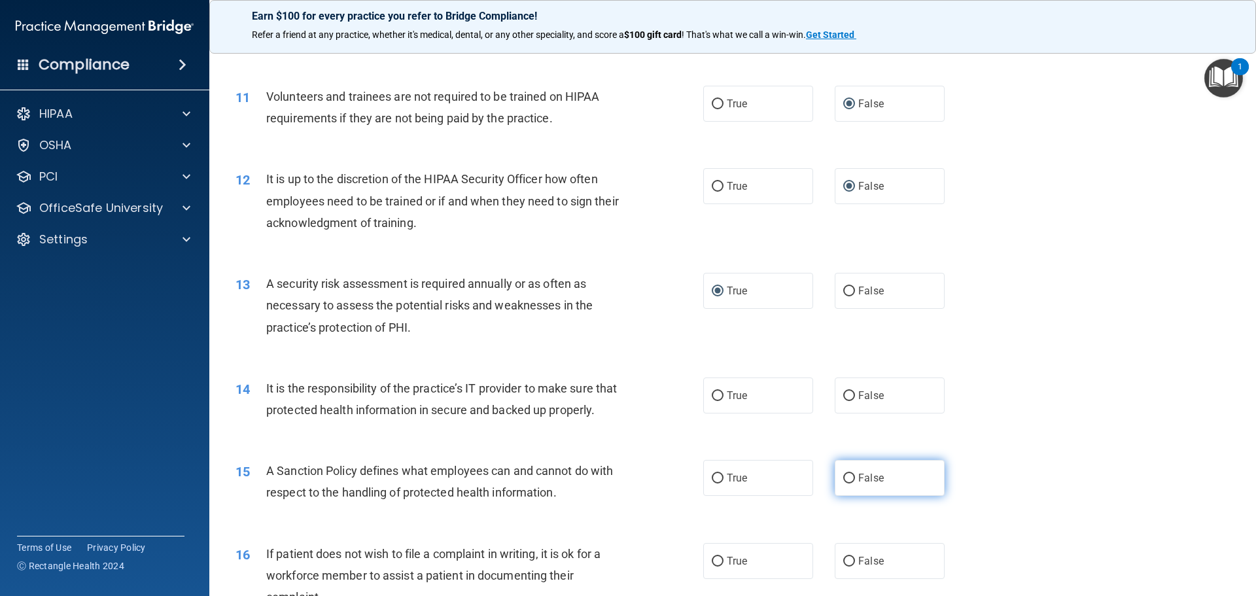
scroll to position [1308, 0]
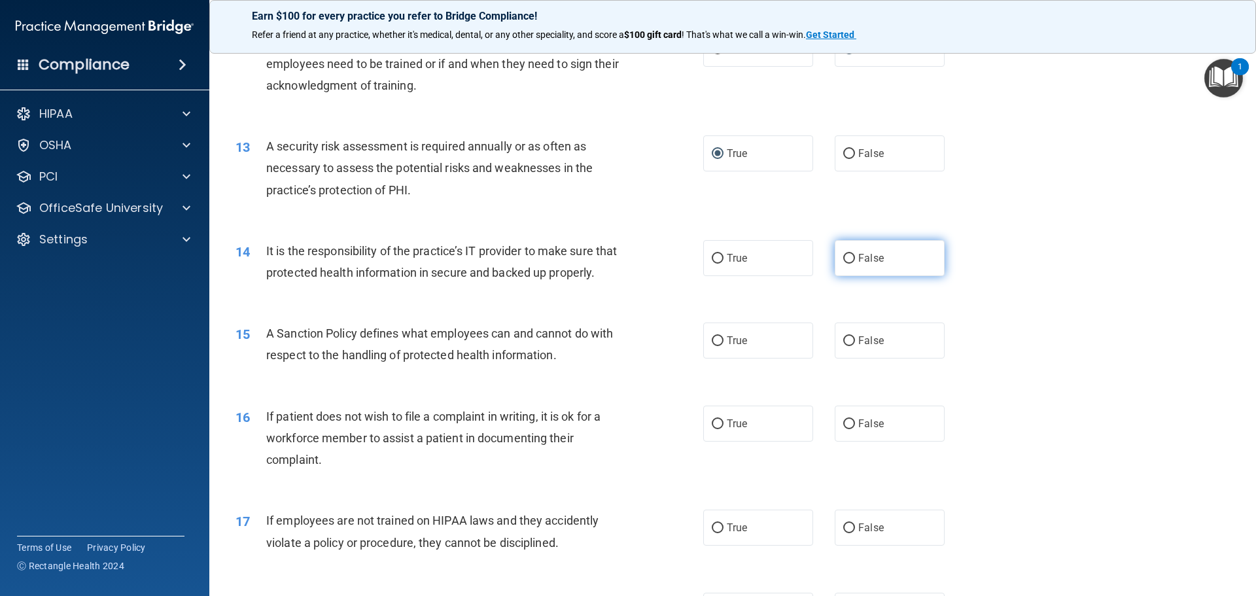
click at [848, 260] on input "False" at bounding box center [849, 259] width 12 height 10
radio input "true"
click at [843, 346] on input "False" at bounding box center [849, 341] width 12 height 10
radio input "true"
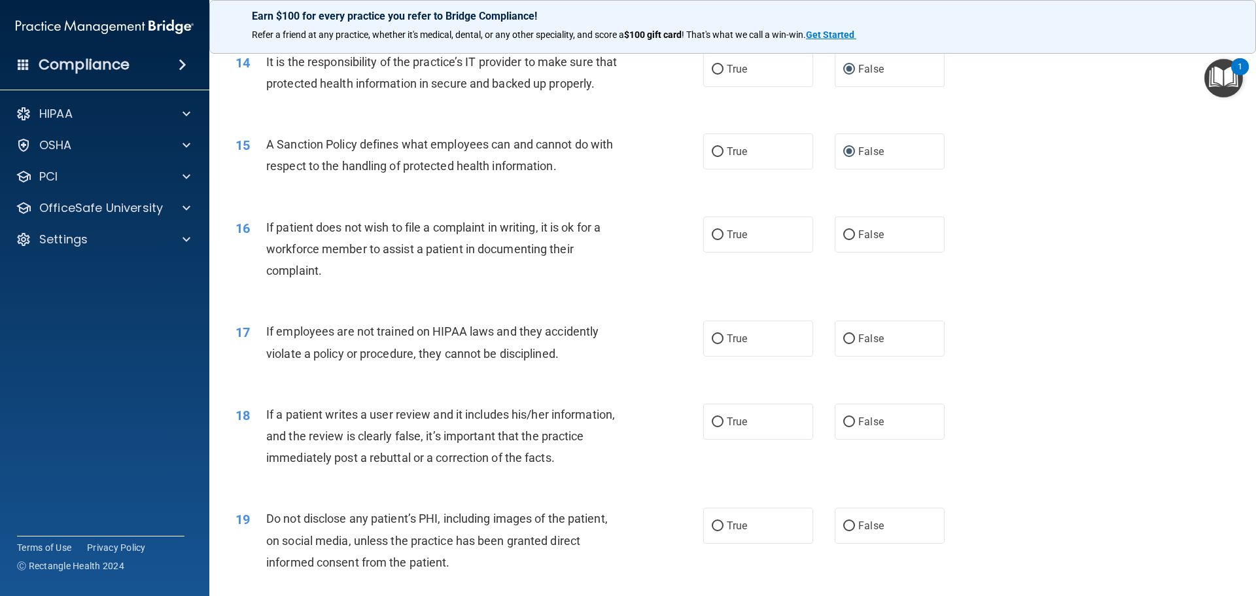
scroll to position [1505, 0]
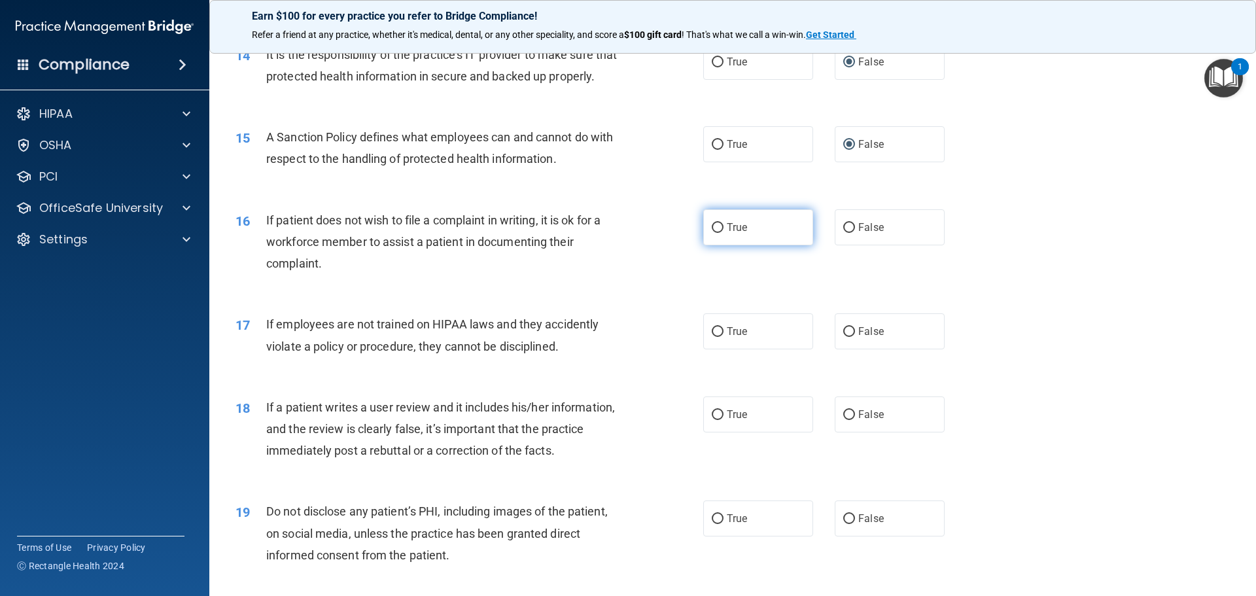
click at [712, 233] on input "True" at bounding box center [718, 228] width 12 height 10
radio input "true"
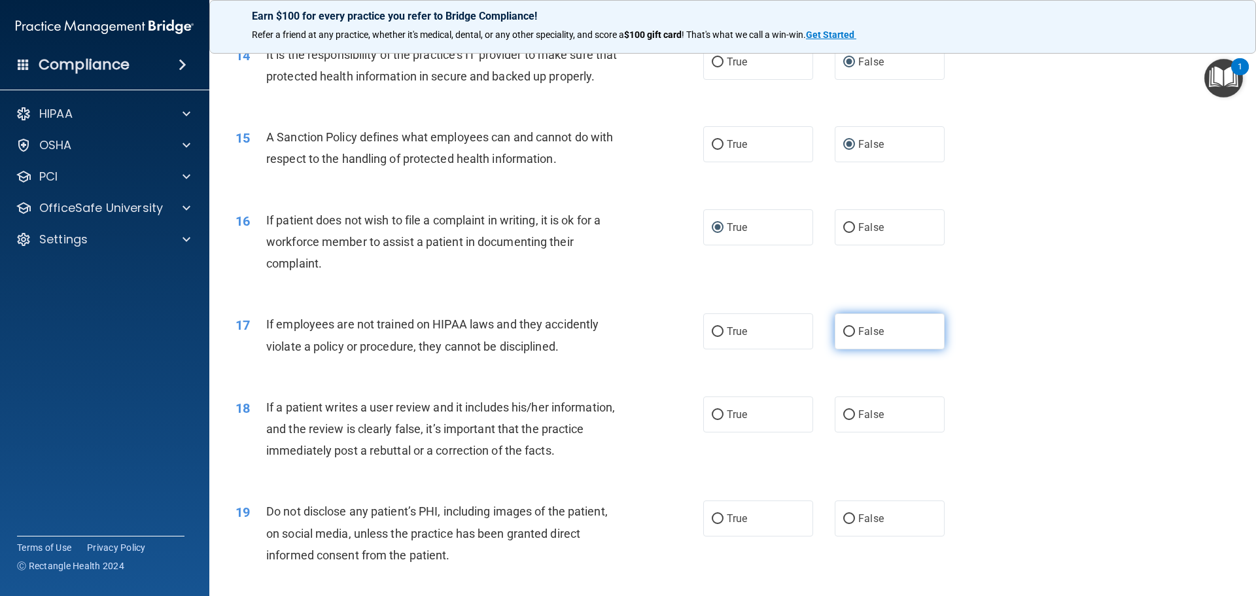
click at [845, 337] on input "False" at bounding box center [849, 332] width 12 height 10
radio input "true"
click at [843, 420] on input "False" at bounding box center [849, 415] width 12 height 10
radio input "true"
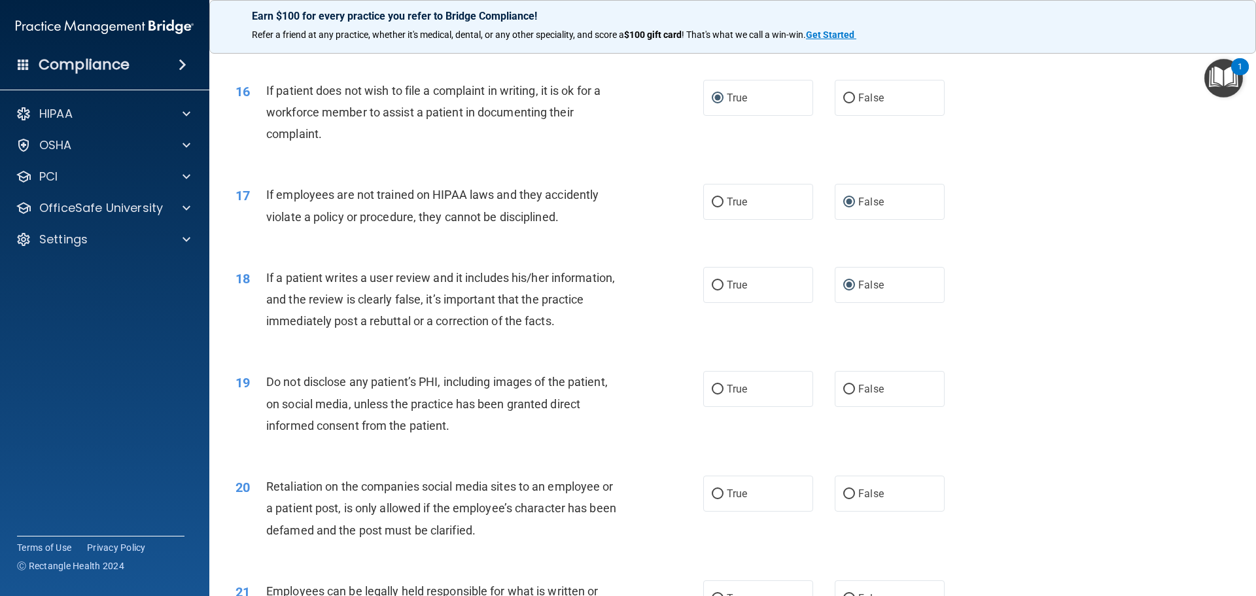
scroll to position [1635, 0]
click at [712, 393] on input "True" at bounding box center [718, 388] width 12 height 10
radio input "true"
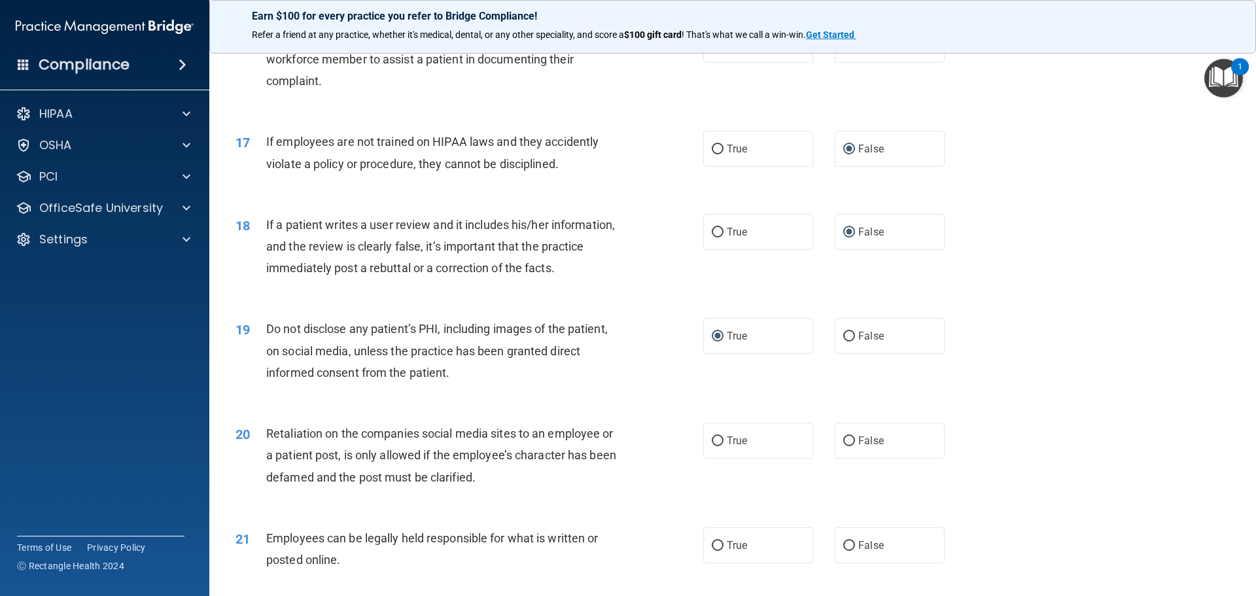
scroll to position [1832, 0]
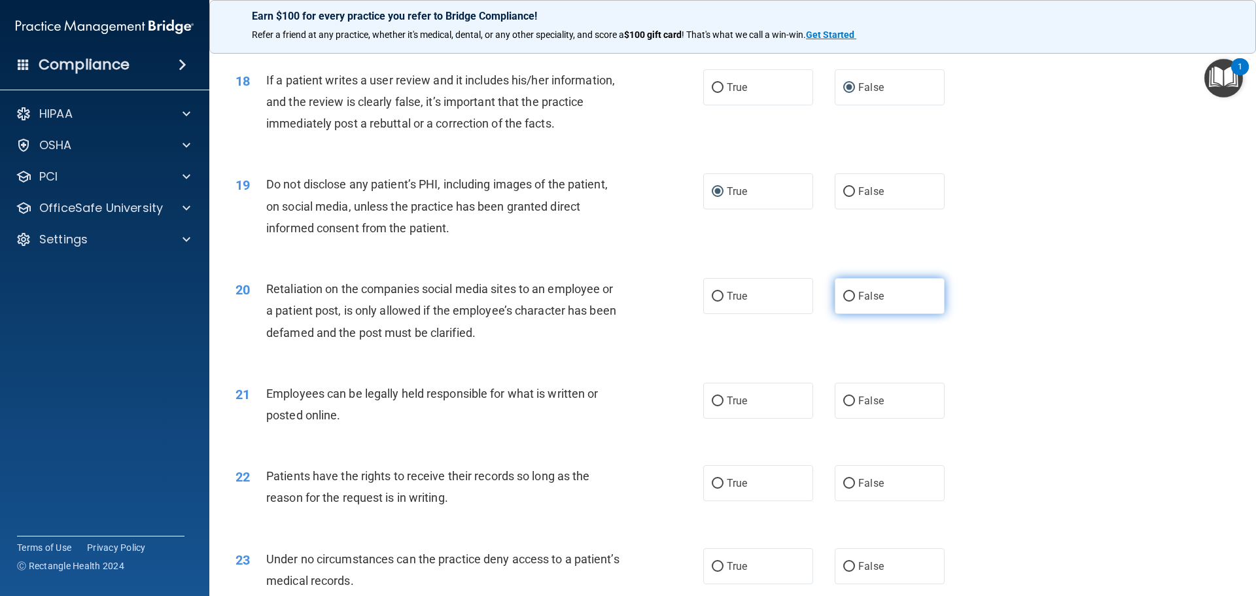
click at [843, 302] on input "False" at bounding box center [849, 297] width 12 height 10
radio input "true"
click at [713, 406] on input "True" at bounding box center [718, 401] width 12 height 10
radio input "true"
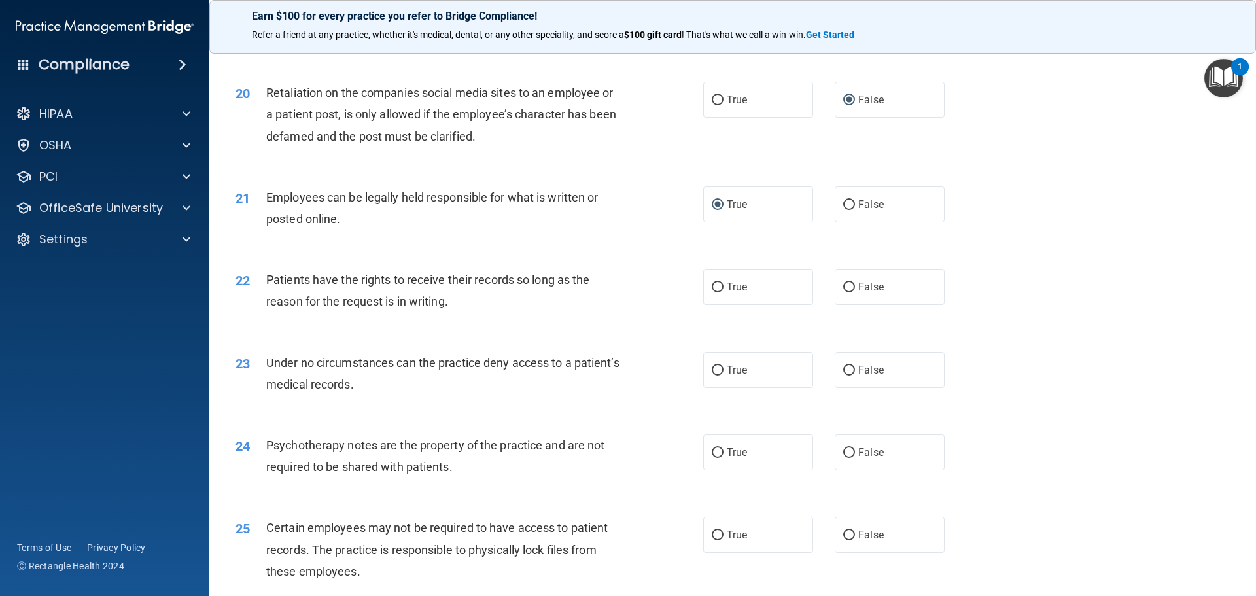
scroll to position [2093, 0]
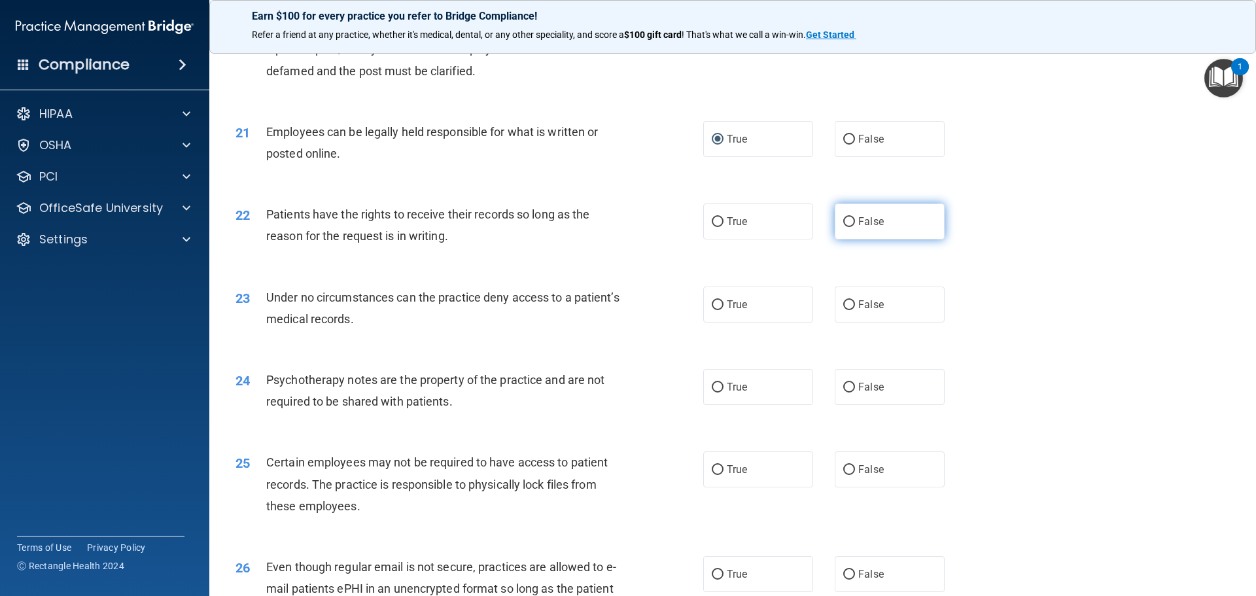
click at [846, 227] on input "False" at bounding box center [849, 222] width 12 height 10
radio input "true"
click at [848, 310] on input "False" at bounding box center [849, 305] width 12 height 10
radio input "true"
click at [712, 392] on input "True" at bounding box center [718, 388] width 12 height 10
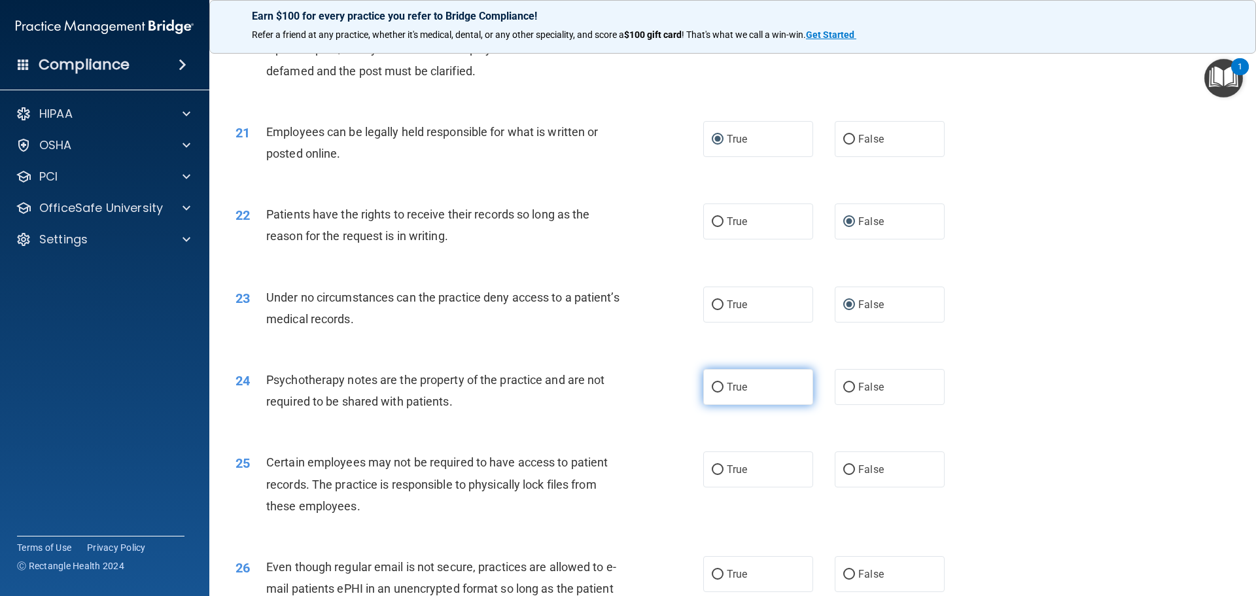
radio input "true"
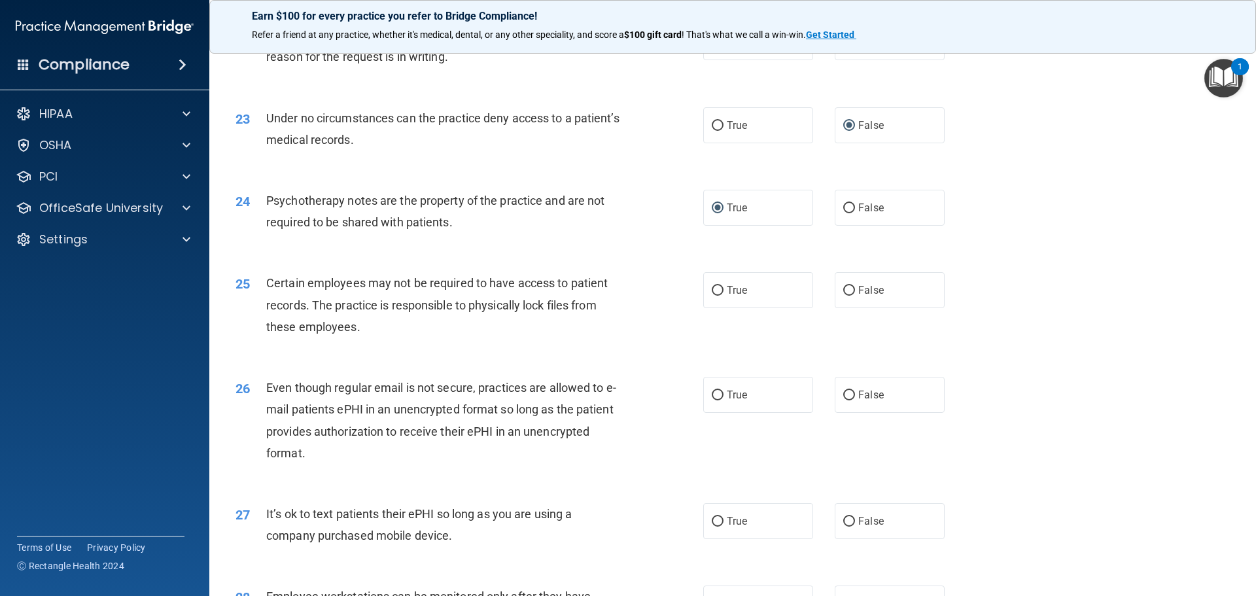
scroll to position [2290, 0]
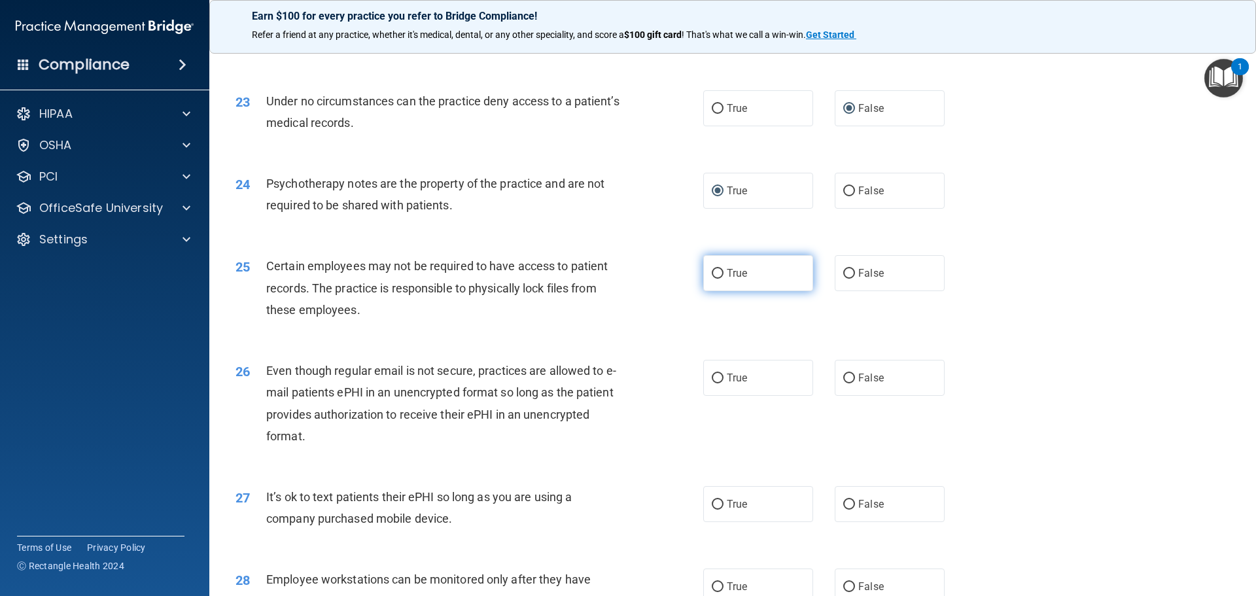
click at [712, 279] on input "True" at bounding box center [718, 274] width 12 height 10
radio input "true"
click at [712, 383] on input "True" at bounding box center [718, 379] width 12 height 10
radio input "true"
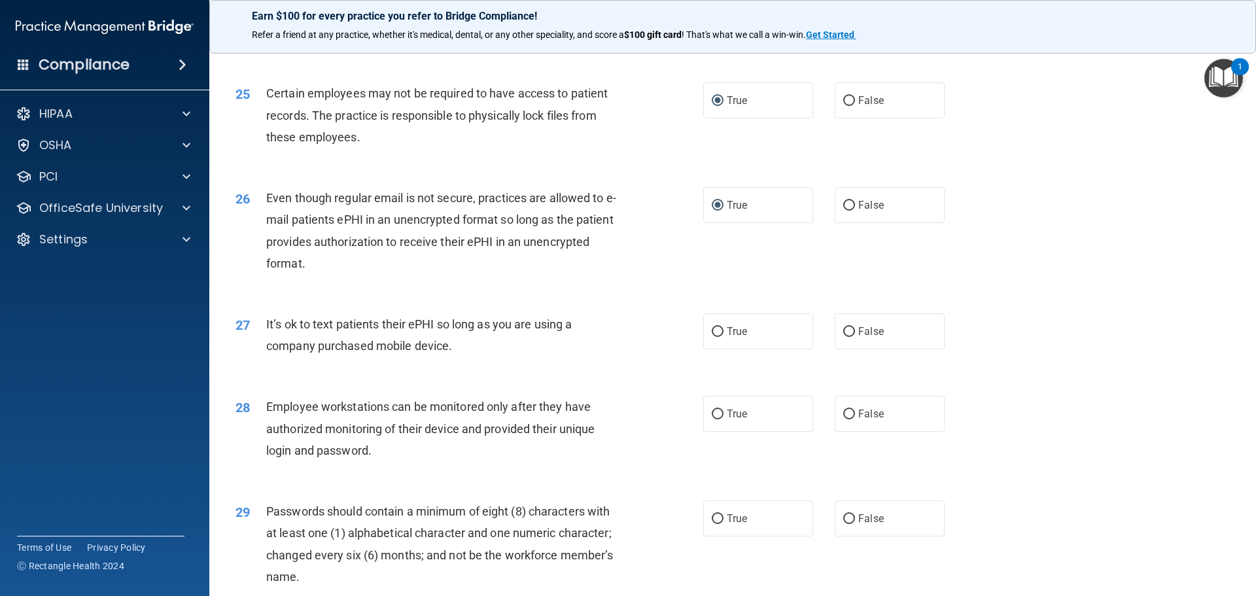
scroll to position [2486, 0]
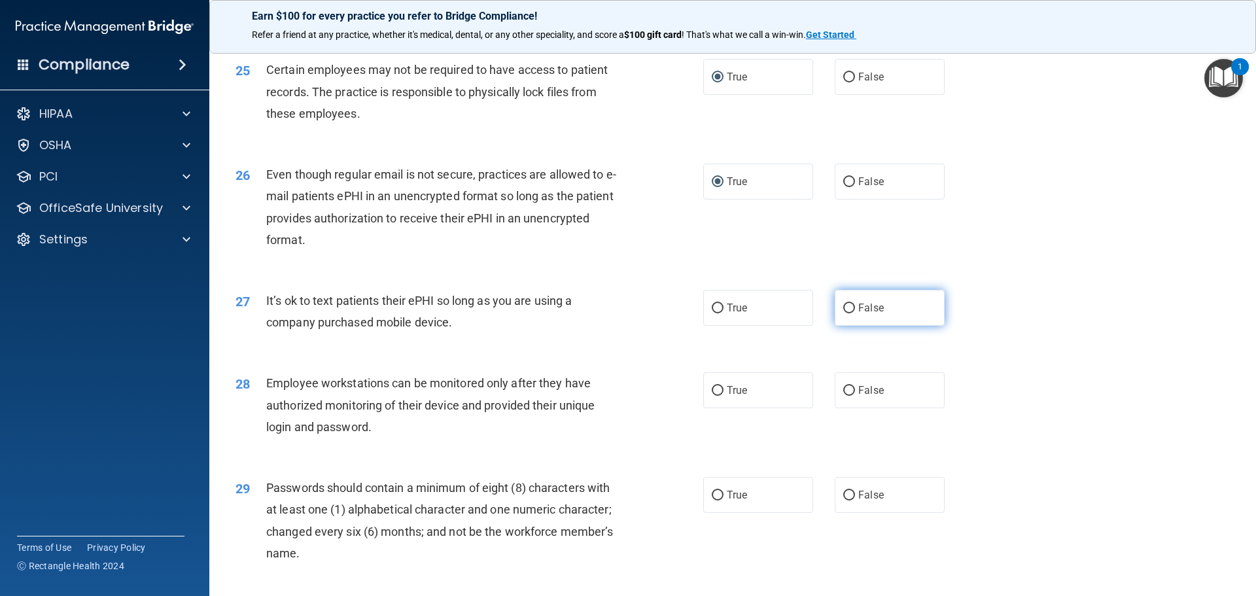
click at [846, 313] on input "False" at bounding box center [849, 309] width 12 height 10
radio input "true"
click at [846, 396] on input "False" at bounding box center [849, 391] width 12 height 10
radio input "true"
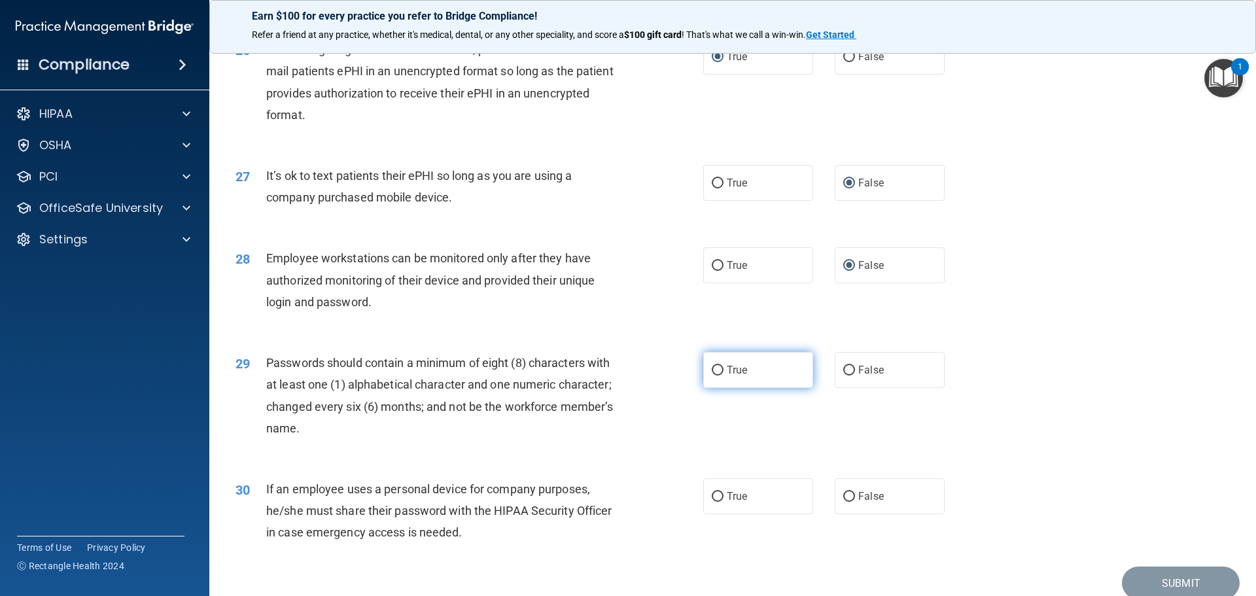
scroll to position [2617, 0]
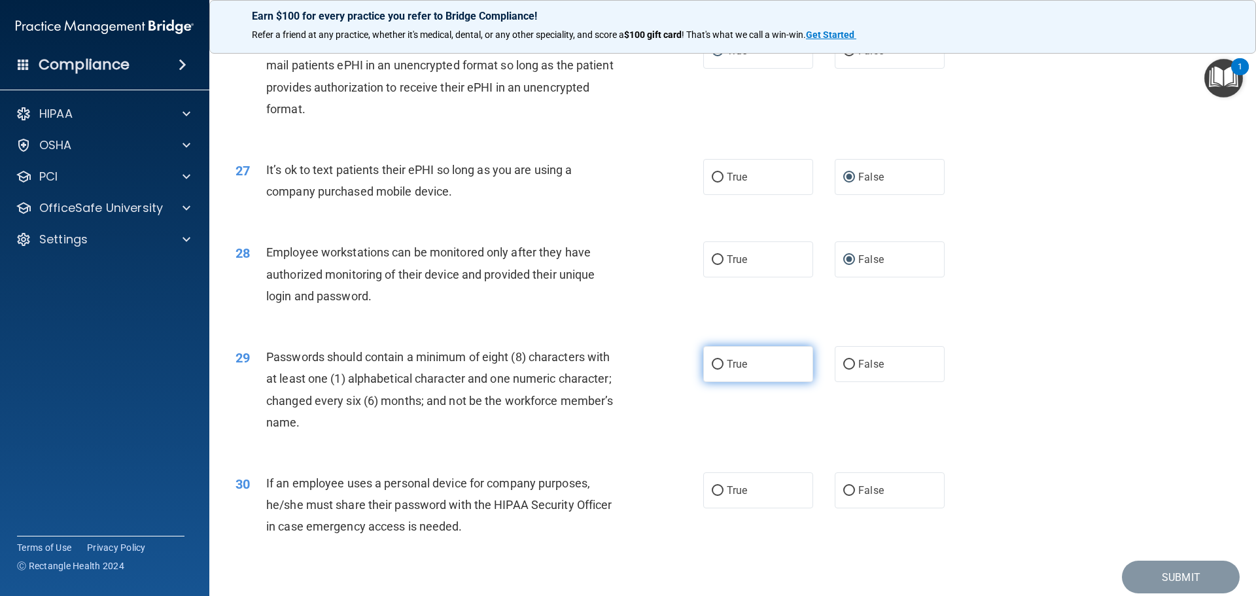
click at [712, 370] on input "True" at bounding box center [718, 365] width 12 height 10
radio input "true"
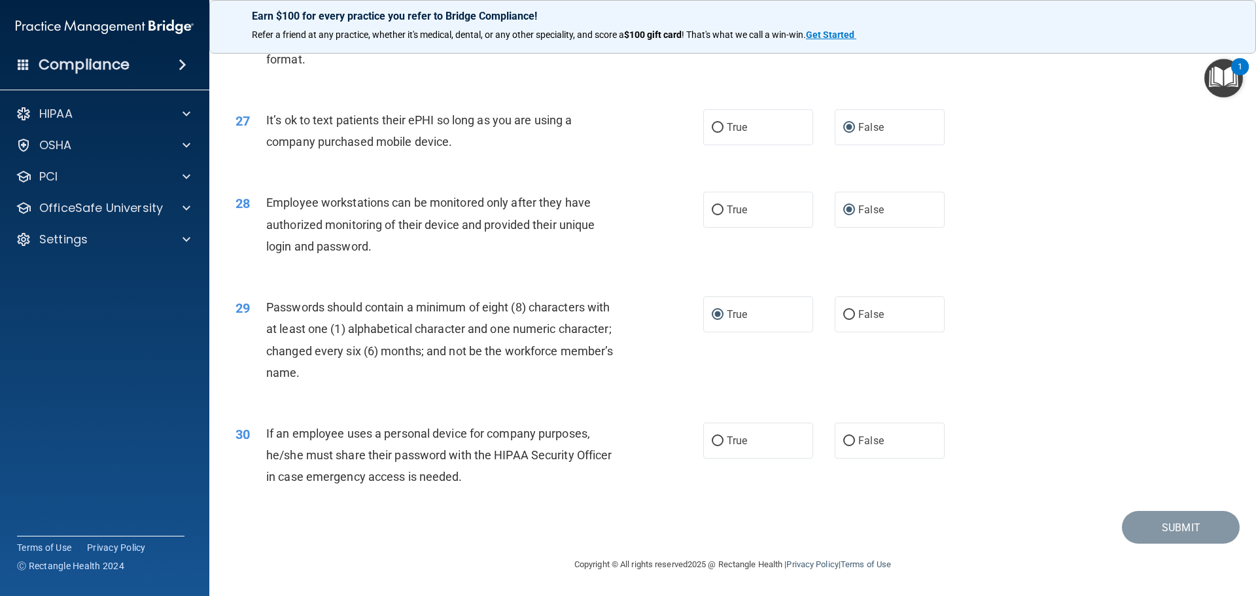
scroll to position [2688, 0]
click at [845, 442] on input "False" at bounding box center [849, 441] width 12 height 10
radio input "true"
click at [1153, 529] on button "Submit" at bounding box center [1181, 527] width 118 height 33
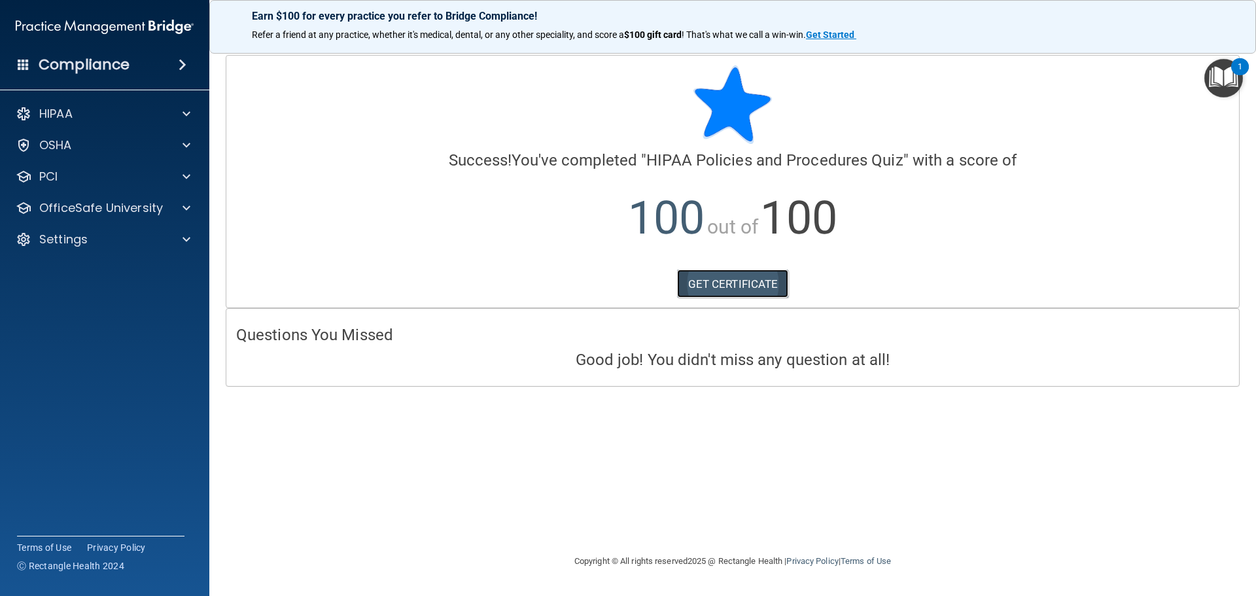
click at [716, 290] on link "GET CERTIFICATE" at bounding box center [733, 284] width 112 height 29
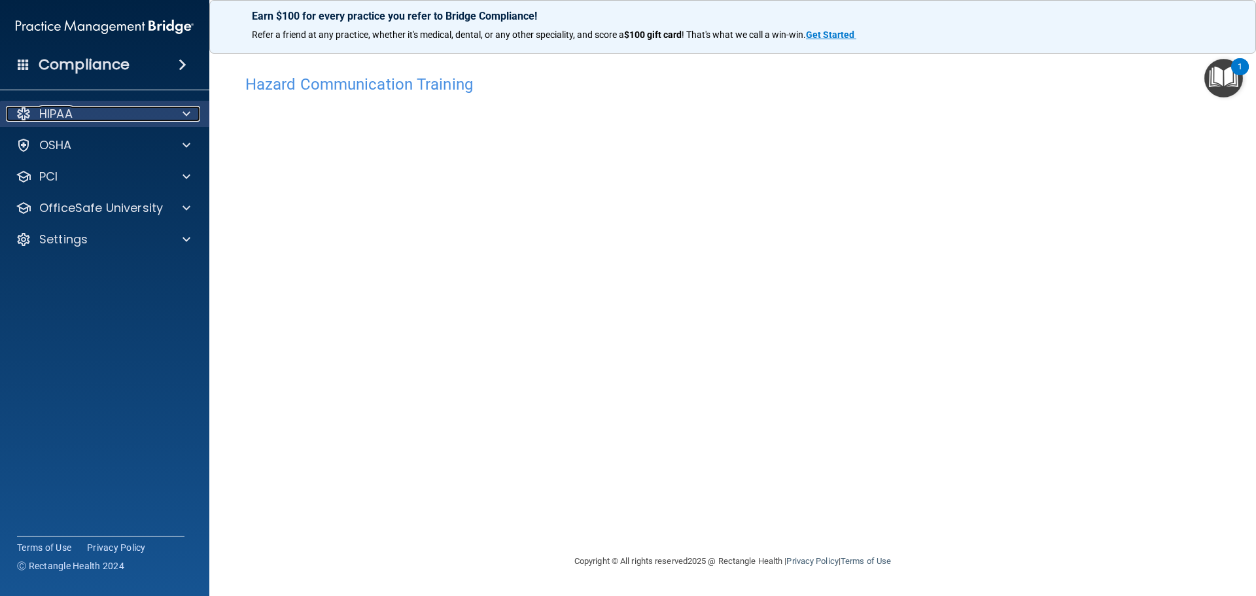
click at [186, 112] on span at bounding box center [187, 114] width 8 height 16
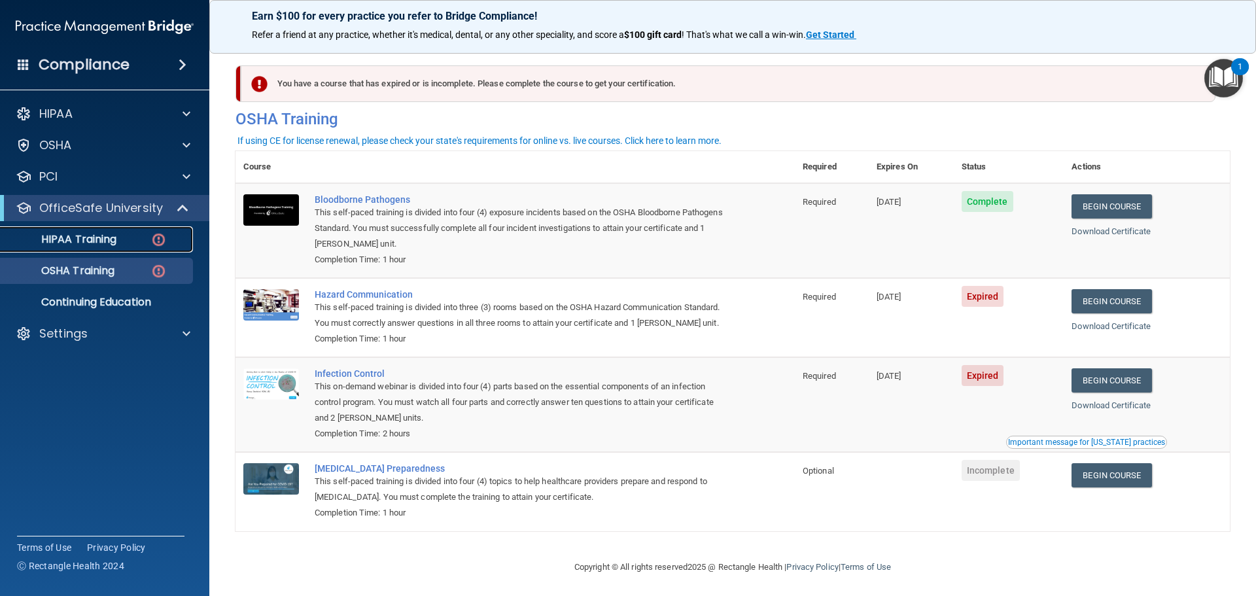
click at [159, 241] on img at bounding box center [158, 240] width 16 height 16
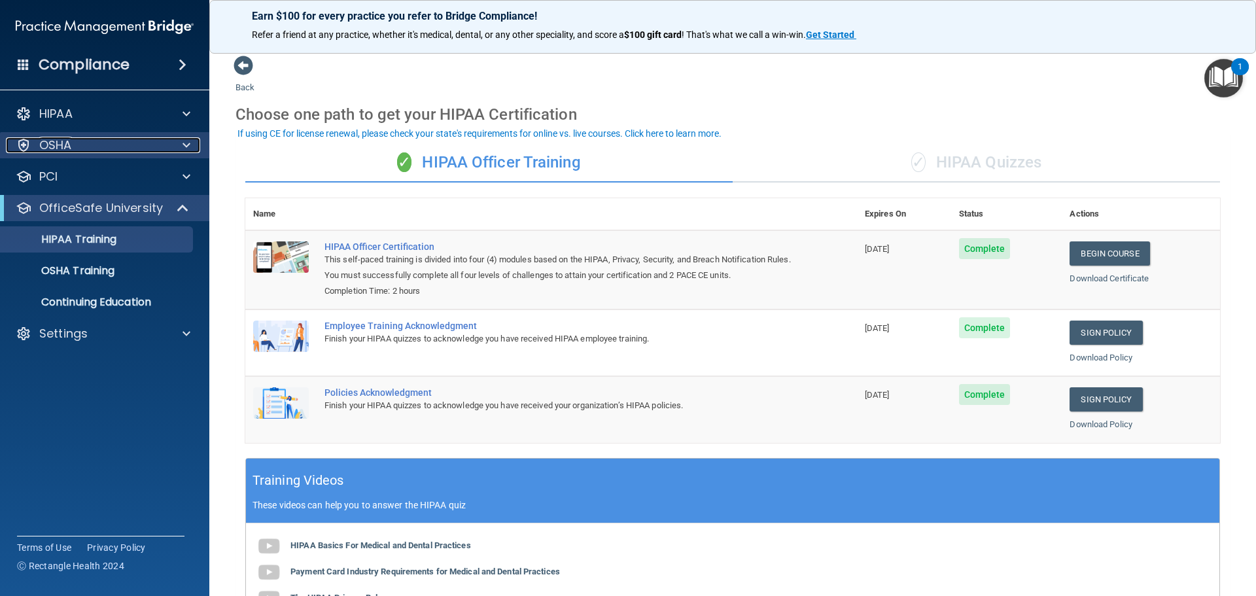
click at [188, 148] on span at bounding box center [187, 145] width 8 height 16
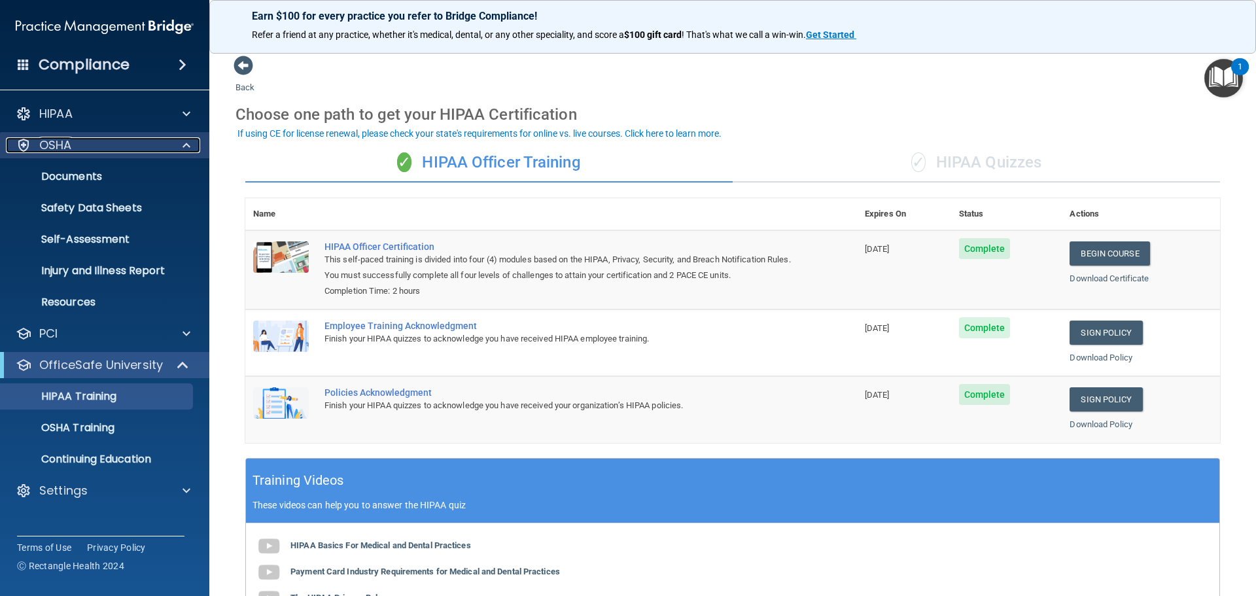
click at [188, 145] on span at bounding box center [187, 145] width 8 height 16
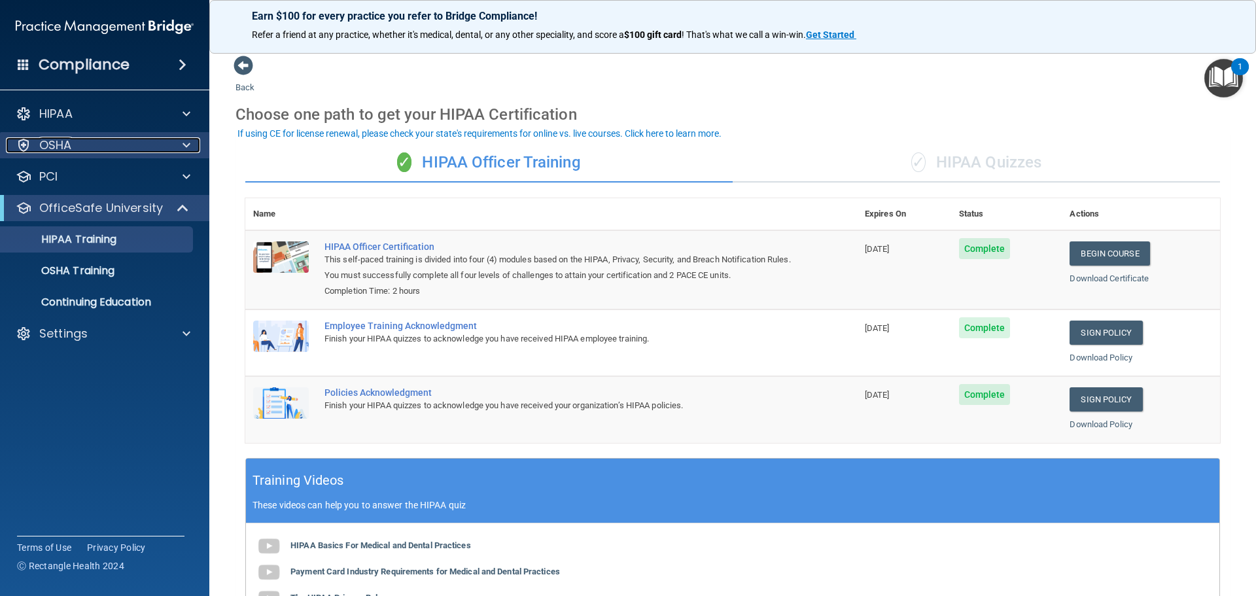
click at [188, 145] on span at bounding box center [187, 145] width 8 height 16
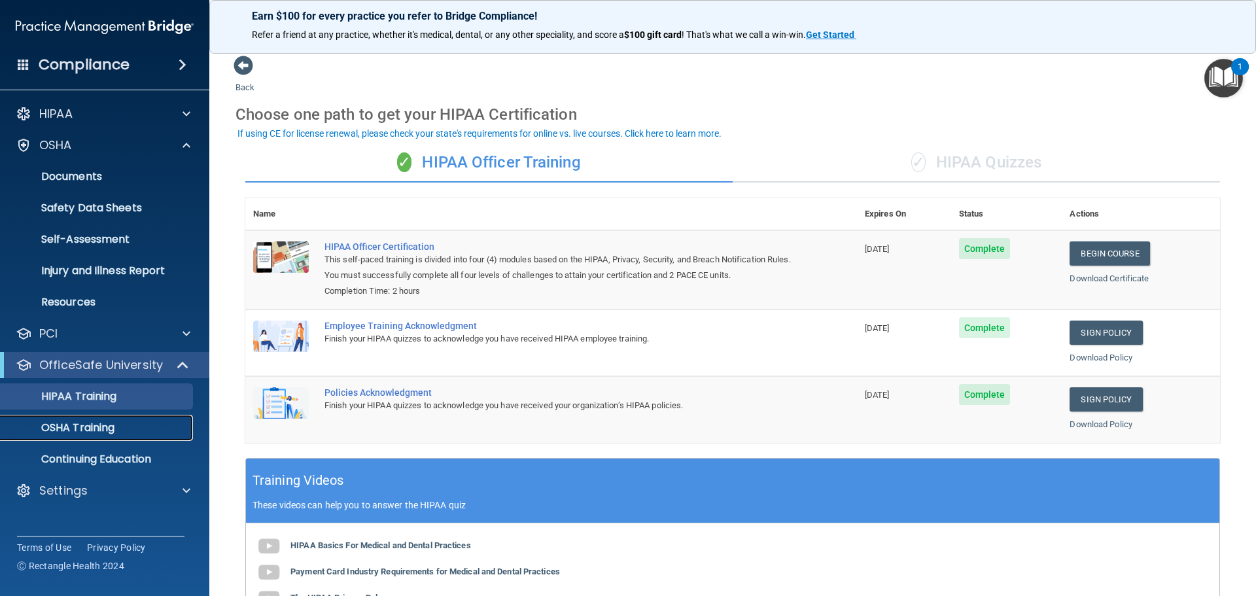
click at [104, 428] on p "OSHA Training" at bounding box center [62, 427] width 106 height 13
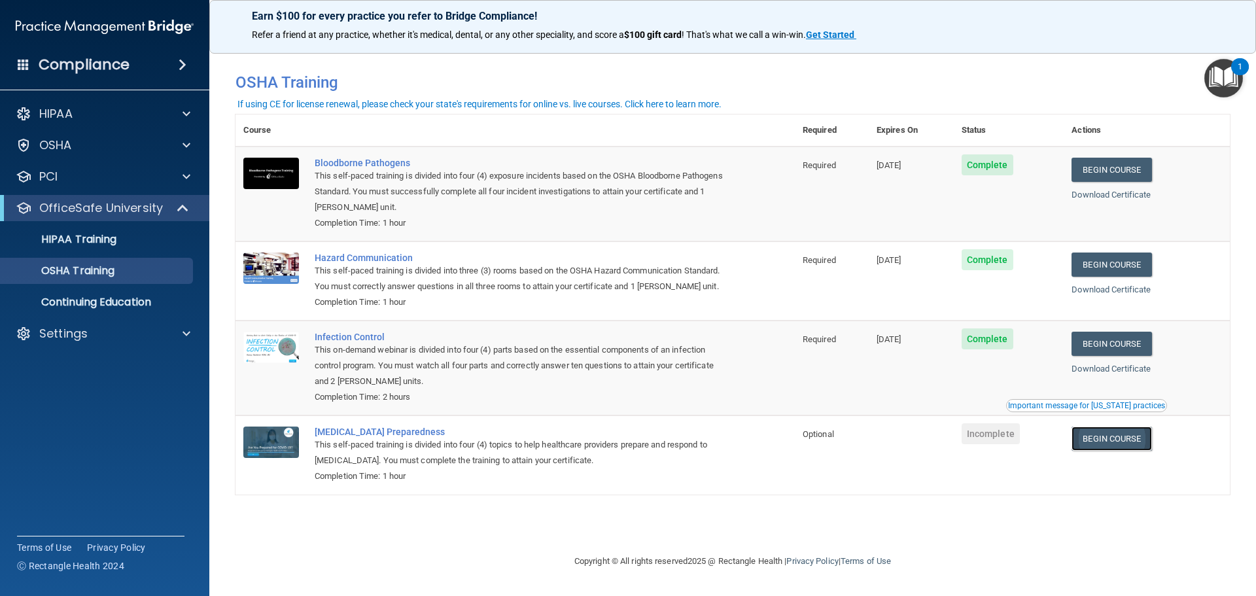
click at [1119, 440] on link "Begin Course" at bounding box center [1112, 439] width 80 height 24
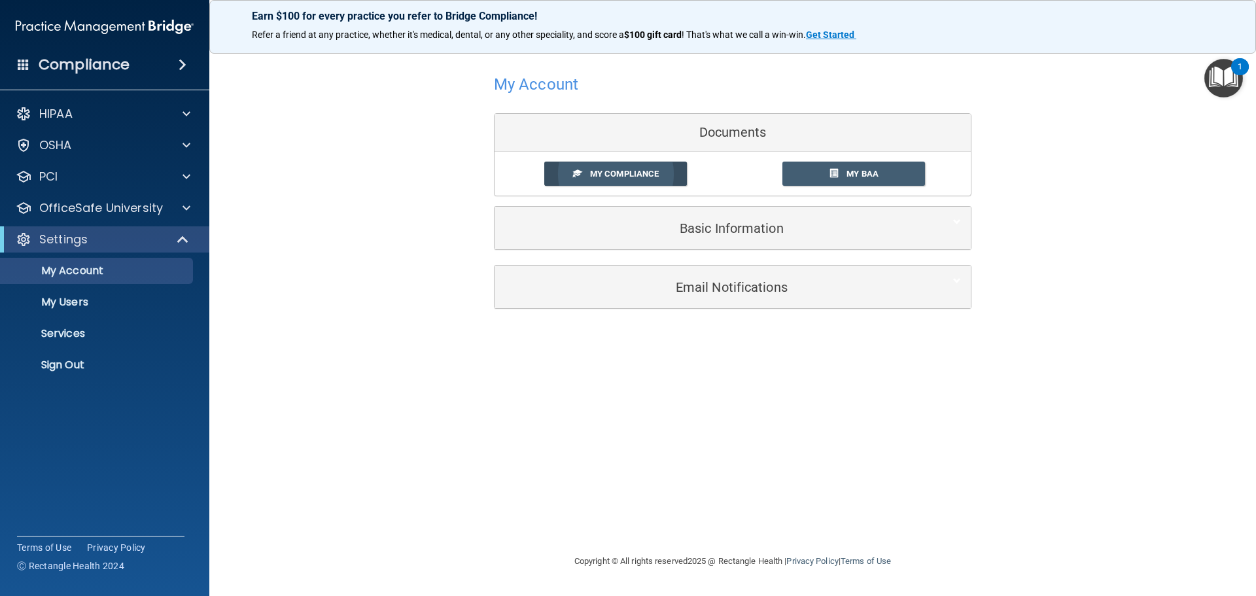
click at [557, 181] on link "My Compliance" at bounding box center [615, 174] width 143 height 24
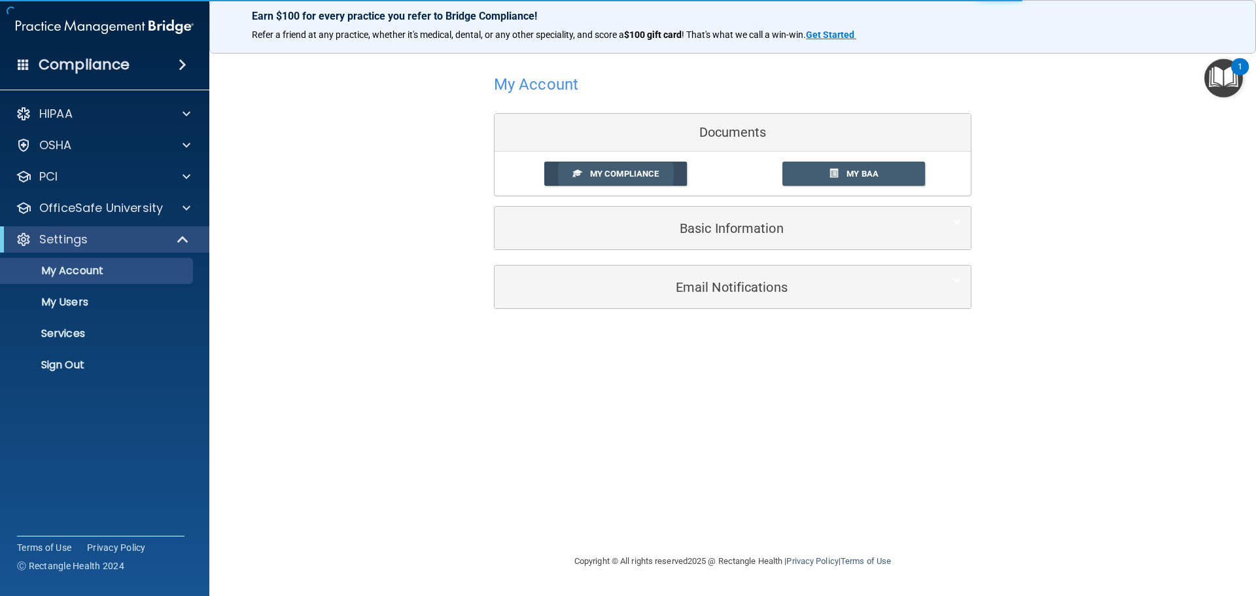
click at [637, 169] on span "My Compliance" at bounding box center [624, 174] width 69 height 10
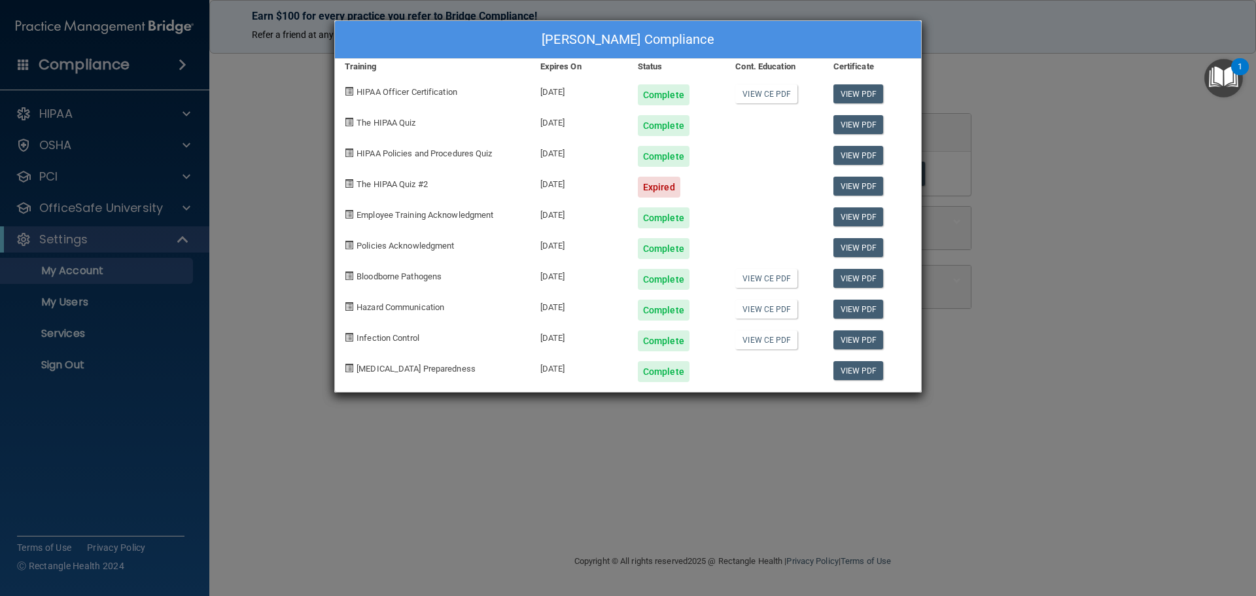
click at [661, 190] on div "Expired" at bounding box center [659, 187] width 43 height 21
click at [660, 192] on div "Expired" at bounding box center [659, 187] width 43 height 21
click at [852, 186] on link "View PDF" at bounding box center [858, 186] width 50 height 19
